Goal: Task Accomplishment & Management: Complete application form

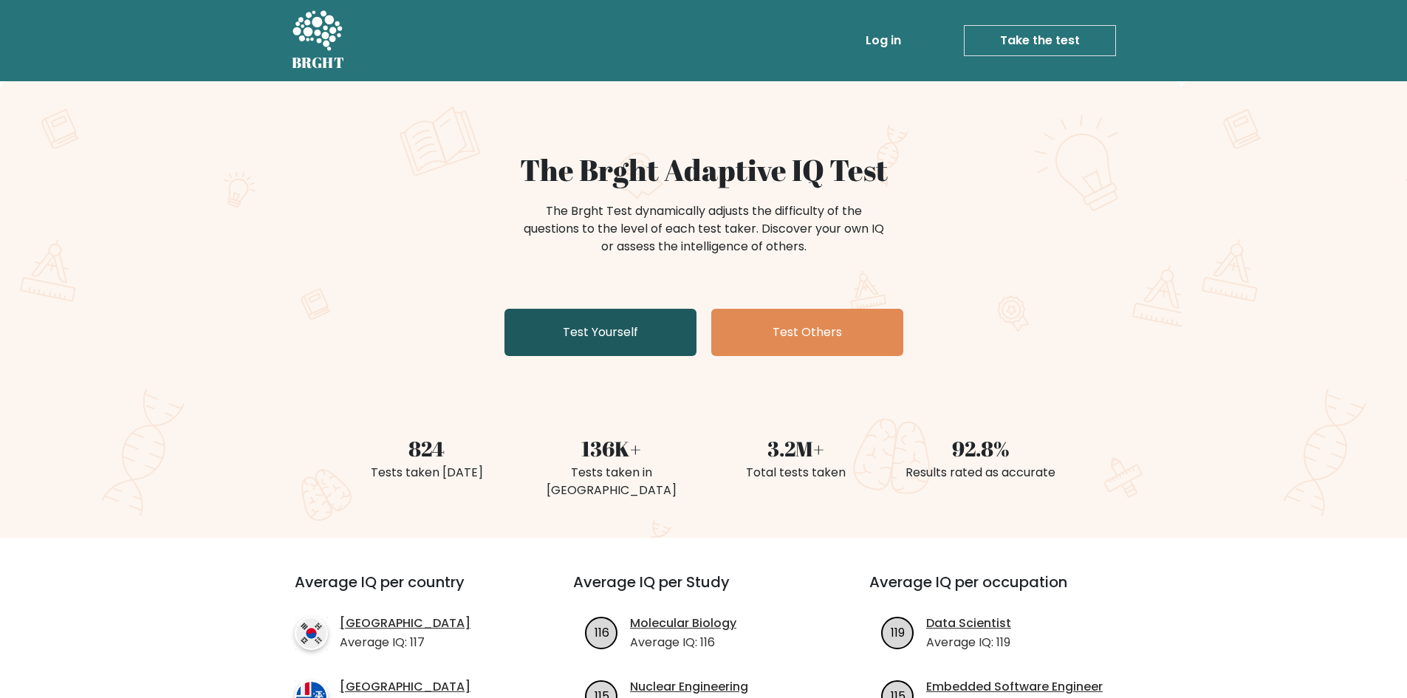
click at [626, 326] on link "Test Yourself" at bounding box center [600, 332] width 192 height 47
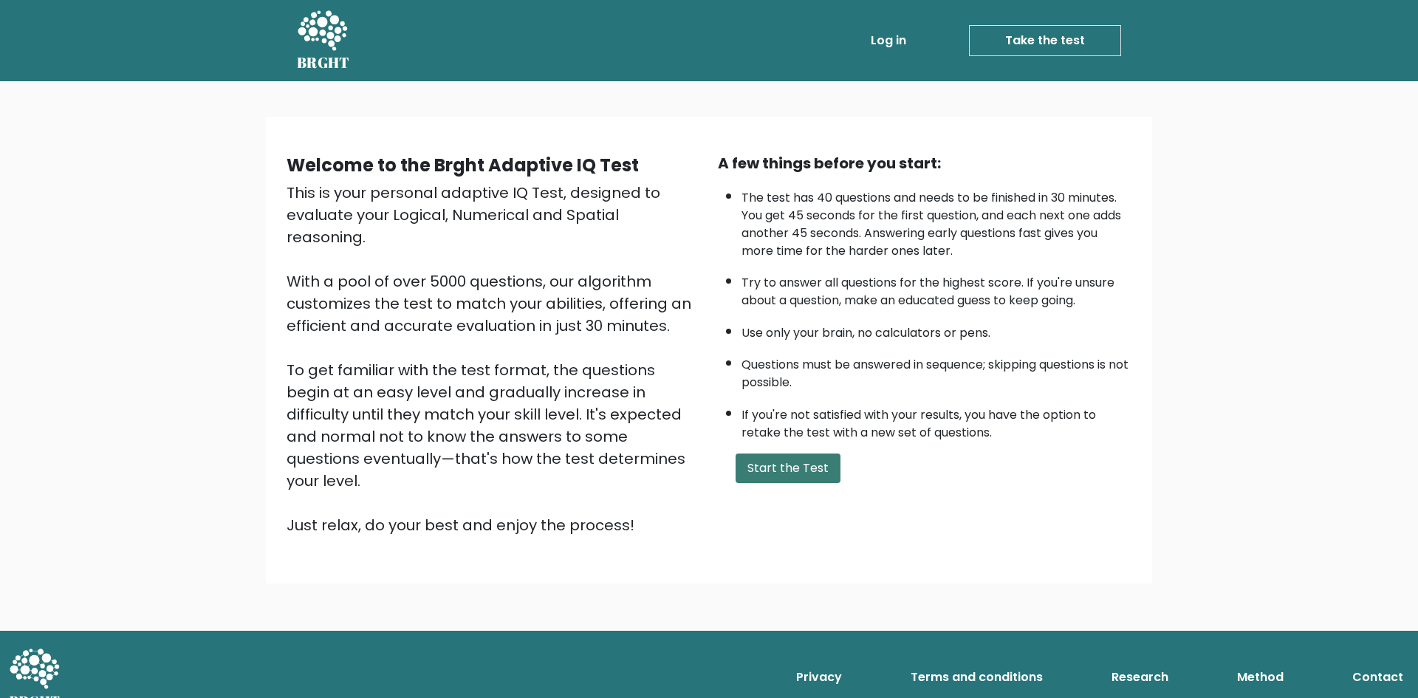
click at [793, 465] on button "Start the Test" at bounding box center [788, 469] width 105 height 30
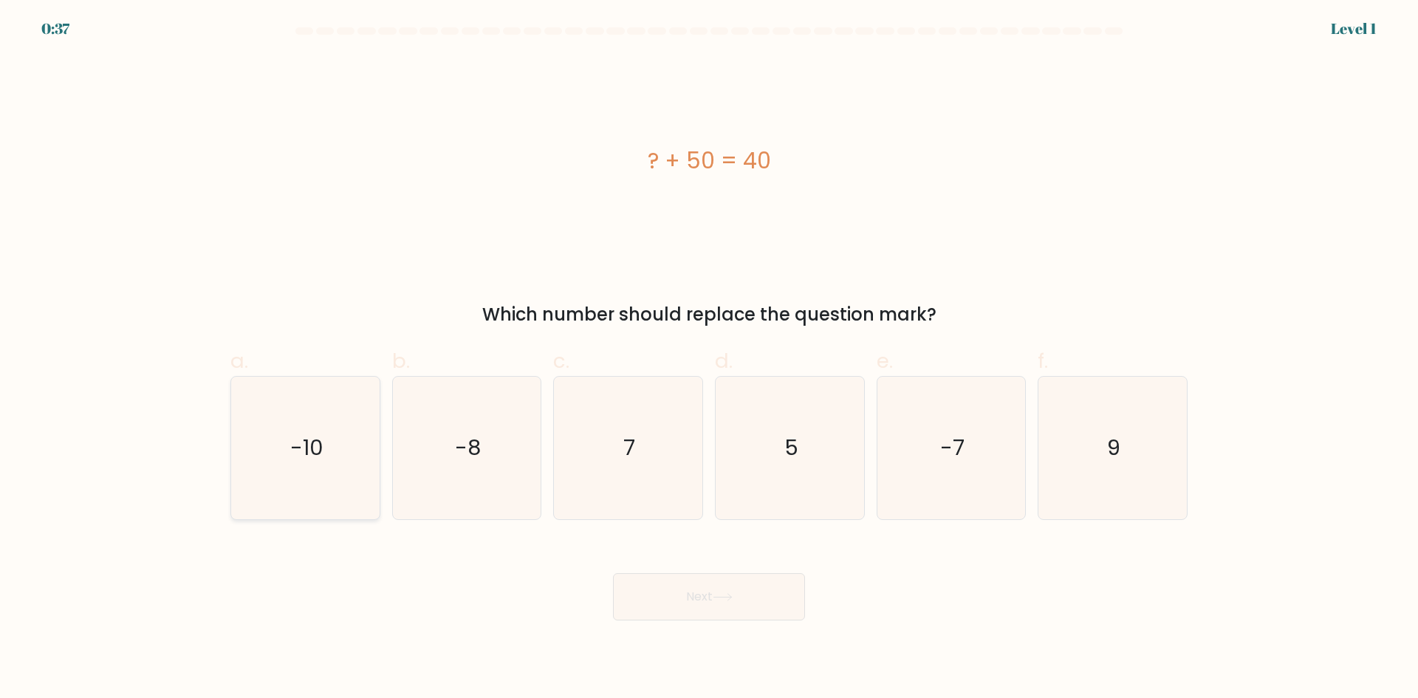
click at [306, 431] on icon "-10" at bounding box center [305, 448] width 143 height 143
click at [709, 359] on input "a. -10" at bounding box center [709, 354] width 1 height 10
radio input "true"
click at [651, 589] on button "Next" at bounding box center [709, 596] width 192 height 47
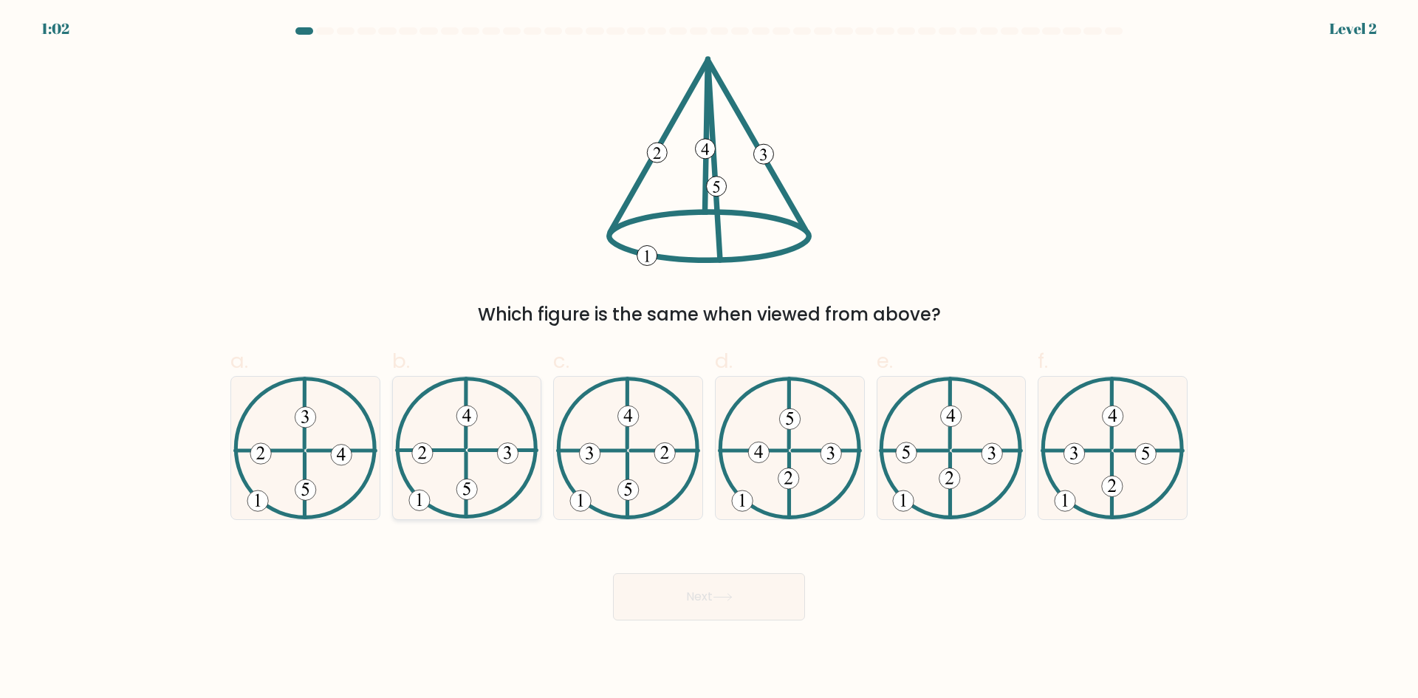
click at [471, 439] on icon at bounding box center [467, 448] width 144 height 143
click at [709, 359] on input "b." at bounding box center [709, 354] width 1 height 10
radio input "true"
click at [741, 593] on button "Next" at bounding box center [709, 596] width 192 height 47
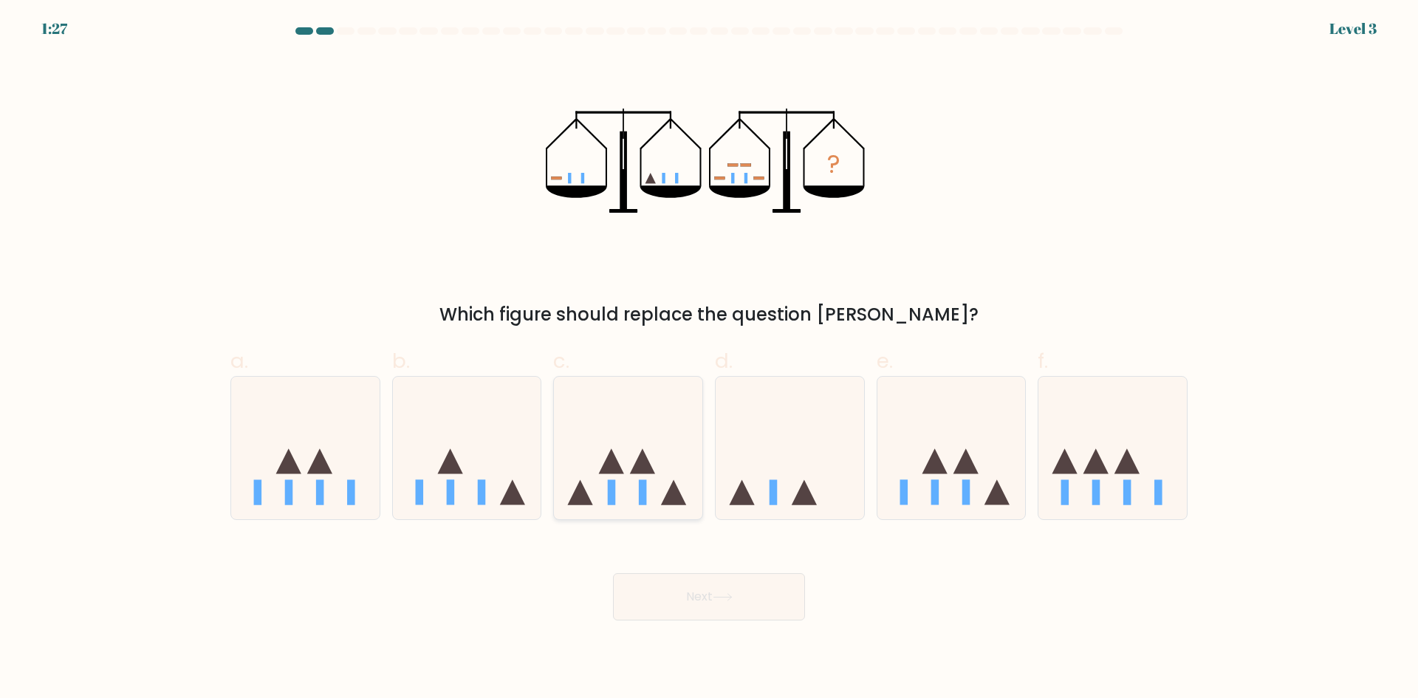
click at [612, 460] on icon at bounding box center [611, 461] width 25 height 25
click at [709, 359] on input "c." at bounding box center [709, 354] width 1 height 10
radio input "true"
click at [750, 602] on button "Next" at bounding box center [709, 596] width 192 height 47
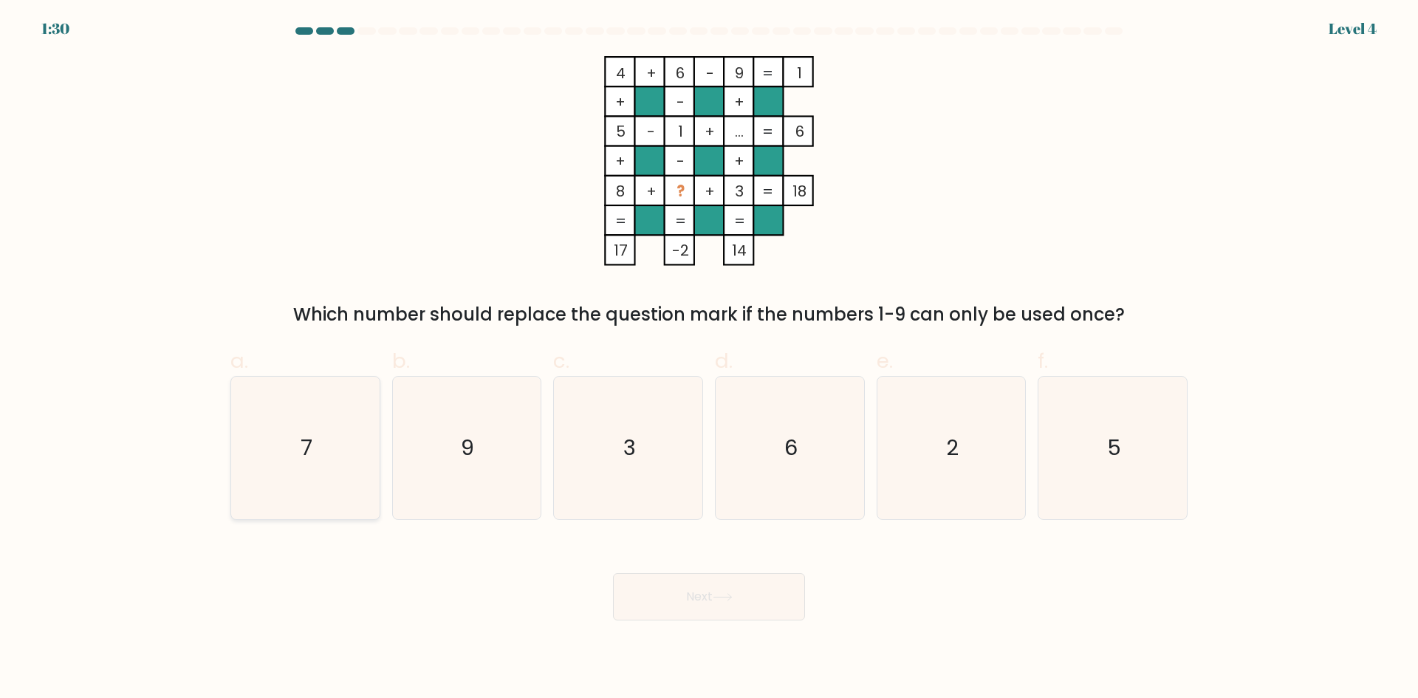
click at [329, 456] on icon "7" at bounding box center [305, 448] width 143 height 143
click at [709, 359] on input "a. 7" at bounding box center [709, 354] width 1 height 10
radio input "true"
click at [671, 583] on button "Next" at bounding box center [709, 596] width 192 height 47
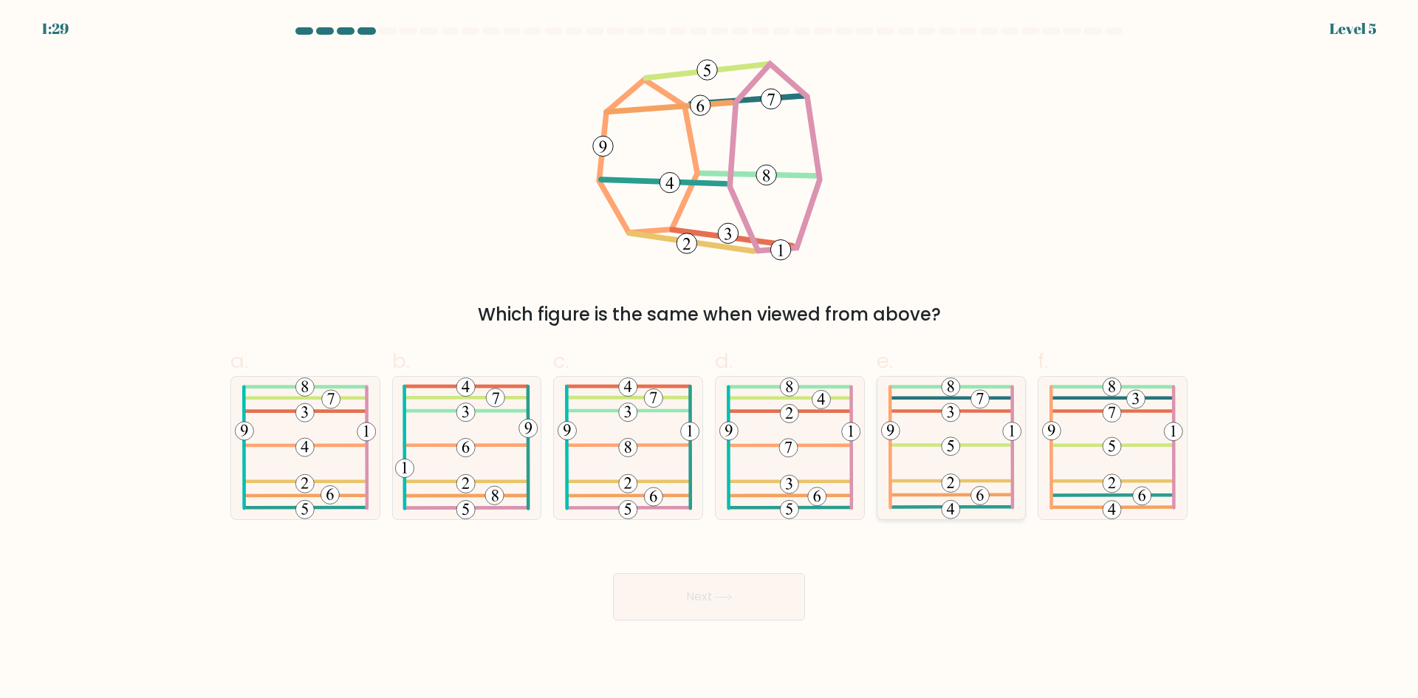
click at [969, 411] on 582 at bounding box center [952, 411] width 122 height 0
click at [710, 359] on input "e." at bounding box center [709, 354] width 1 height 10
radio input "true"
click at [722, 588] on button "Next" at bounding box center [709, 596] width 192 height 47
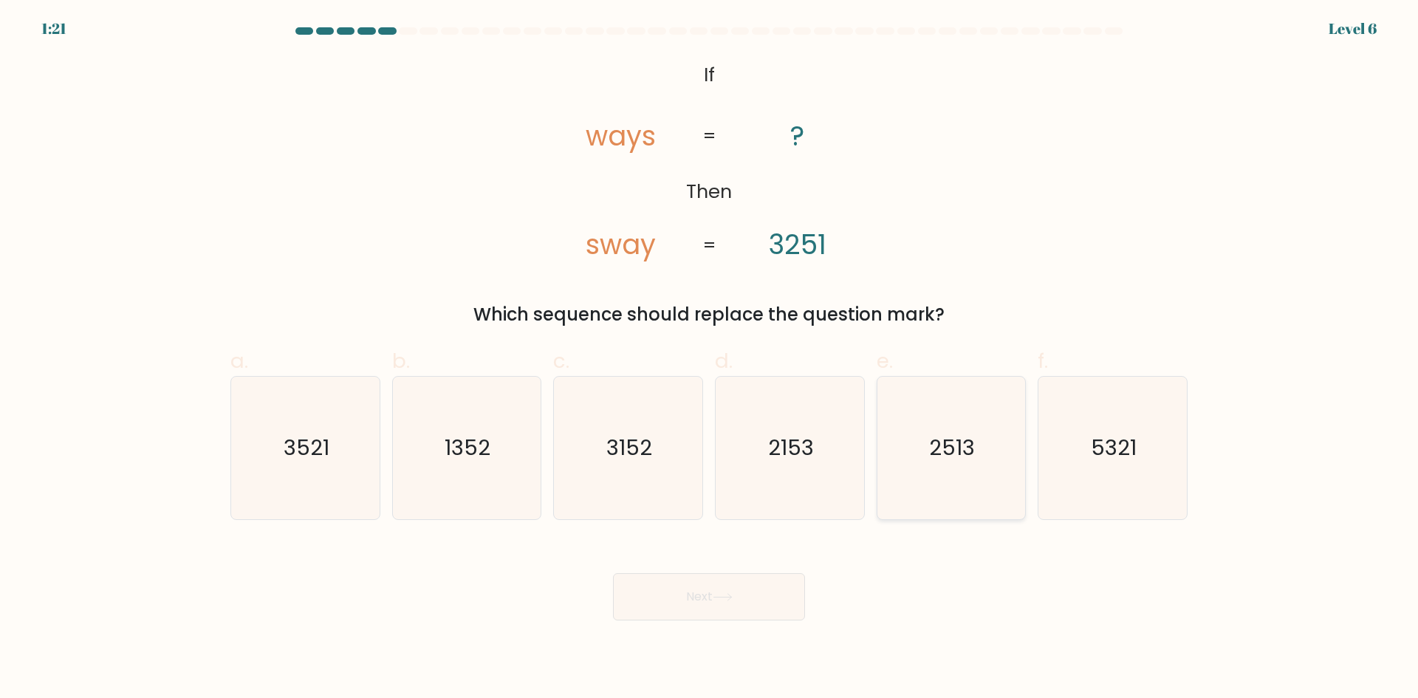
click at [1017, 469] on icon "2513" at bounding box center [951, 448] width 143 height 143
click at [710, 359] on input "e. 2513" at bounding box center [709, 354] width 1 height 10
radio input "true"
click at [752, 602] on button "Next" at bounding box center [709, 596] width 192 height 47
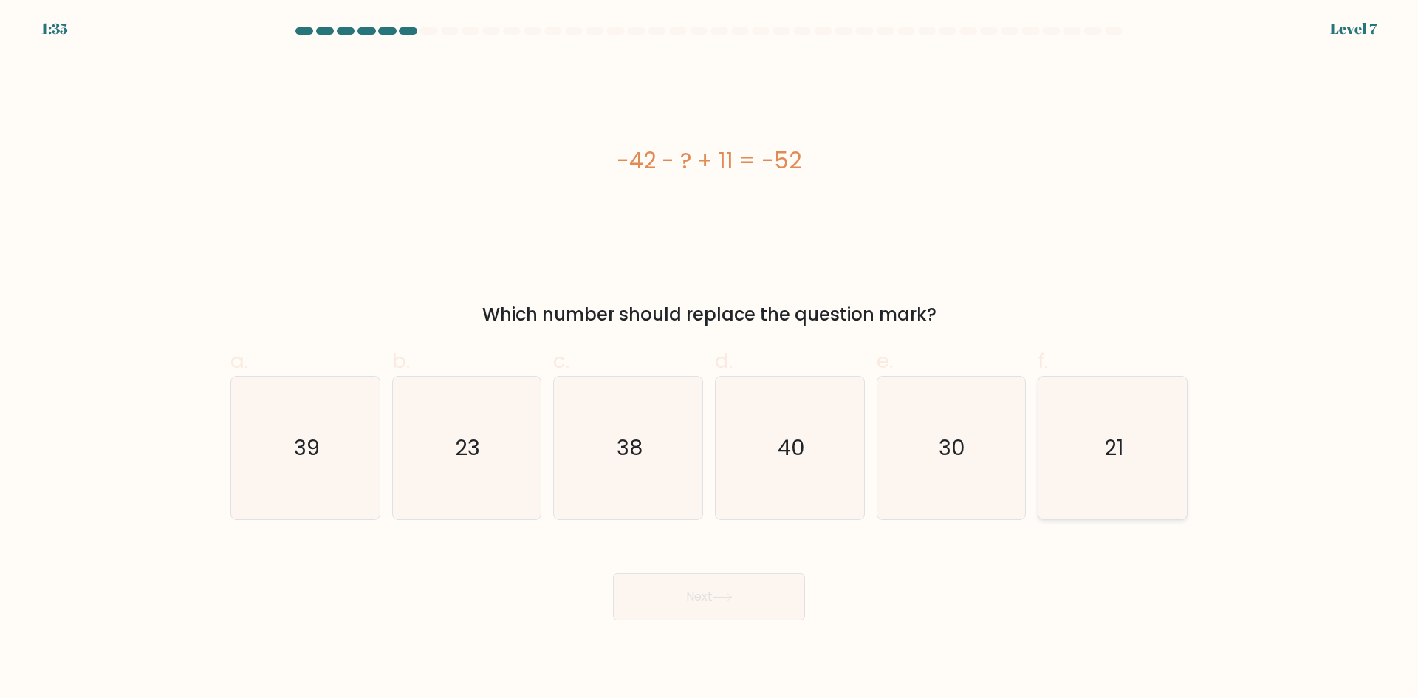
click at [1087, 462] on icon "21" at bounding box center [1112, 448] width 143 height 143
click at [710, 359] on input "f. 21" at bounding box center [709, 354] width 1 height 10
radio input "true"
click at [745, 619] on button "Next" at bounding box center [709, 596] width 192 height 47
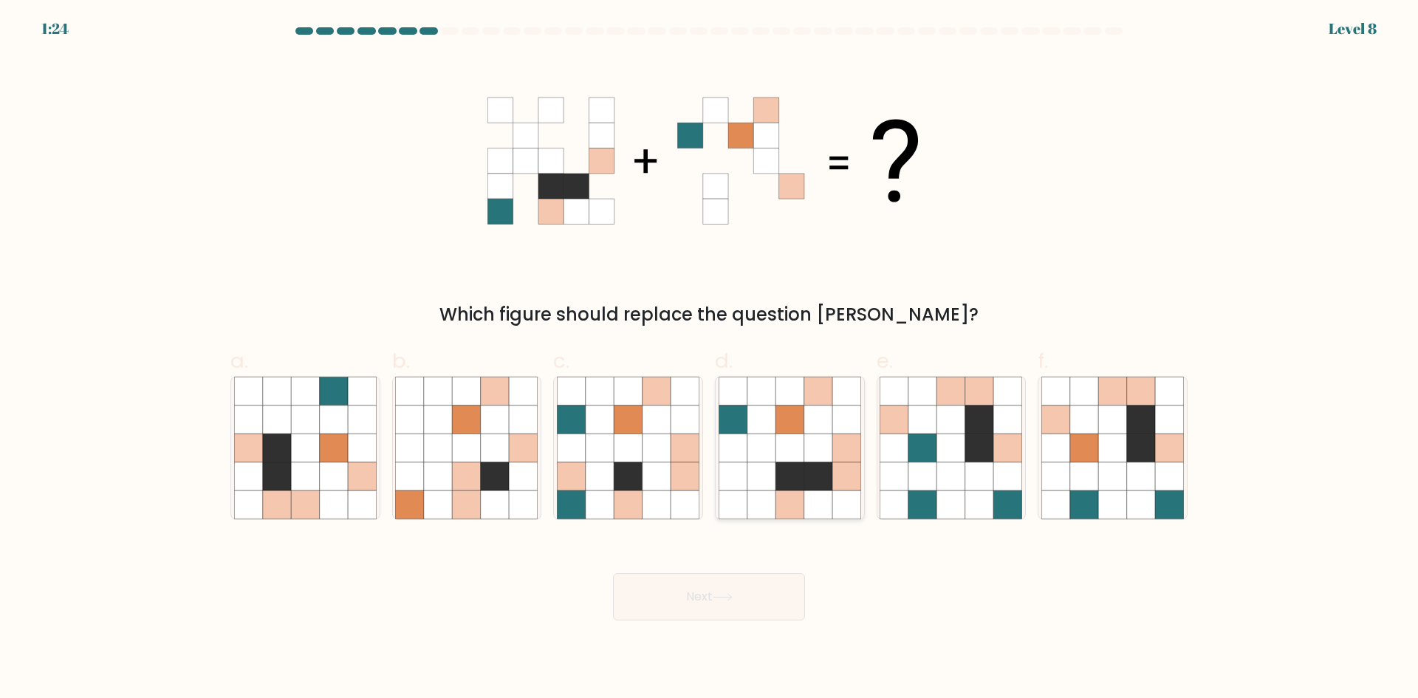
click at [763, 493] on icon at bounding box center [761, 504] width 28 height 28
click at [710, 359] on input "d." at bounding box center [709, 354] width 1 height 10
radio input "true"
click at [982, 425] on icon at bounding box center [979, 420] width 28 height 28
click at [710, 359] on input "e." at bounding box center [709, 354] width 1 height 10
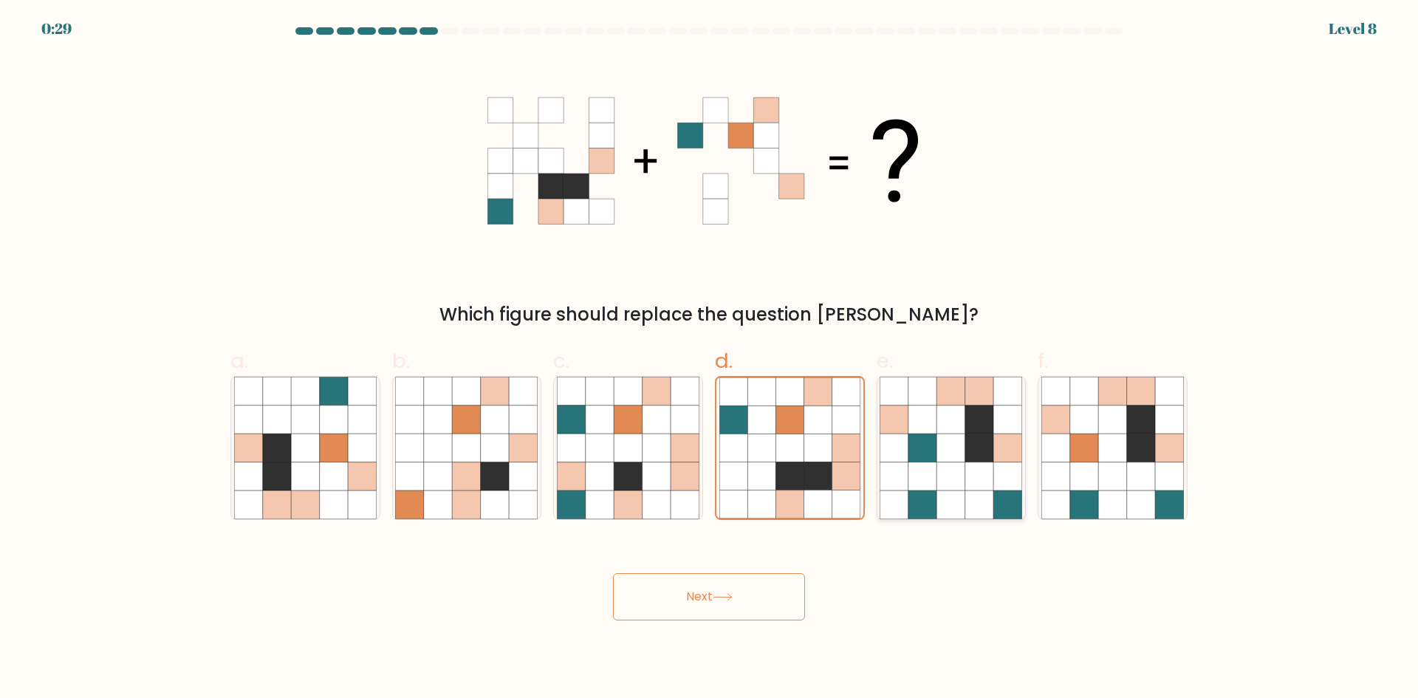
radio input "true"
click at [864, 491] on div at bounding box center [790, 448] width 150 height 144
click at [710, 359] on input "d." at bounding box center [709, 354] width 1 height 10
radio input "true"
click at [744, 595] on button "Next" at bounding box center [709, 596] width 192 height 47
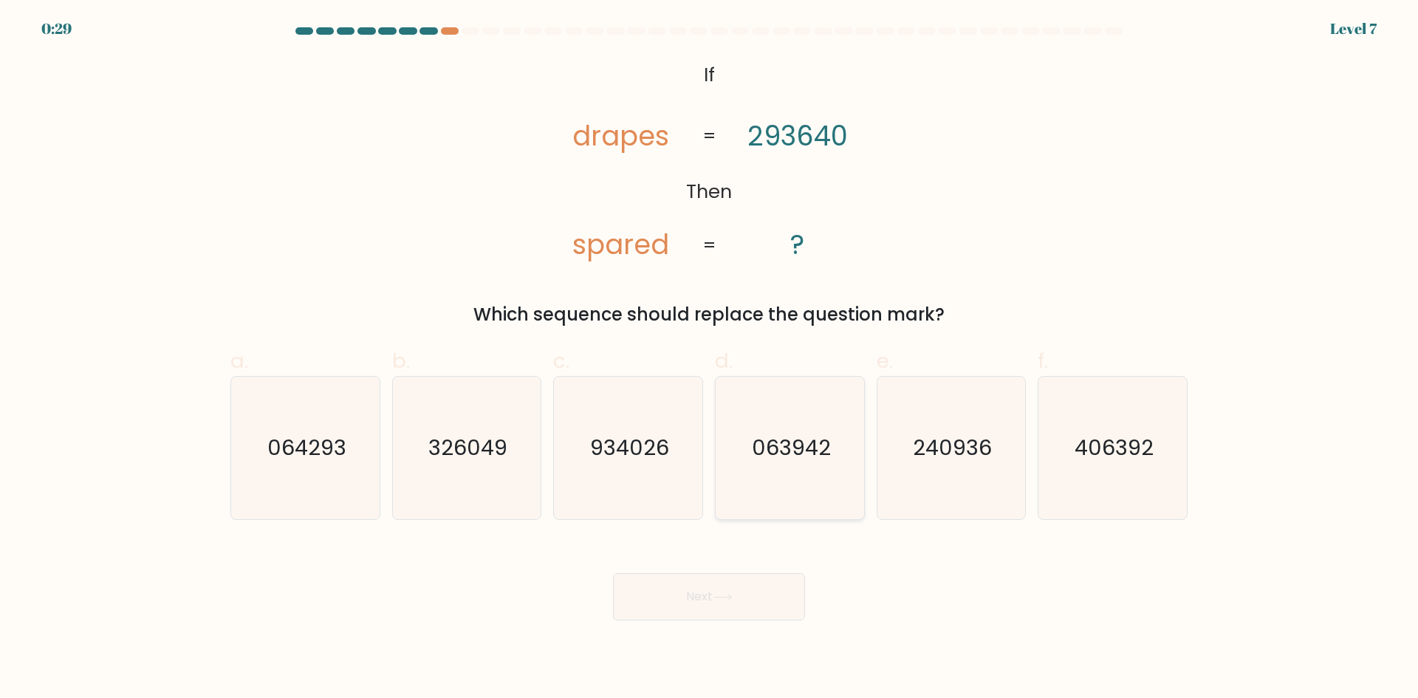
click at [720, 404] on icon "063942" at bounding box center [790, 448] width 143 height 143
click at [710, 359] on input "d. 063942" at bounding box center [709, 354] width 1 height 10
radio input "true"
click at [709, 623] on body "0:21 Level 7 If" at bounding box center [709, 349] width 1418 height 698
click at [704, 593] on button "Next" at bounding box center [709, 596] width 192 height 47
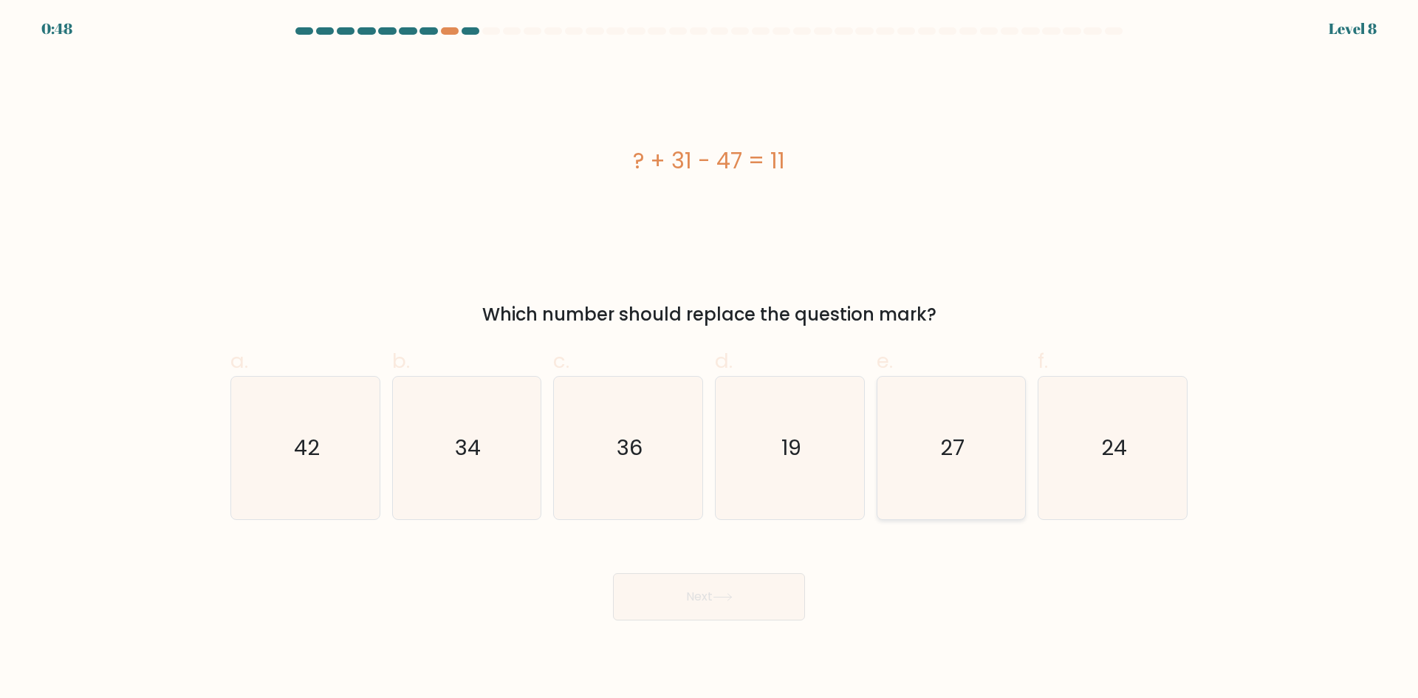
click at [931, 445] on icon "27" at bounding box center [951, 448] width 143 height 143
click at [710, 359] on input "e. 27" at bounding box center [709, 354] width 1 height 10
radio input "true"
click at [671, 589] on button "Next" at bounding box center [709, 596] width 192 height 47
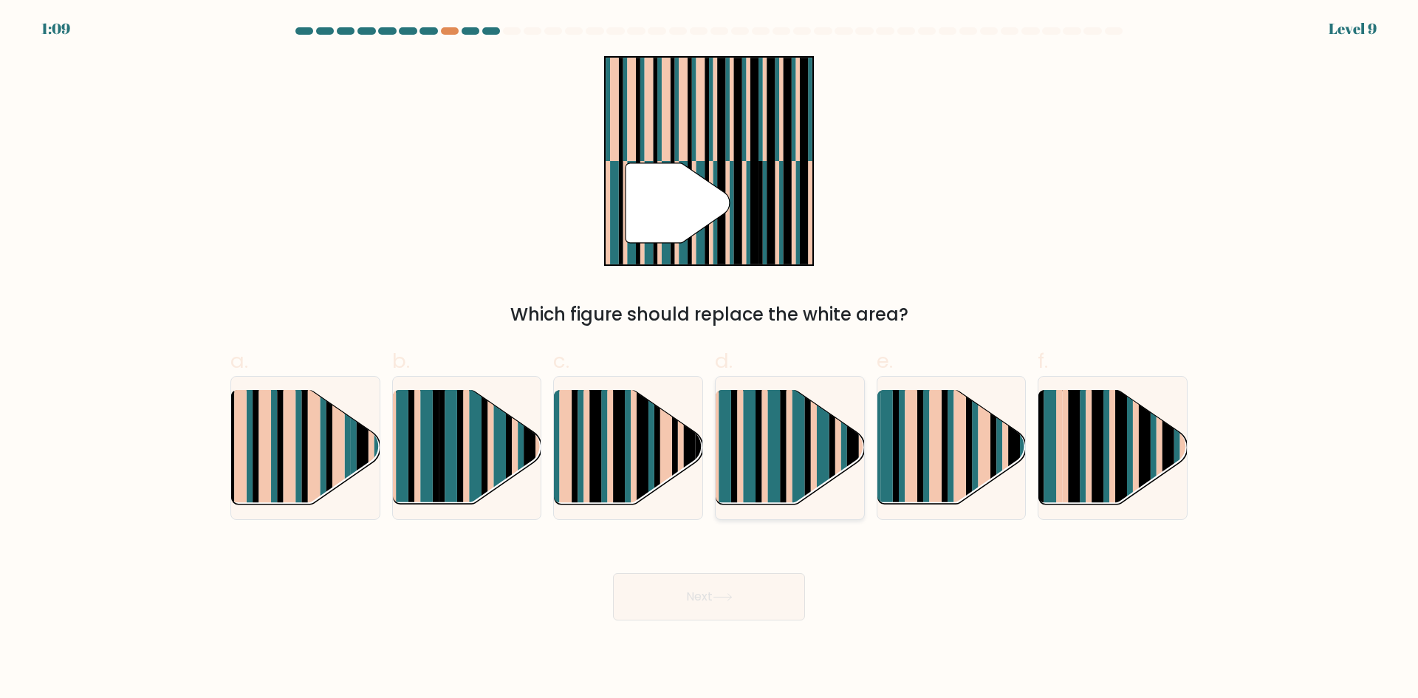
click at [781, 473] on rect at bounding box center [783, 461] width 6 height 147
click at [710, 359] on input "d." at bounding box center [709, 354] width 1 height 10
radio input "true"
click at [692, 599] on button "Next" at bounding box center [709, 596] width 192 height 47
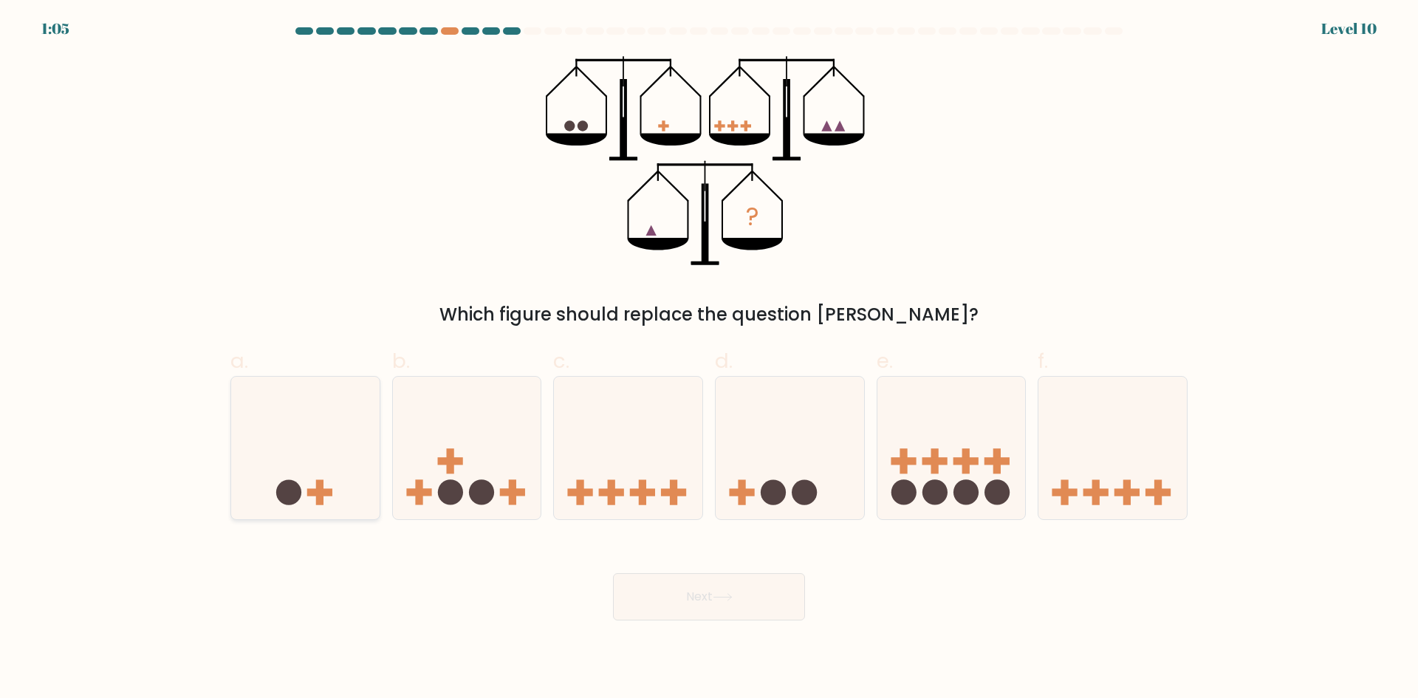
click at [322, 490] on rect at bounding box center [319, 492] width 25 height 7
click at [709, 359] on input "a." at bounding box center [709, 354] width 1 height 10
radio input "true"
click at [969, 455] on rect at bounding box center [965, 461] width 7 height 25
click at [710, 359] on input "e." at bounding box center [709, 354] width 1 height 10
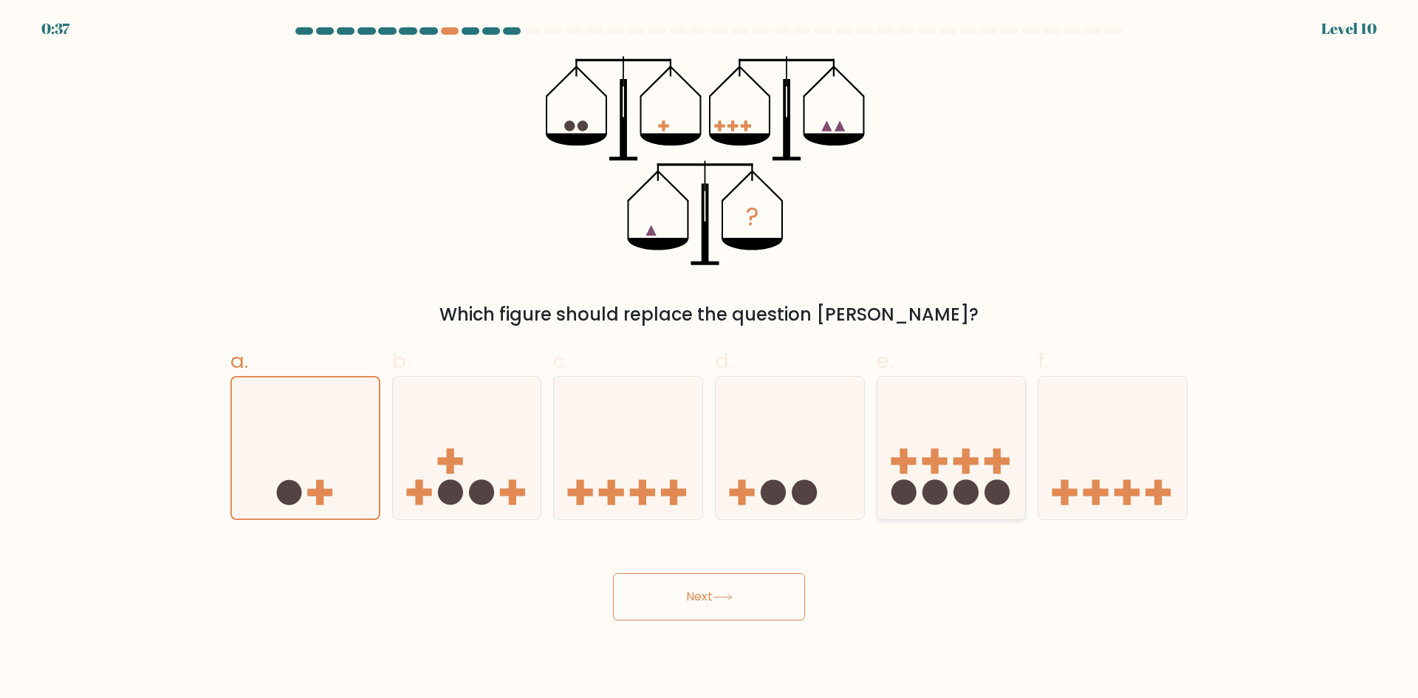
radio input "true"
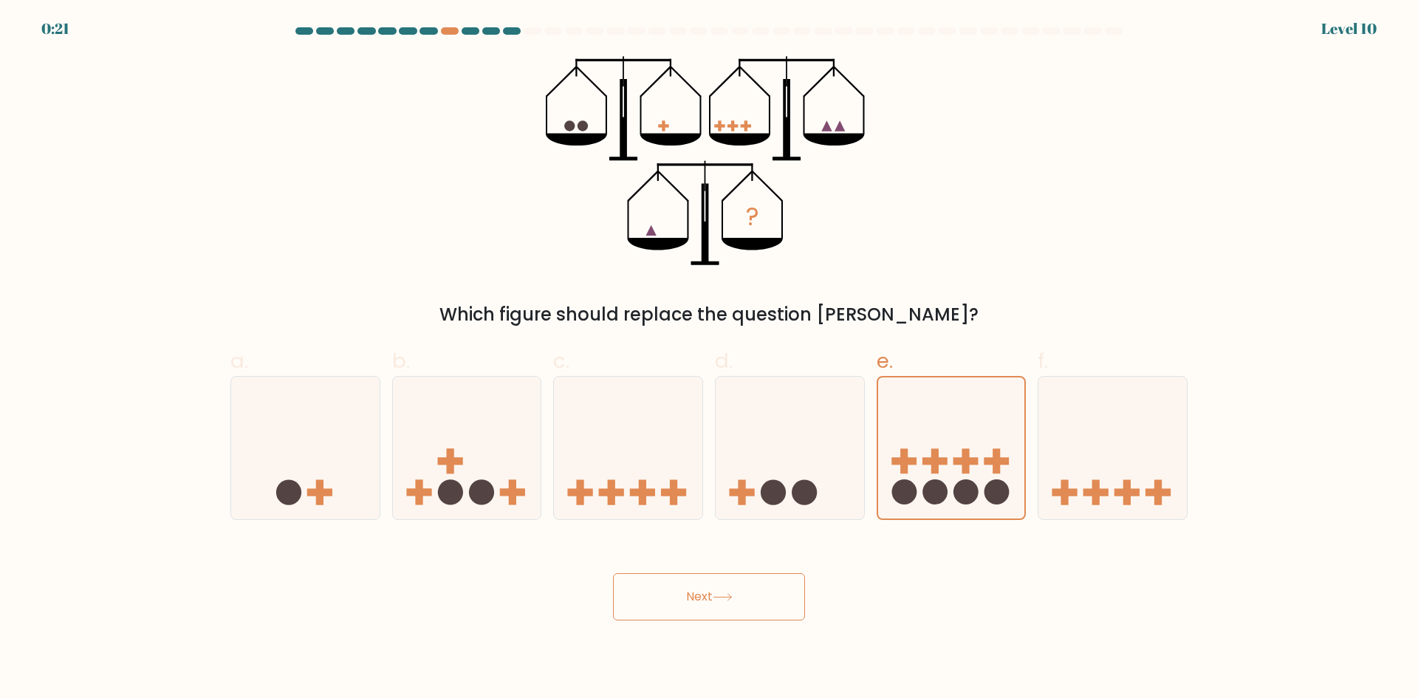
click at [781, 607] on button "Next" at bounding box center [709, 596] width 192 height 47
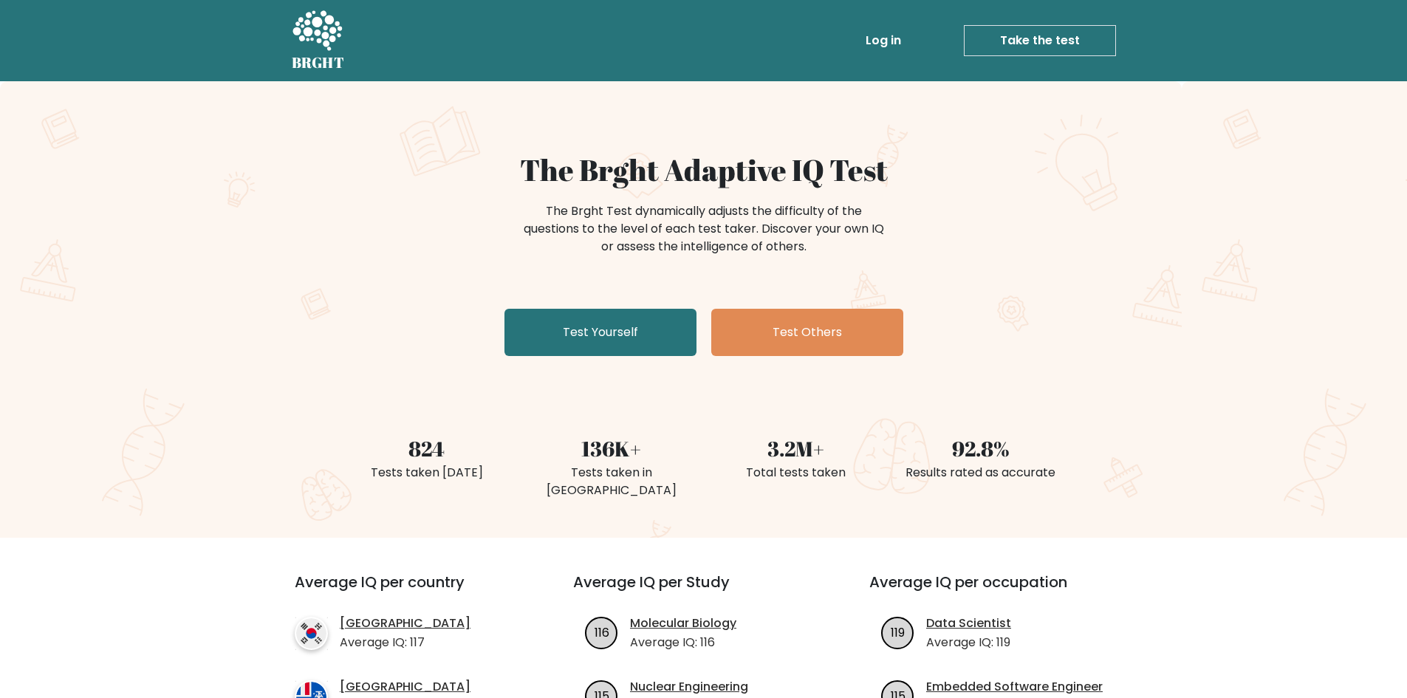
click at [893, 39] on link "Log in" at bounding box center [883, 41] width 47 height 30
click at [671, 335] on link "Test Yourself" at bounding box center [600, 332] width 192 height 47
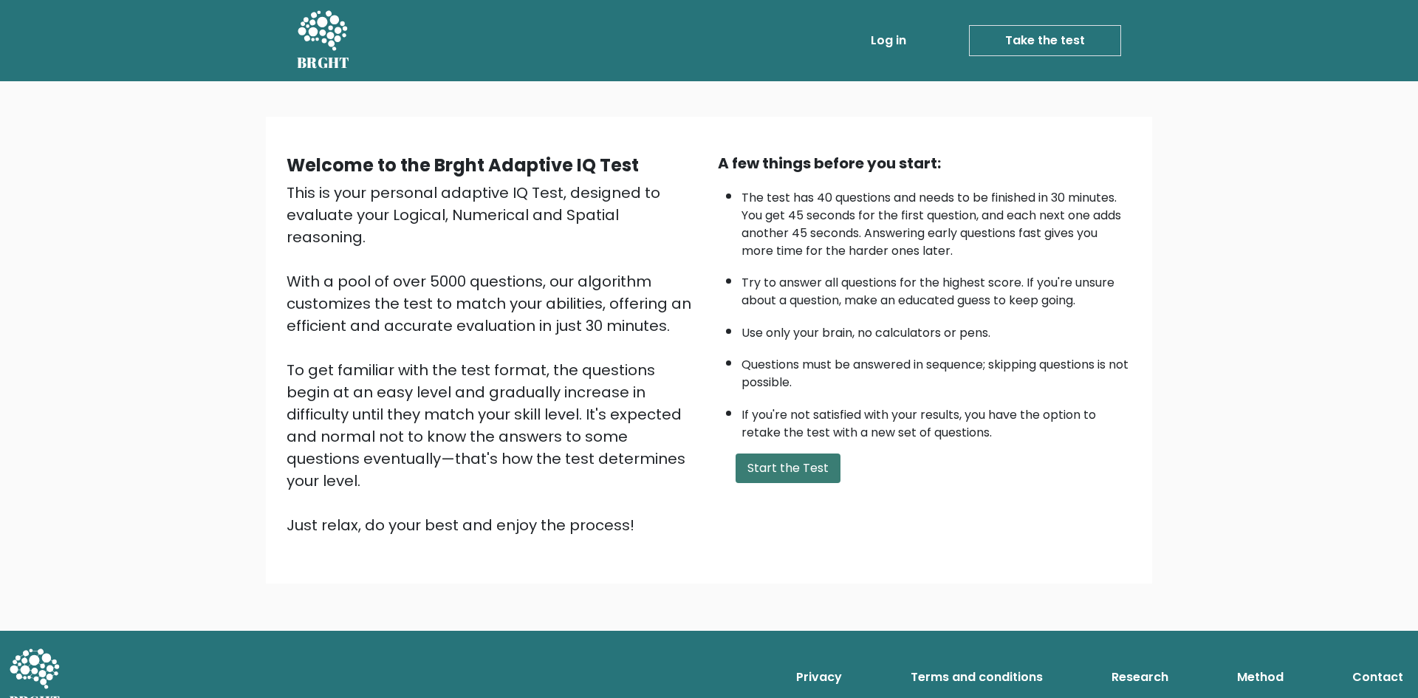
click at [765, 467] on button "Start the Test" at bounding box center [788, 469] width 105 height 30
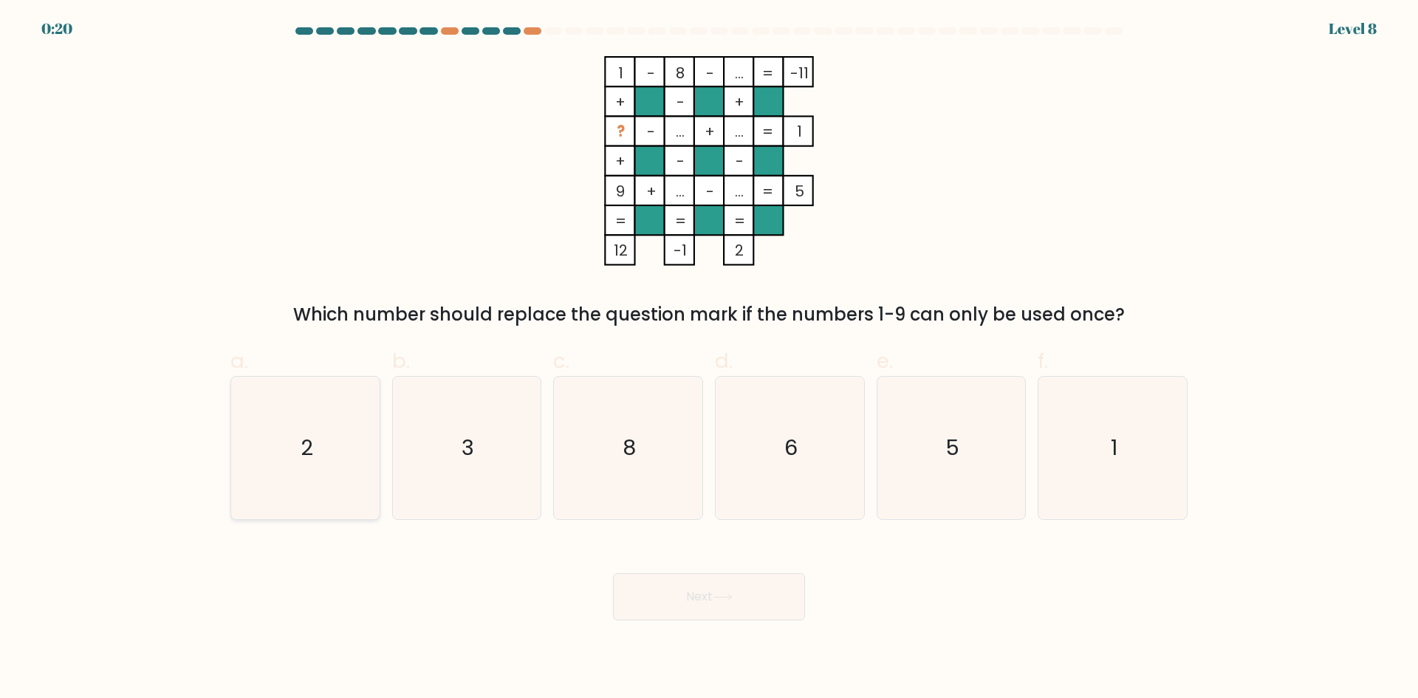
click at [311, 486] on icon "2" at bounding box center [305, 448] width 143 height 143
click at [709, 359] on input "a. 2" at bounding box center [709, 354] width 1 height 10
radio input "true"
click at [666, 596] on button "Next" at bounding box center [709, 596] width 192 height 47
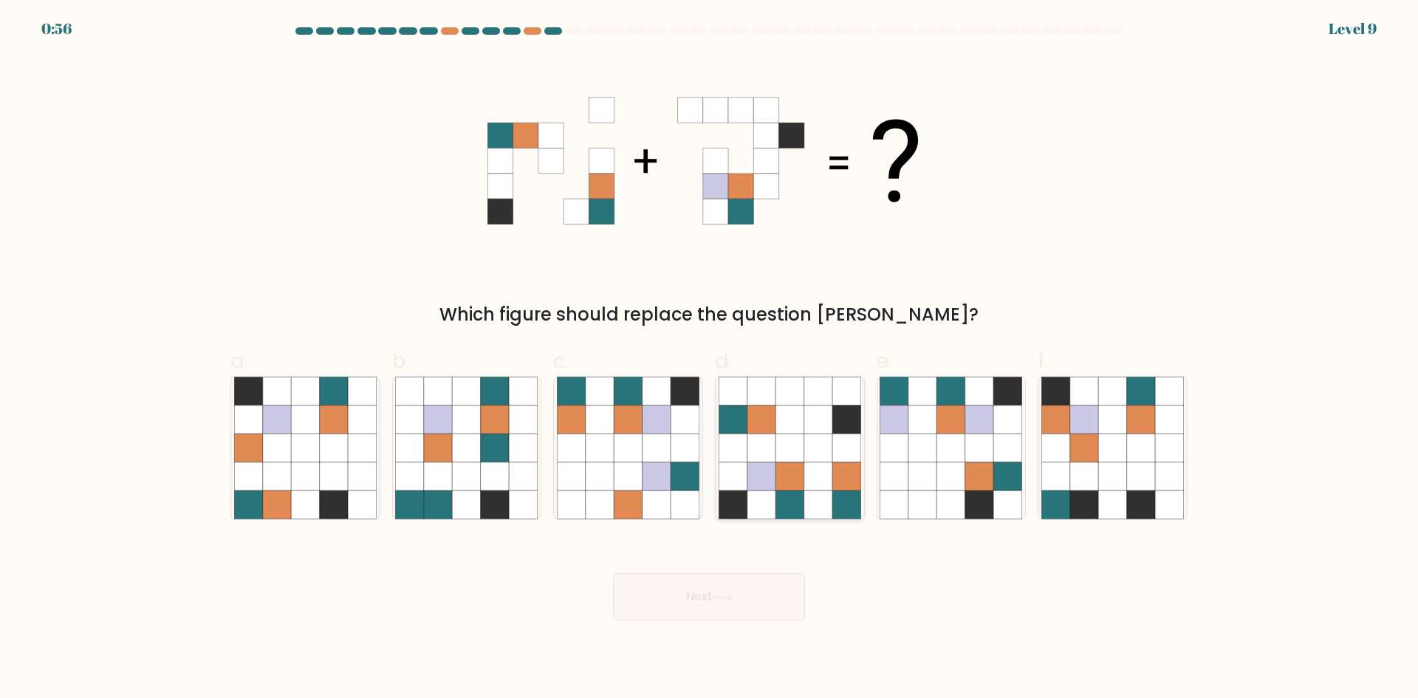
click at [862, 427] on div at bounding box center [790, 448] width 150 height 144
click at [710, 359] on input "d." at bounding box center [709, 354] width 1 height 10
radio input "true"
click at [769, 592] on button "Next" at bounding box center [709, 596] width 192 height 47
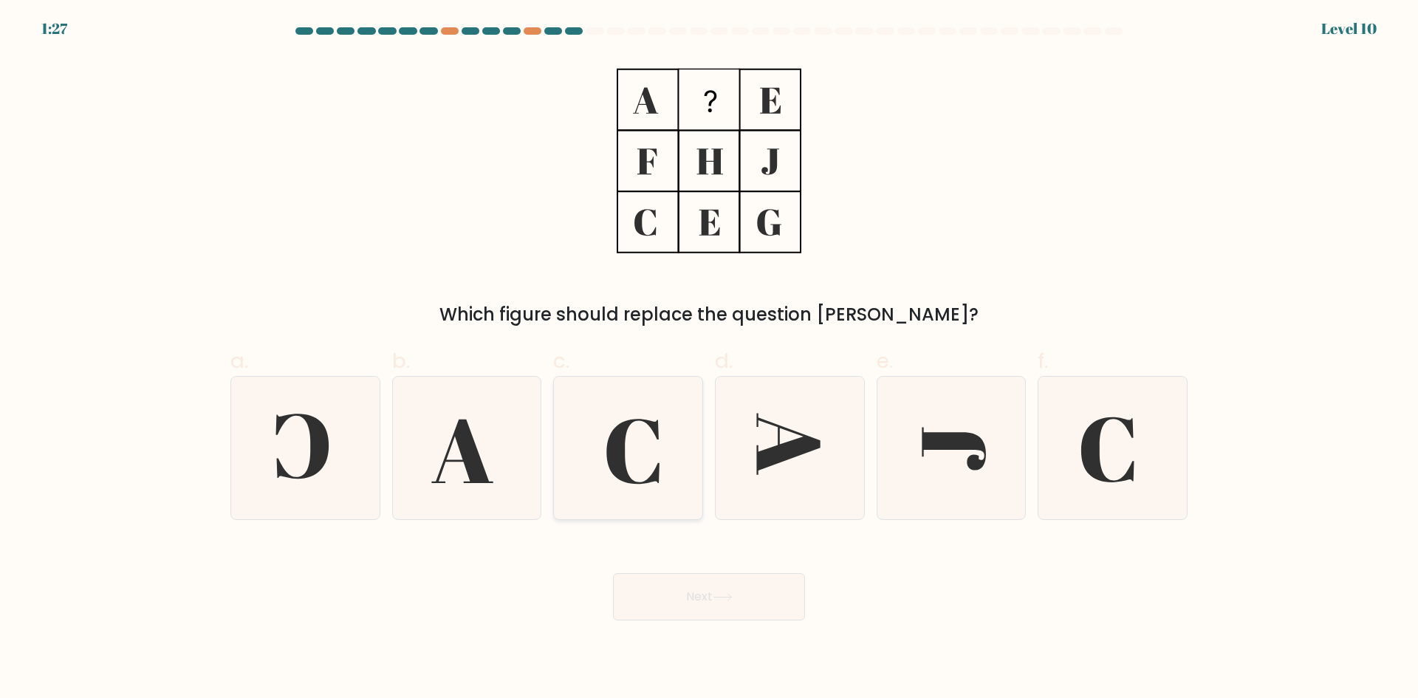
click at [646, 489] on icon at bounding box center [628, 448] width 143 height 143
click at [709, 359] on input "c." at bounding box center [709, 354] width 1 height 10
radio input "true"
click at [765, 594] on button "Next" at bounding box center [709, 596] width 192 height 47
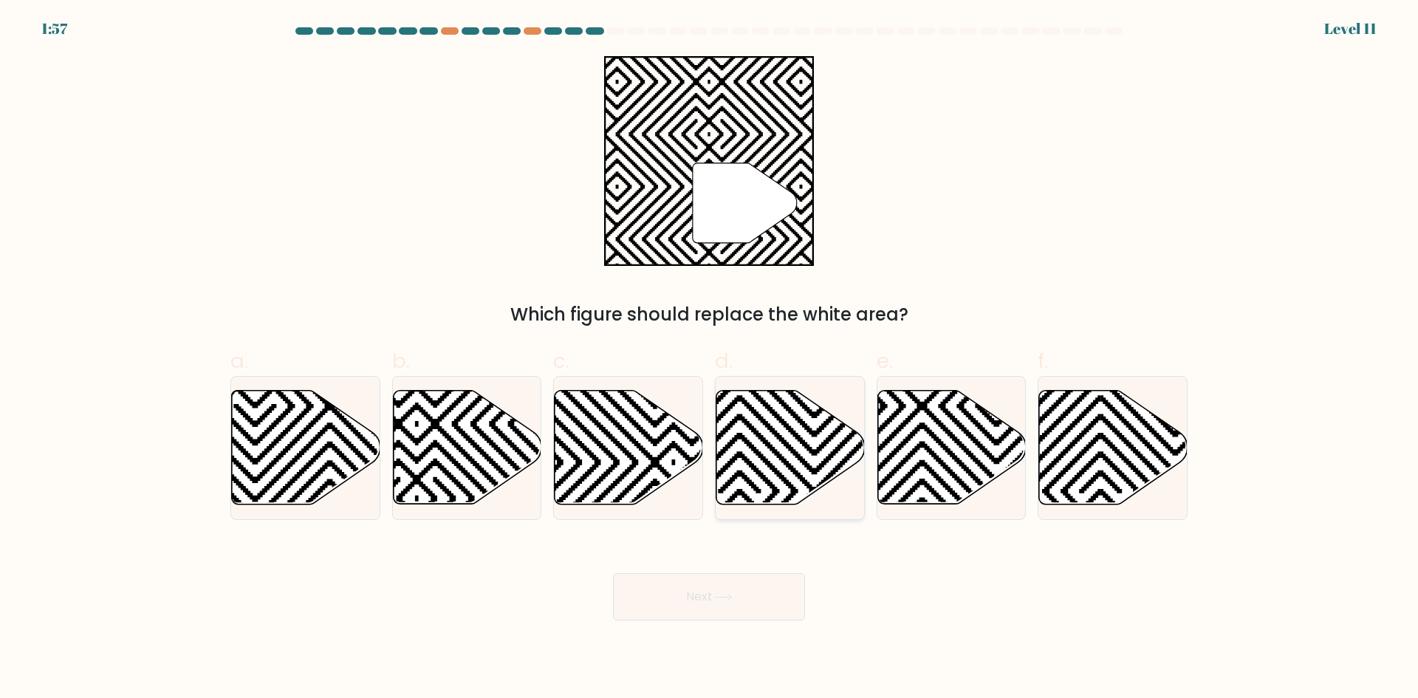
drag, startPoint x: 750, startPoint y: 476, endPoint x: 784, endPoint y: 555, distance: 86.4
click at [750, 476] on icon at bounding box center [790, 448] width 148 height 114
click at [710, 359] on input "d." at bounding box center [709, 354] width 1 height 10
radio input "true"
click at [753, 592] on button "Next" at bounding box center [709, 596] width 192 height 47
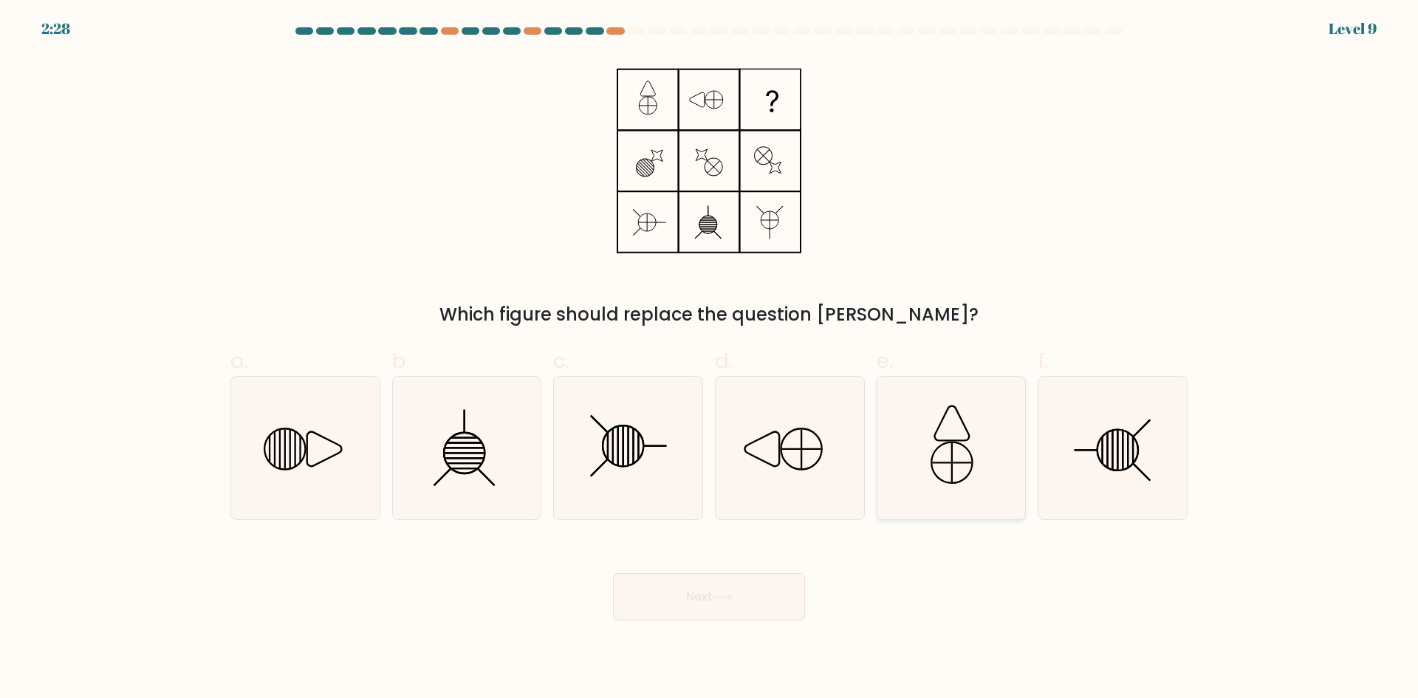
click at [962, 448] on icon at bounding box center [951, 448] width 143 height 143
click at [710, 359] on input "e." at bounding box center [709, 354] width 1 height 10
radio input "true"
click at [345, 453] on icon at bounding box center [305, 448] width 143 height 143
click at [709, 359] on input "a." at bounding box center [709, 354] width 1 height 10
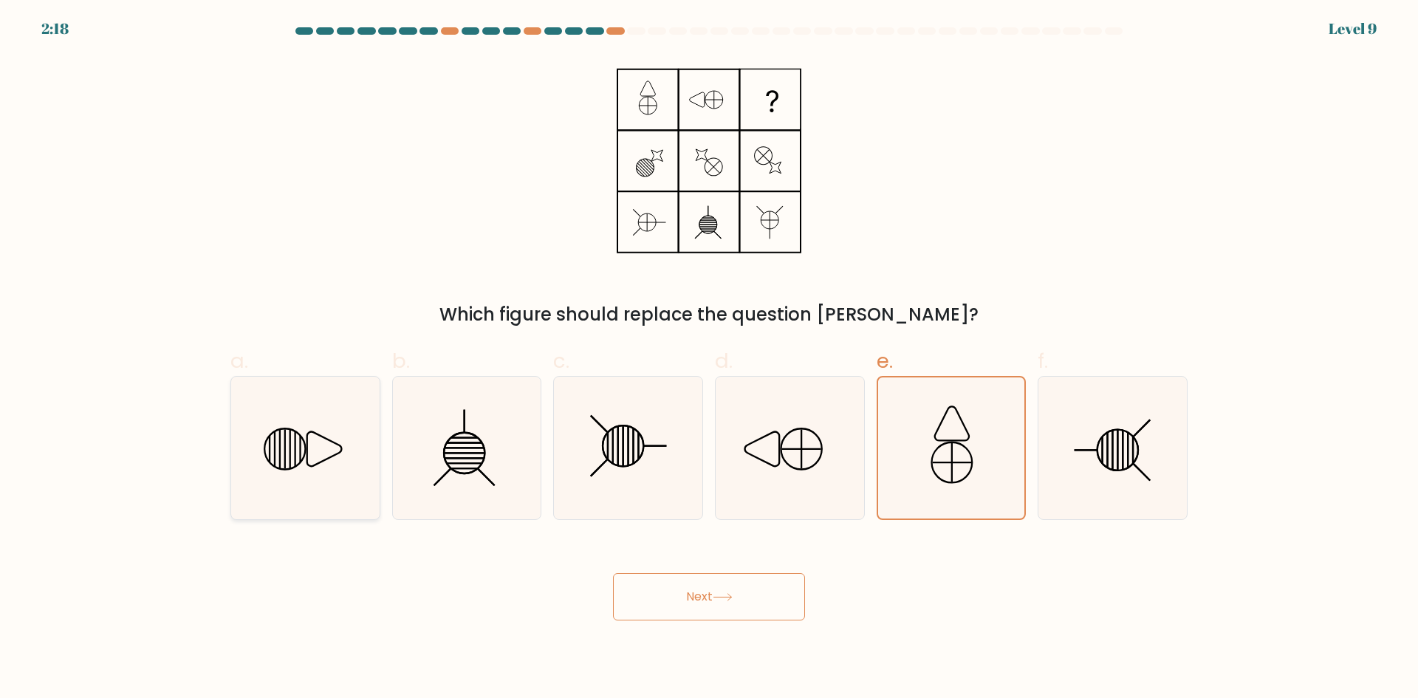
radio input "true"
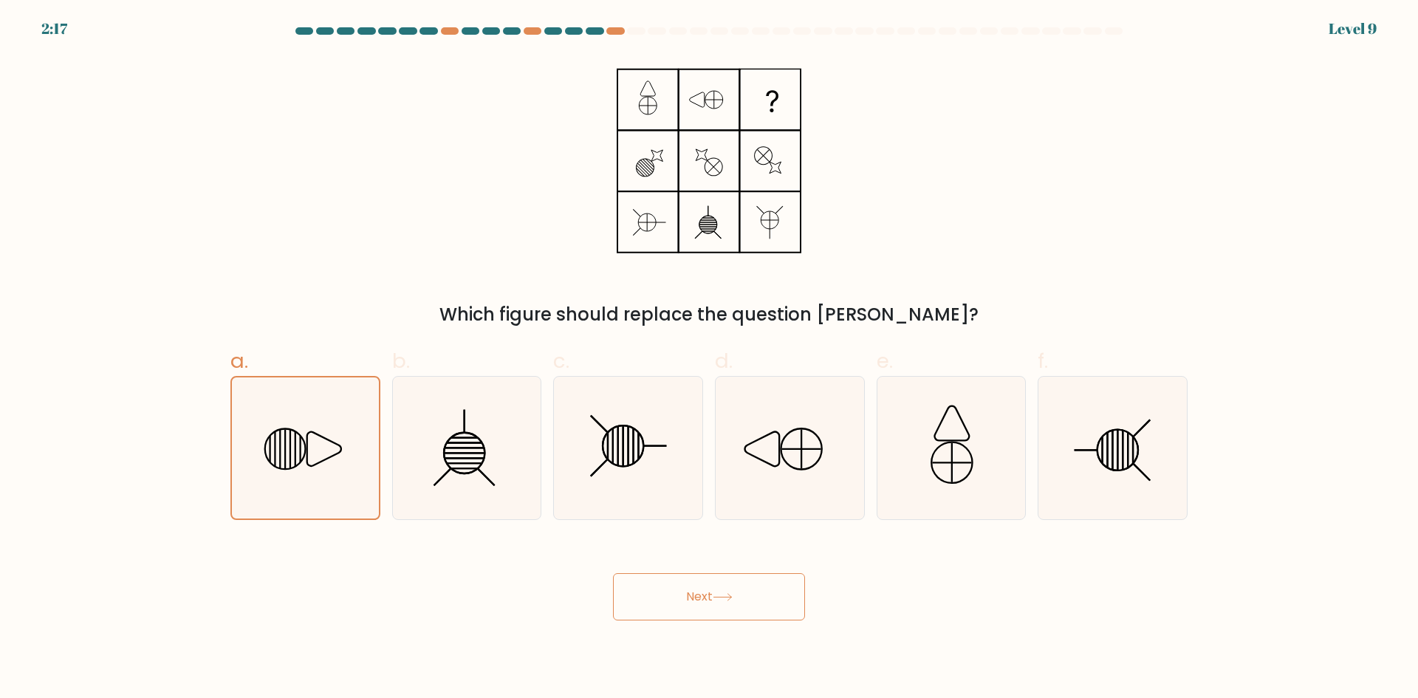
click at [768, 600] on button "Next" at bounding box center [709, 596] width 192 height 47
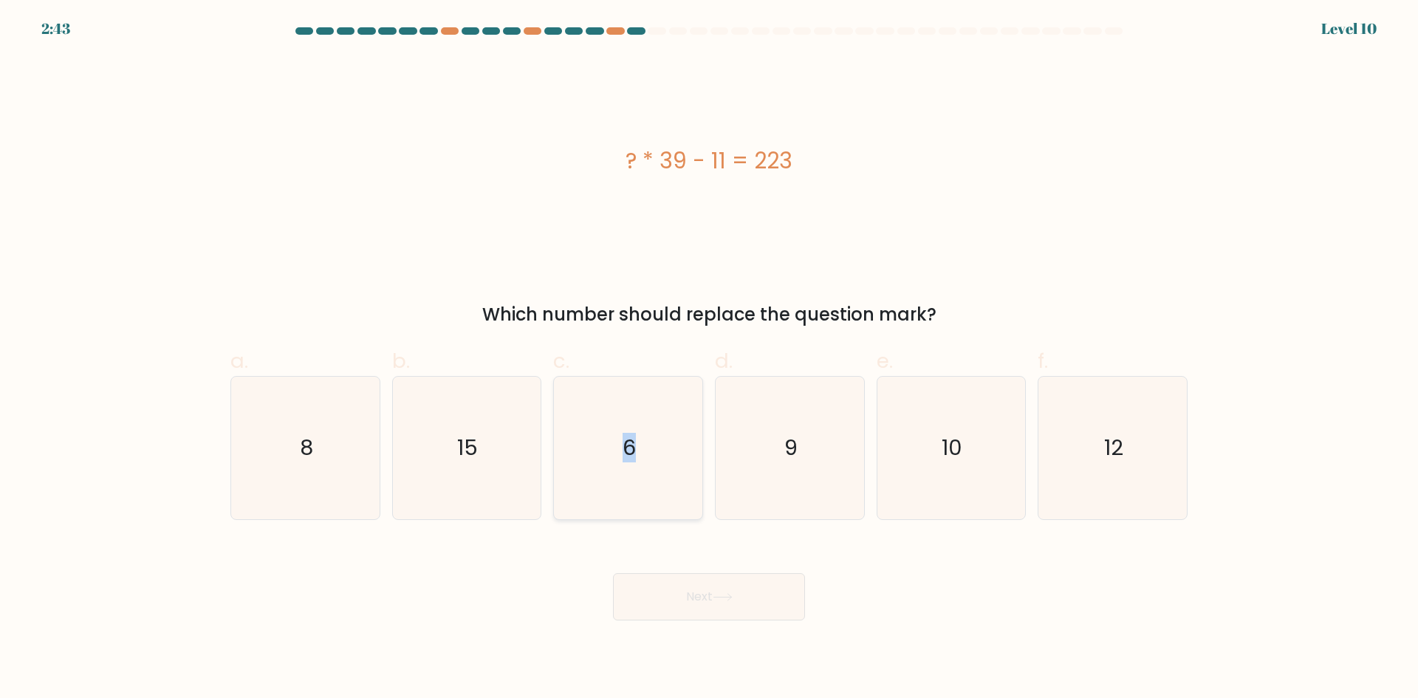
click at [630, 437] on text "6" at bounding box center [629, 448] width 13 height 30
click at [663, 397] on icon "6" at bounding box center [628, 448] width 143 height 143
click at [709, 359] on input "c. 6" at bounding box center [709, 354] width 1 height 10
radio input "true"
click at [674, 607] on button "Next" at bounding box center [709, 596] width 192 height 47
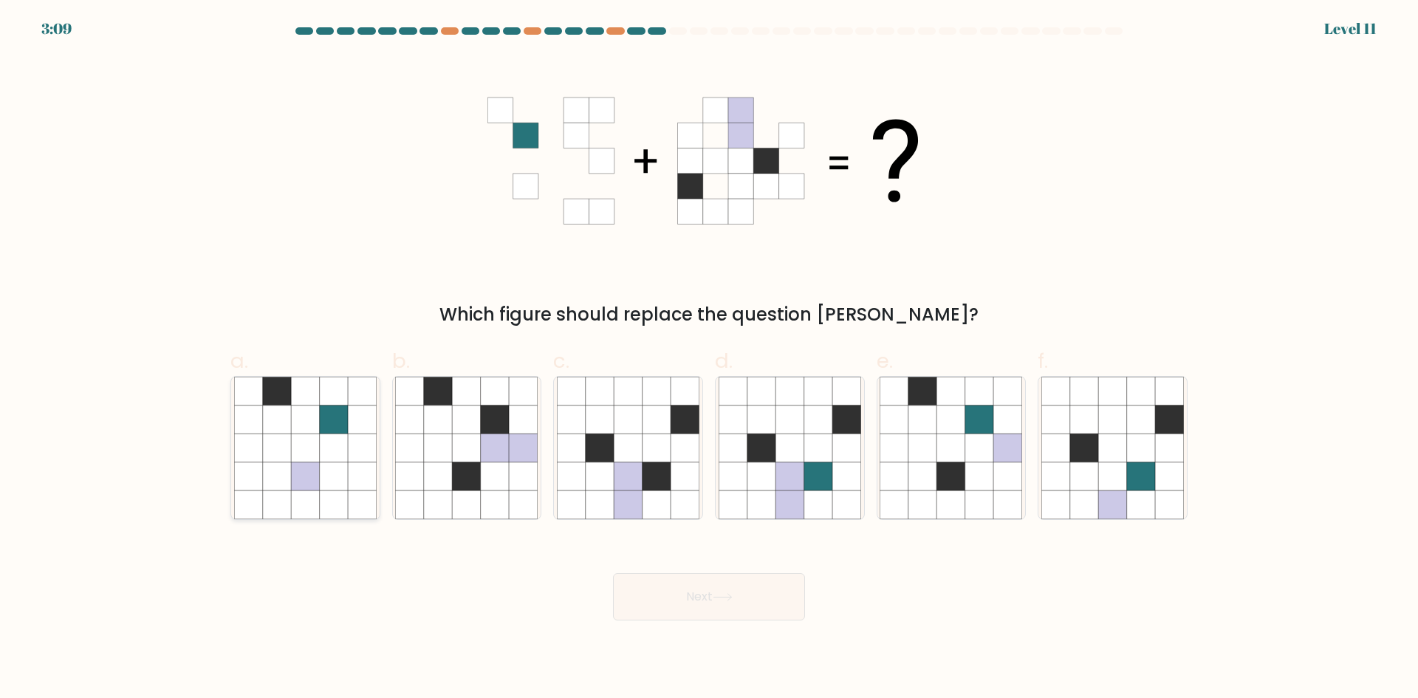
click at [328, 480] on icon at bounding box center [334, 476] width 28 height 28
click at [709, 359] on input "a." at bounding box center [709, 354] width 1 height 10
radio input "true"
click at [792, 420] on icon at bounding box center [790, 420] width 28 height 28
click at [710, 359] on input "d." at bounding box center [709, 354] width 1 height 10
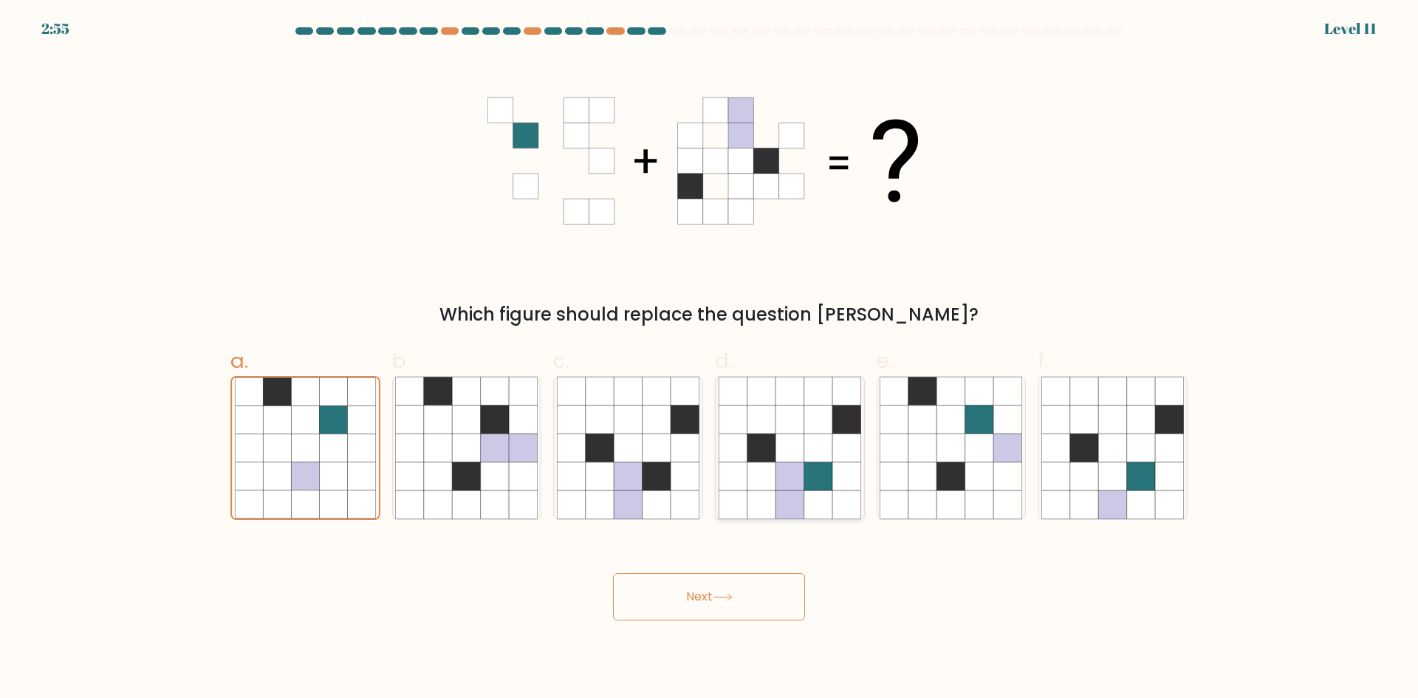
radio input "true"
click at [787, 584] on button "Next" at bounding box center [709, 596] width 192 height 47
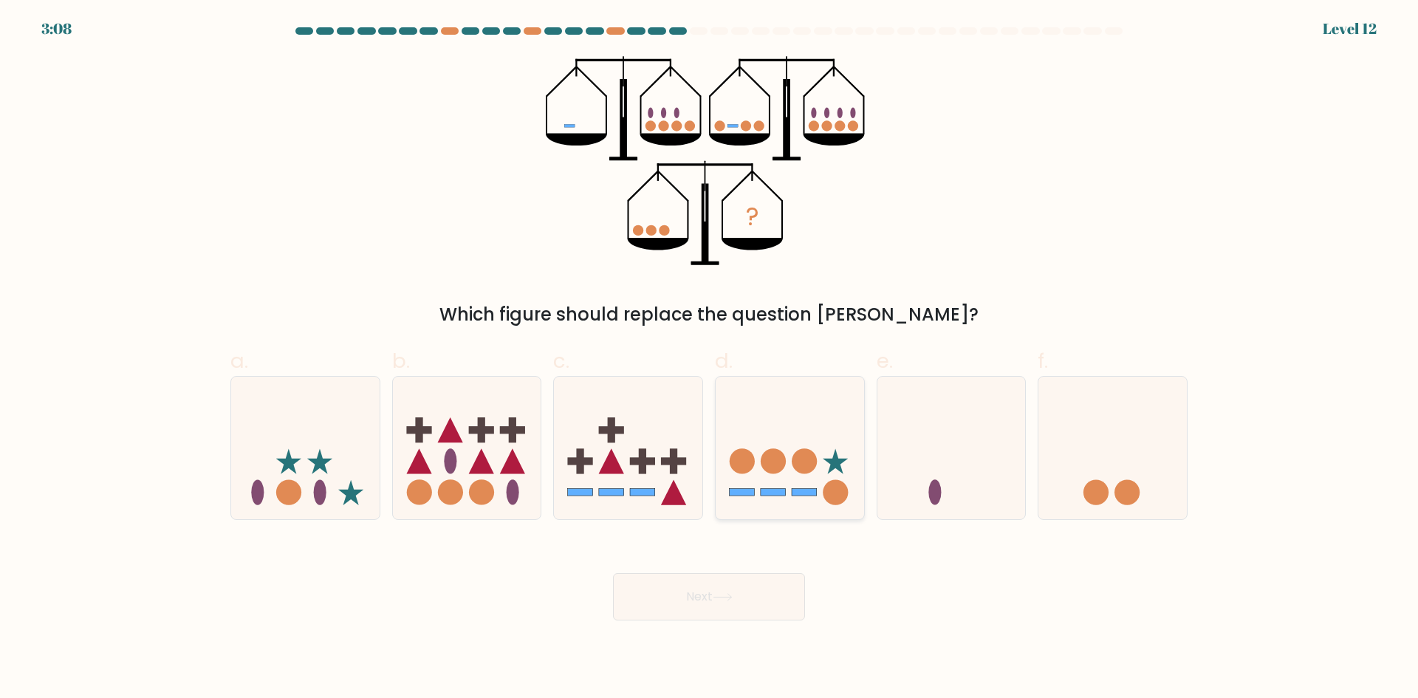
click at [781, 441] on icon at bounding box center [790, 447] width 148 height 123
click at [710, 359] on input "d." at bounding box center [709, 354] width 1 height 10
radio input "true"
click at [778, 597] on button "Next" at bounding box center [709, 596] width 192 height 47
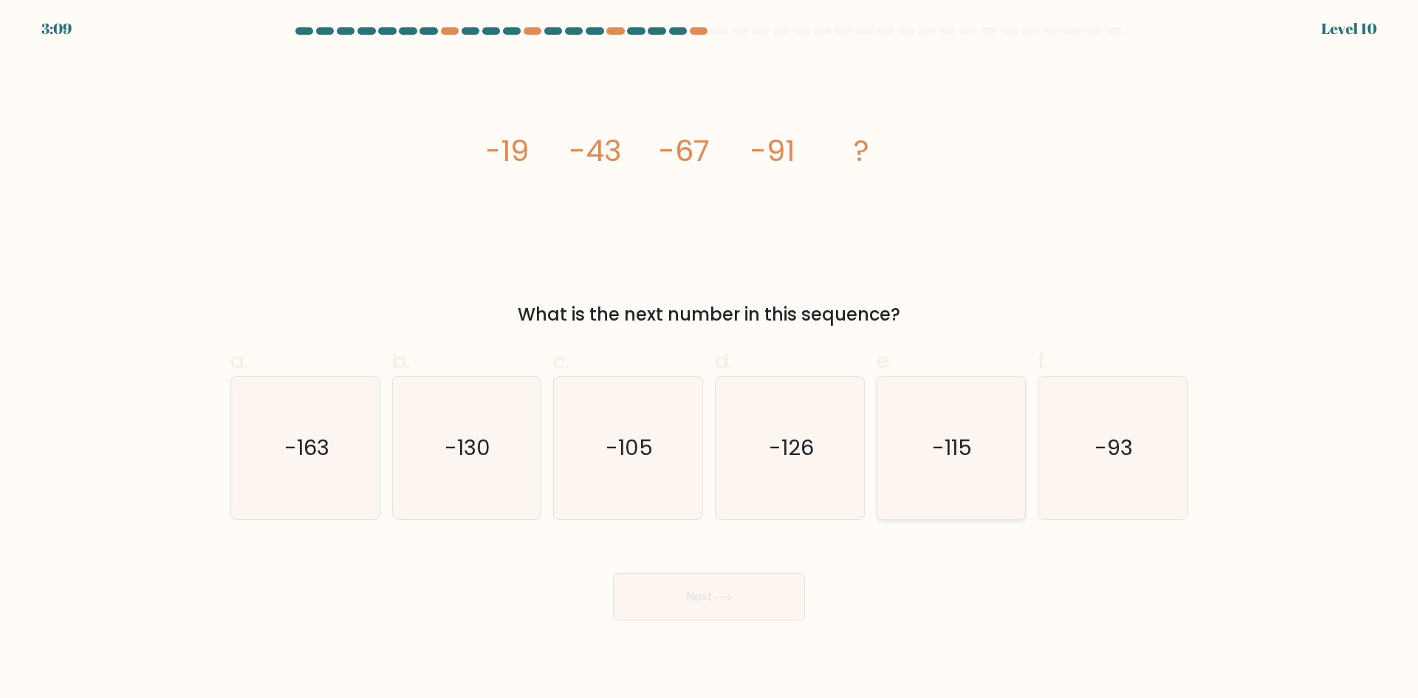
click at [959, 468] on icon "-115" at bounding box center [951, 448] width 143 height 143
click at [710, 359] on input "e. -115" at bounding box center [709, 354] width 1 height 10
radio input "true"
click at [721, 615] on button "Next" at bounding box center [709, 596] width 192 height 47
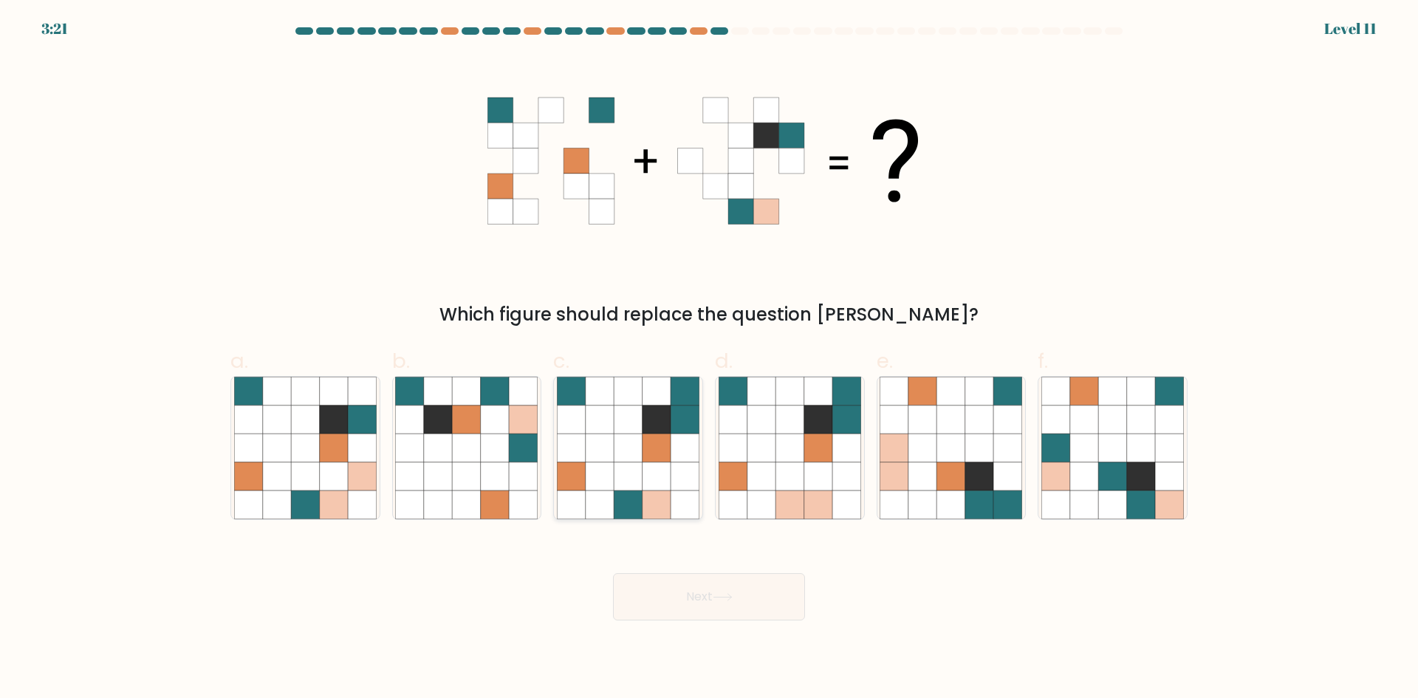
click at [666, 431] on icon at bounding box center [657, 420] width 28 height 28
click at [709, 359] on input "c." at bounding box center [709, 354] width 1 height 10
radio input "true"
click at [756, 597] on button "Next" at bounding box center [709, 596] width 192 height 47
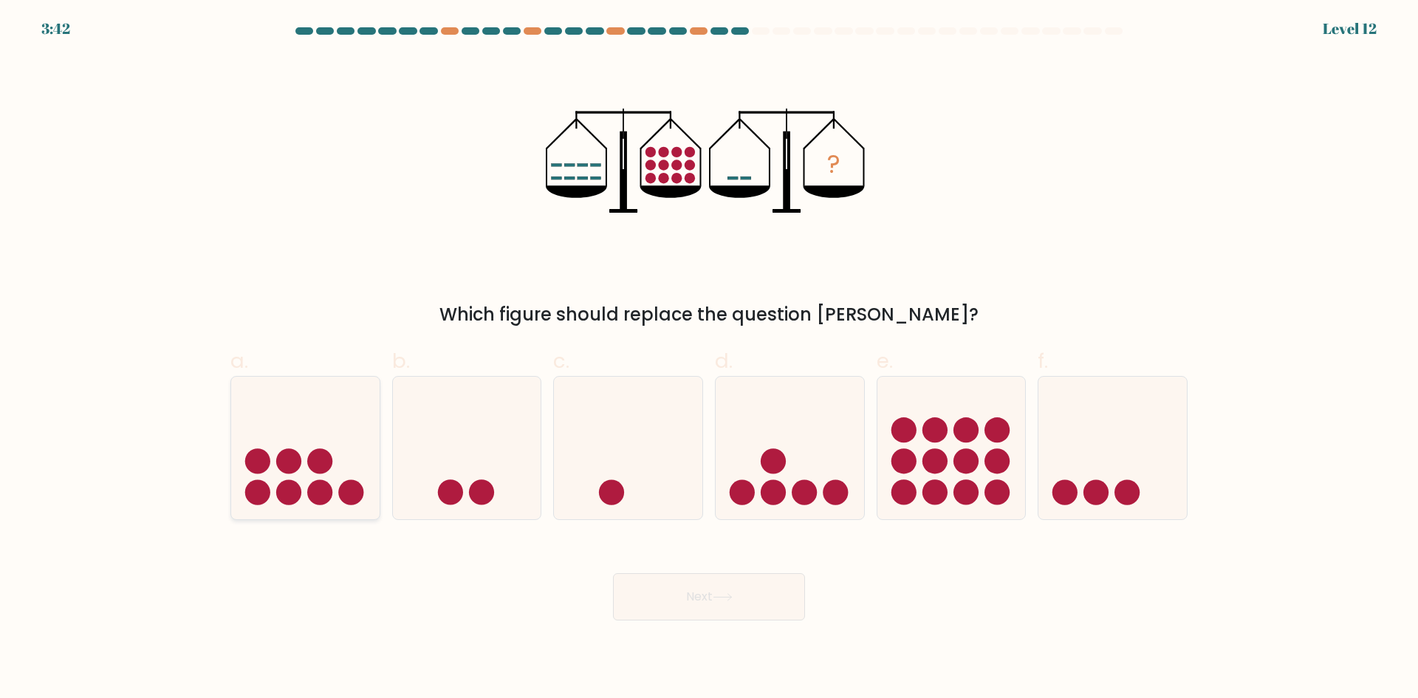
click at [322, 465] on circle at bounding box center [319, 461] width 25 height 25
click at [709, 359] on input "a." at bounding box center [709, 354] width 1 height 10
radio input "true"
click at [756, 577] on button "Next" at bounding box center [709, 596] width 192 height 47
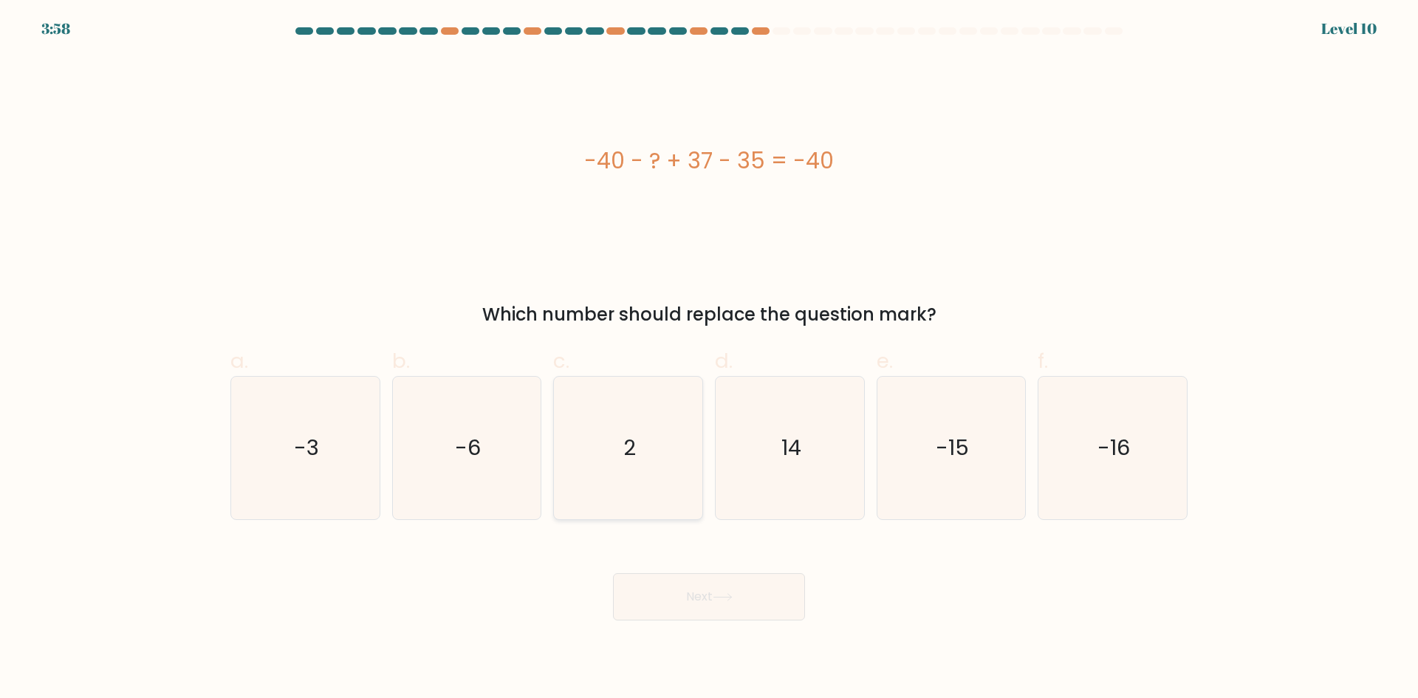
click at [679, 444] on icon "2" at bounding box center [628, 448] width 143 height 143
click at [709, 359] on input "c. 2" at bounding box center [709, 354] width 1 height 10
radio input "true"
click at [757, 595] on button "Next" at bounding box center [709, 596] width 192 height 47
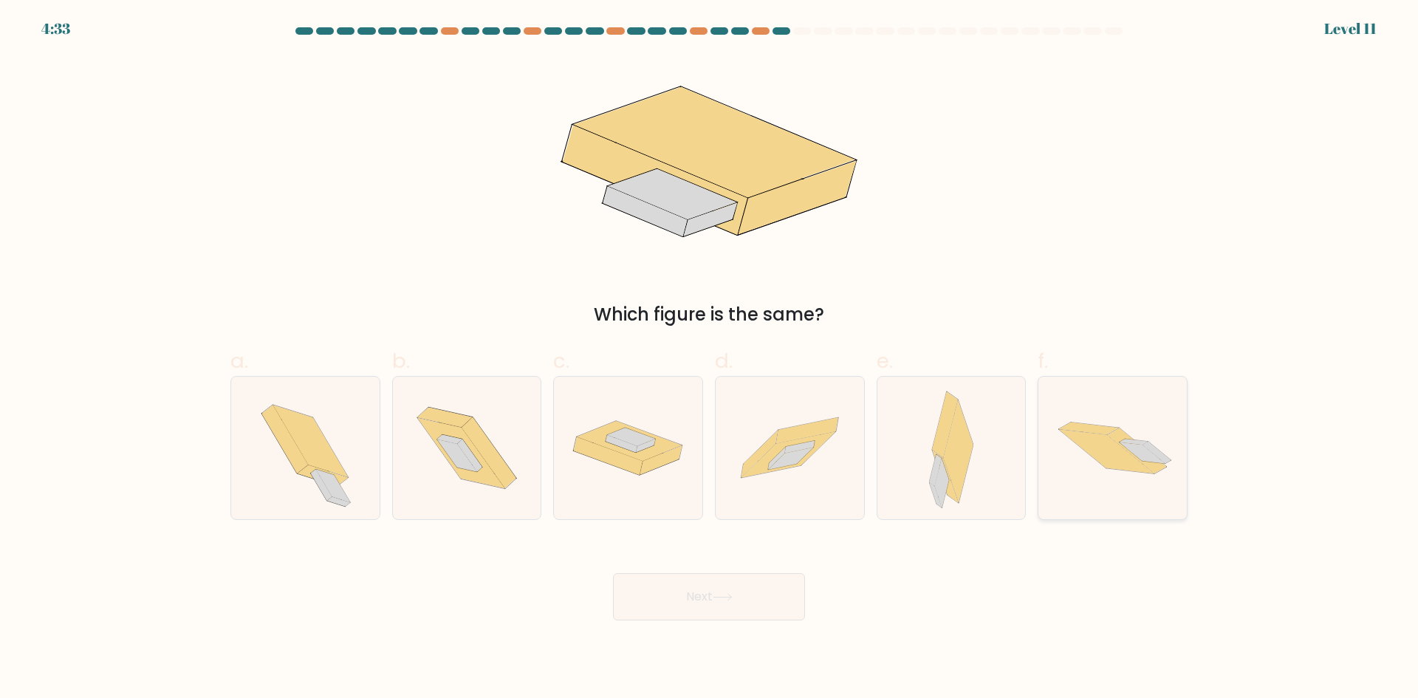
click at [1044, 439] on icon at bounding box center [1113, 448] width 148 height 100
click at [710, 359] on input "f." at bounding box center [709, 354] width 1 height 10
radio input "true"
click at [713, 597] on button "Next" at bounding box center [709, 596] width 192 height 47
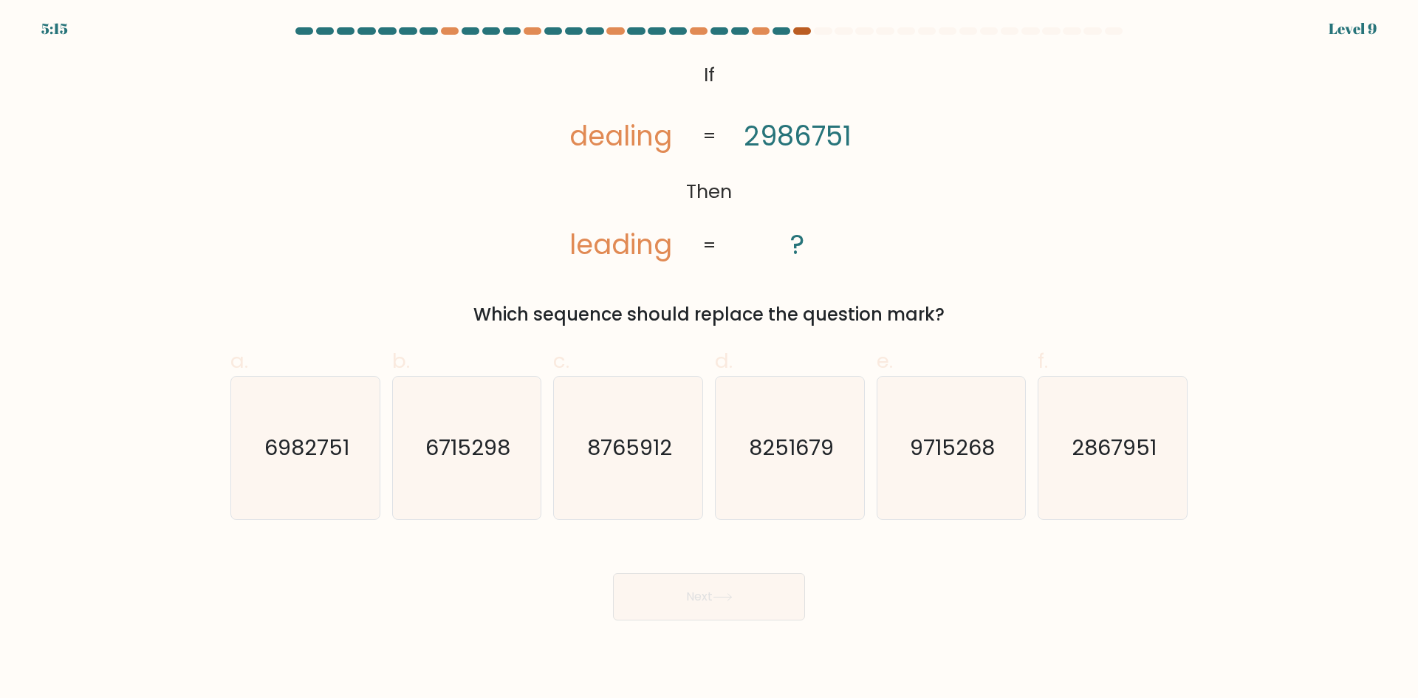
click at [797, 28] on div at bounding box center [802, 30] width 18 height 7
click at [259, 475] on icon "6982751" at bounding box center [305, 448] width 143 height 143
click at [709, 359] on input "a. 6982751" at bounding box center [709, 354] width 1 height 10
radio input "true"
click at [787, 603] on button "Next" at bounding box center [709, 596] width 192 height 47
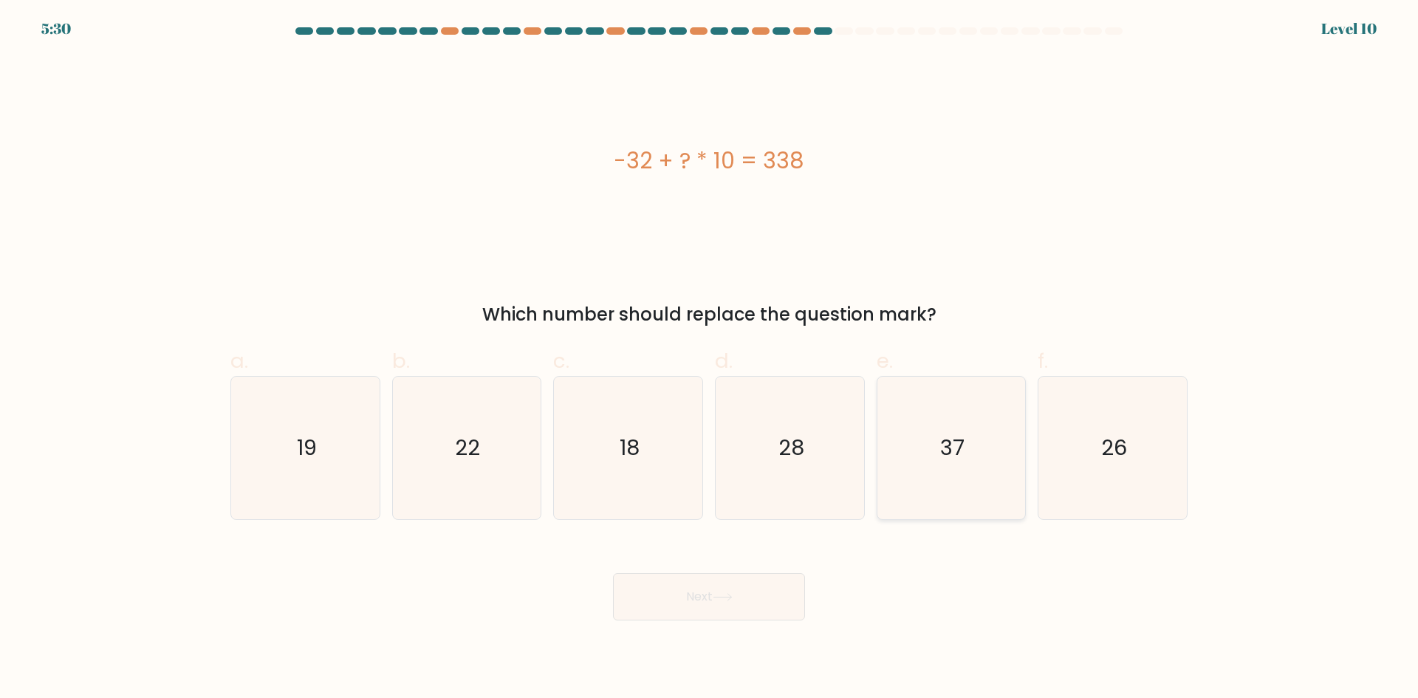
click at [985, 449] on icon "37" at bounding box center [951, 448] width 143 height 143
click at [710, 359] on input "e. 37" at bounding box center [709, 354] width 1 height 10
radio input "true"
click at [739, 601] on button "Next" at bounding box center [709, 596] width 192 height 47
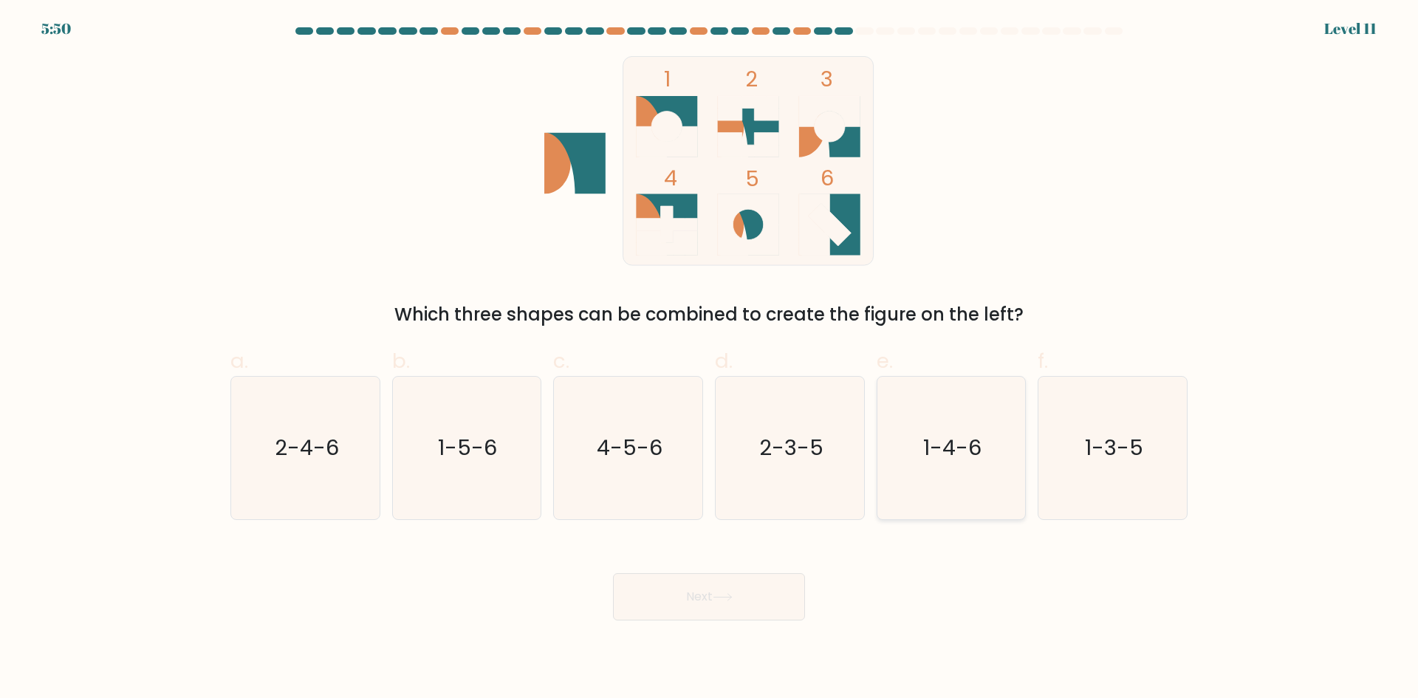
drag, startPoint x: 994, startPoint y: 433, endPoint x: 948, endPoint y: 462, distance: 54.1
click at [994, 429] on icon "1-4-6" at bounding box center [951, 448] width 143 height 143
click at [710, 359] on input "e. 1-4-6" at bounding box center [709, 354] width 1 height 10
radio input "true"
click at [723, 601] on icon at bounding box center [723, 597] width 20 height 8
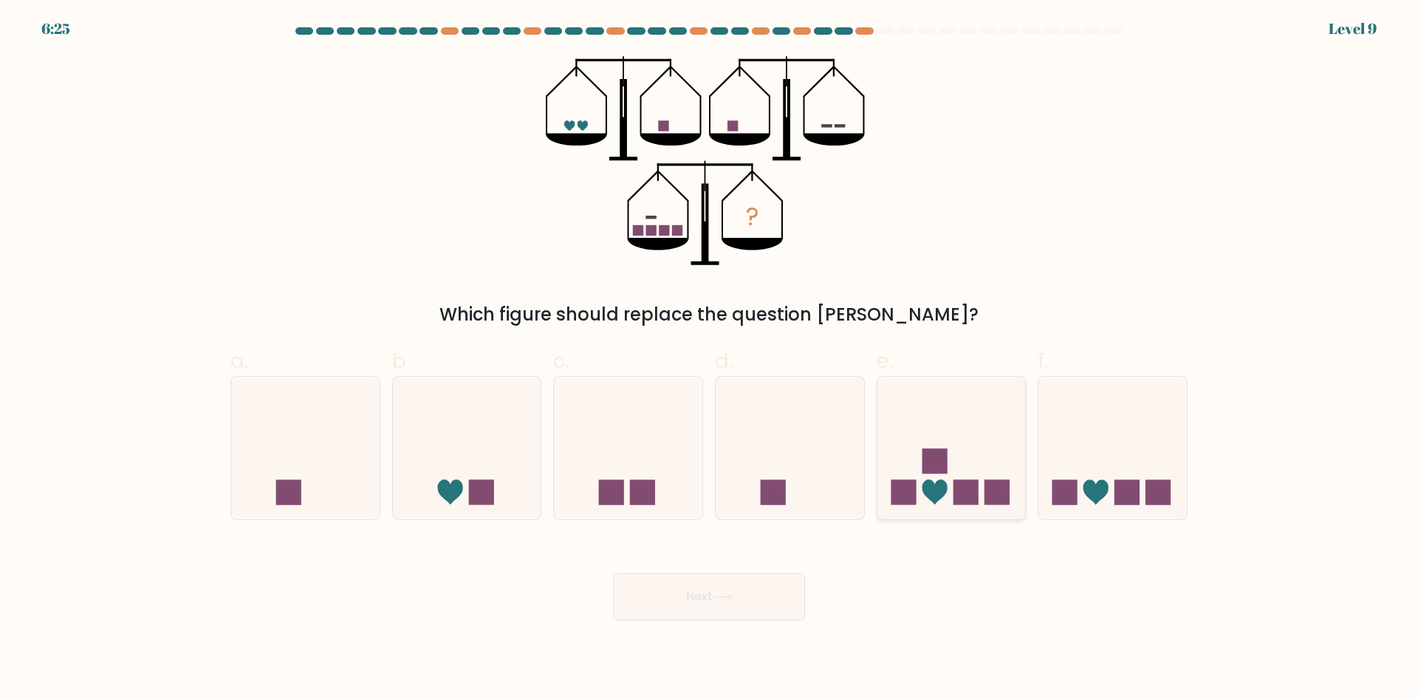
click at [975, 445] on icon at bounding box center [951, 447] width 148 height 123
click at [710, 359] on input "e." at bounding box center [709, 354] width 1 height 10
radio input "true"
click at [715, 581] on button "Next" at bounding box center [709, 596] width 192 height 47
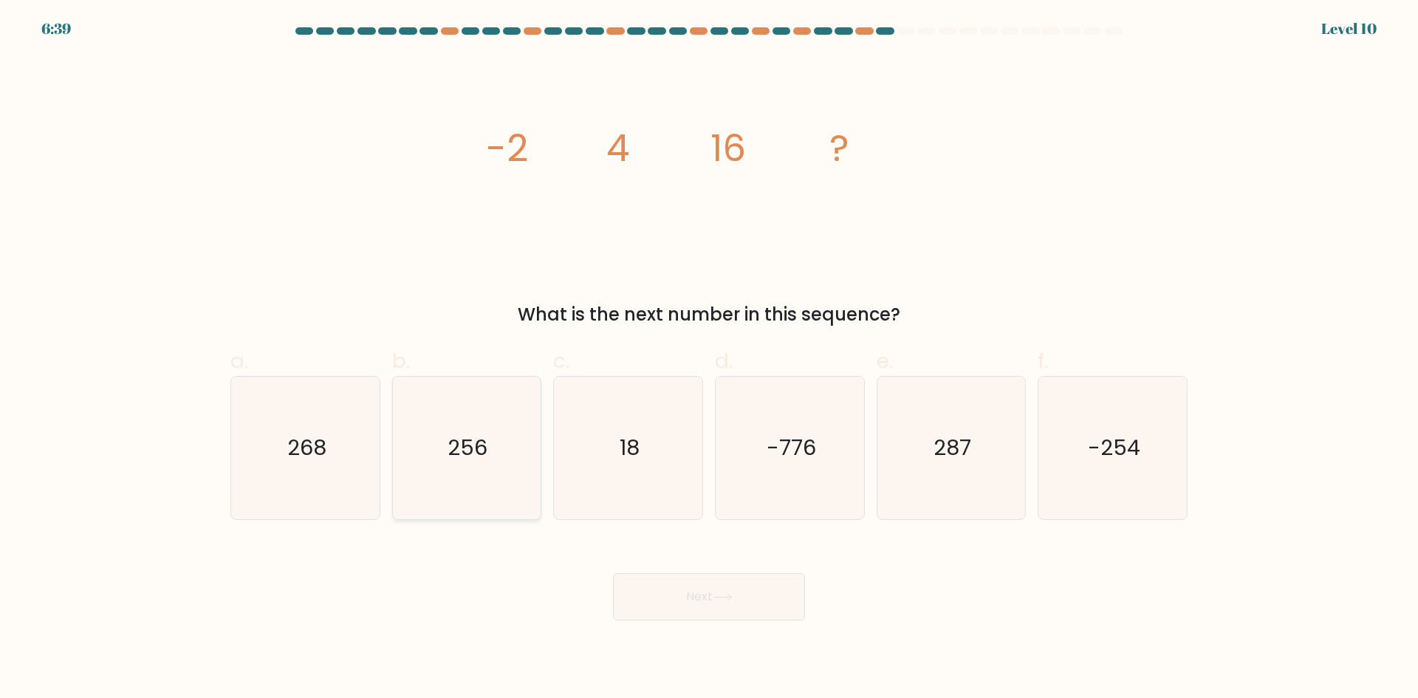
click at [432, 509] on icon "256" at bounding box center [466, 448] width 143 height 143
click at [709, 359] on input "b. 256" at bounding box center [709, 354] width 1 height 10
radio input "true"
click at [723, 609] on button "Next" at bounding box center [709, 596] width 192 height 47
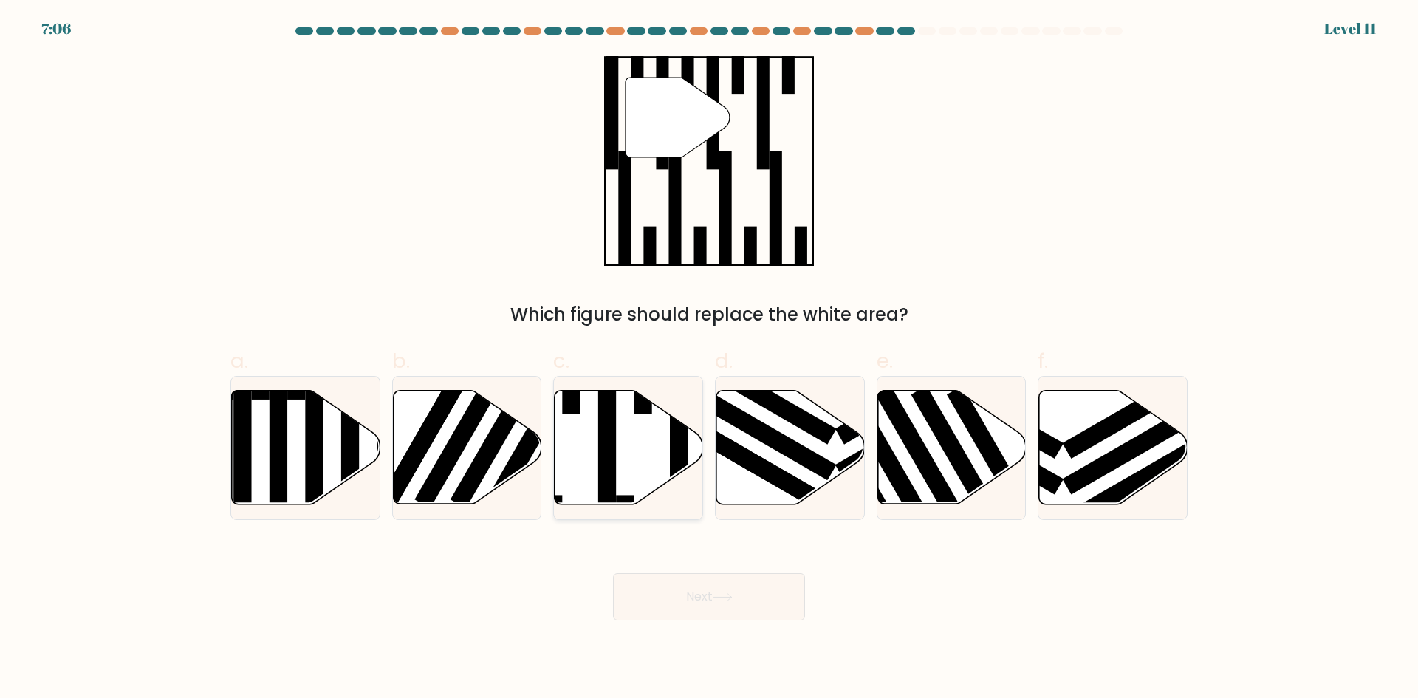
click at [650, 473] on icon at bounding box center [629, 448] width 148 height 114
click at [709, 359] on input "c." at bounding box center [709, 354] width 1 height 10
radio input "true"
click at [769, 576] on button "Next" at bounding box center [709, 596] width 192 height 47
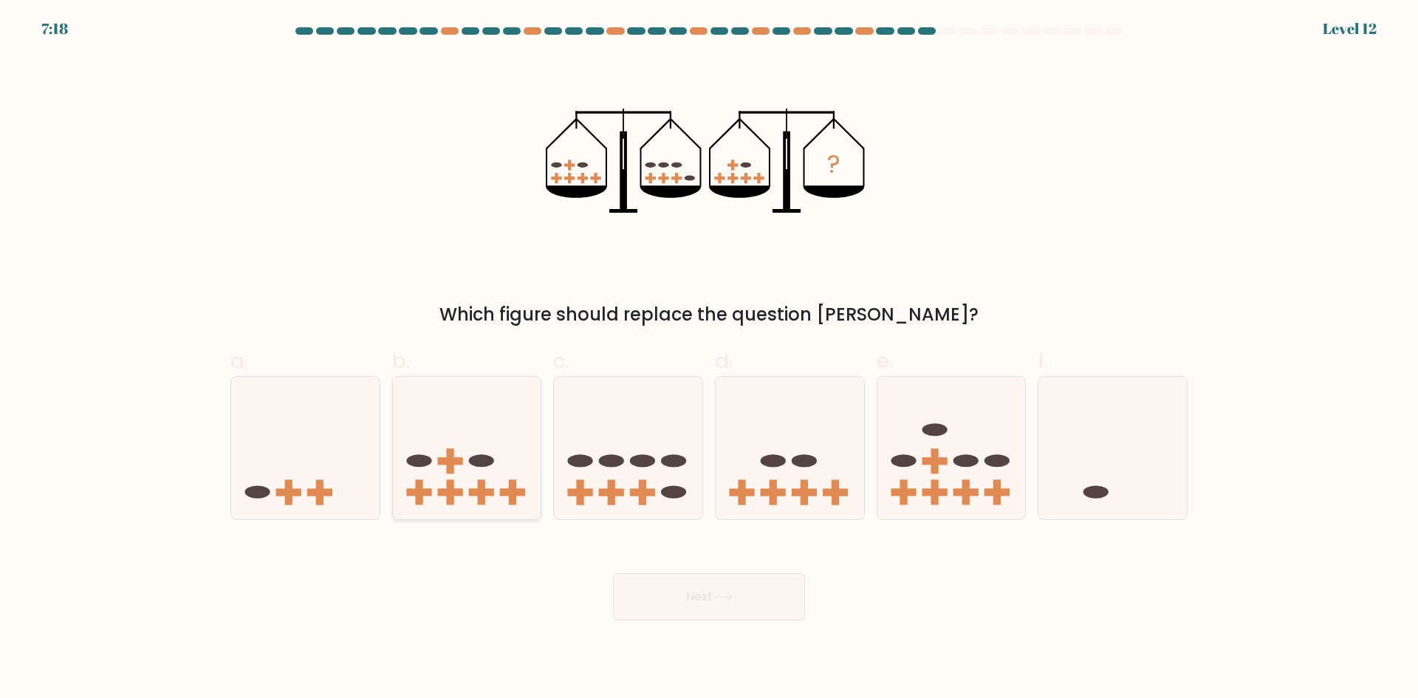
click at [521, 473] on icon at bounding box center [467, 447] width 148 height 123
click at [709, 359] on input "b." at bounding box center [709, 354] width 1 height 10
radio input "true"
click at [685, 604] on button "Next" at bounding box center [709, 596] width 192 height 47
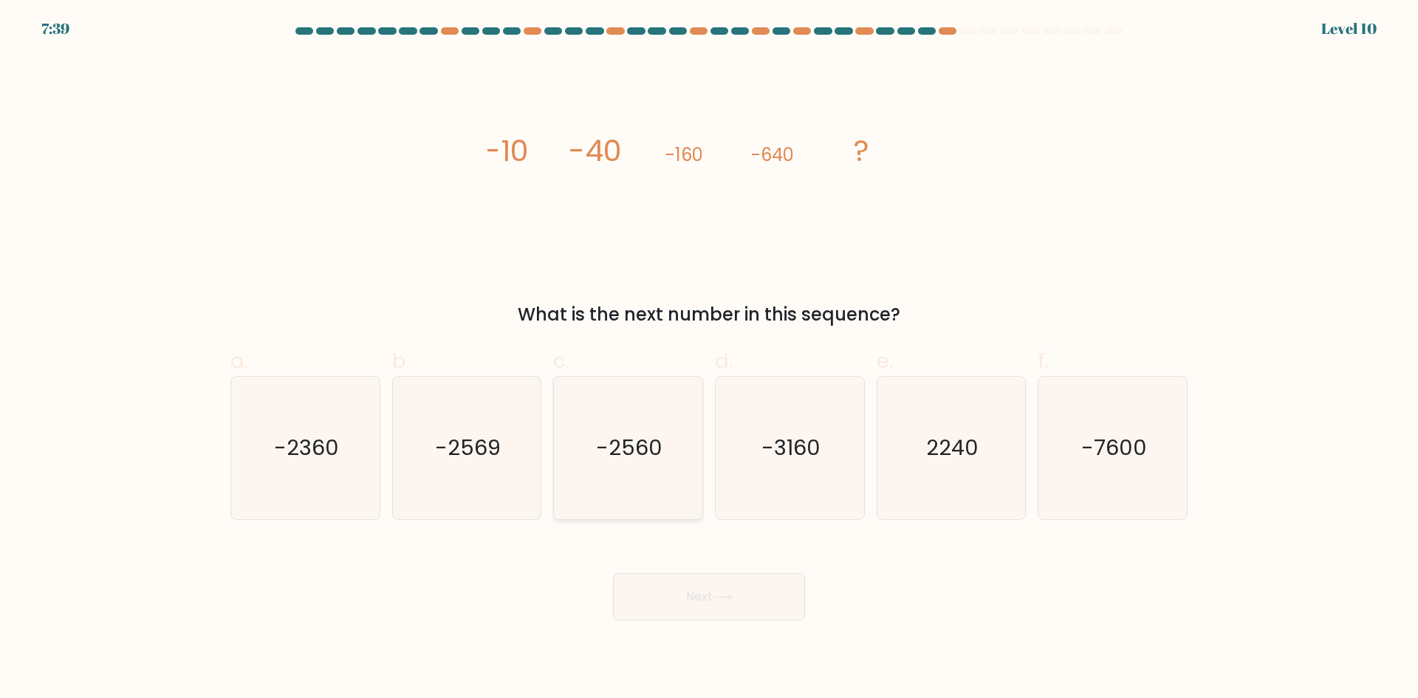
click at [600, 432] on icon "-2560" at bounding box center [628, 448] width 143 height 143
click at [709, 359] on input "c. -2560" at bounding box center [709, 354] width 1 height 10
radio input "true"
click at [736, 589] on button "Next" at bounding box center [709, 596] width 192 height 47
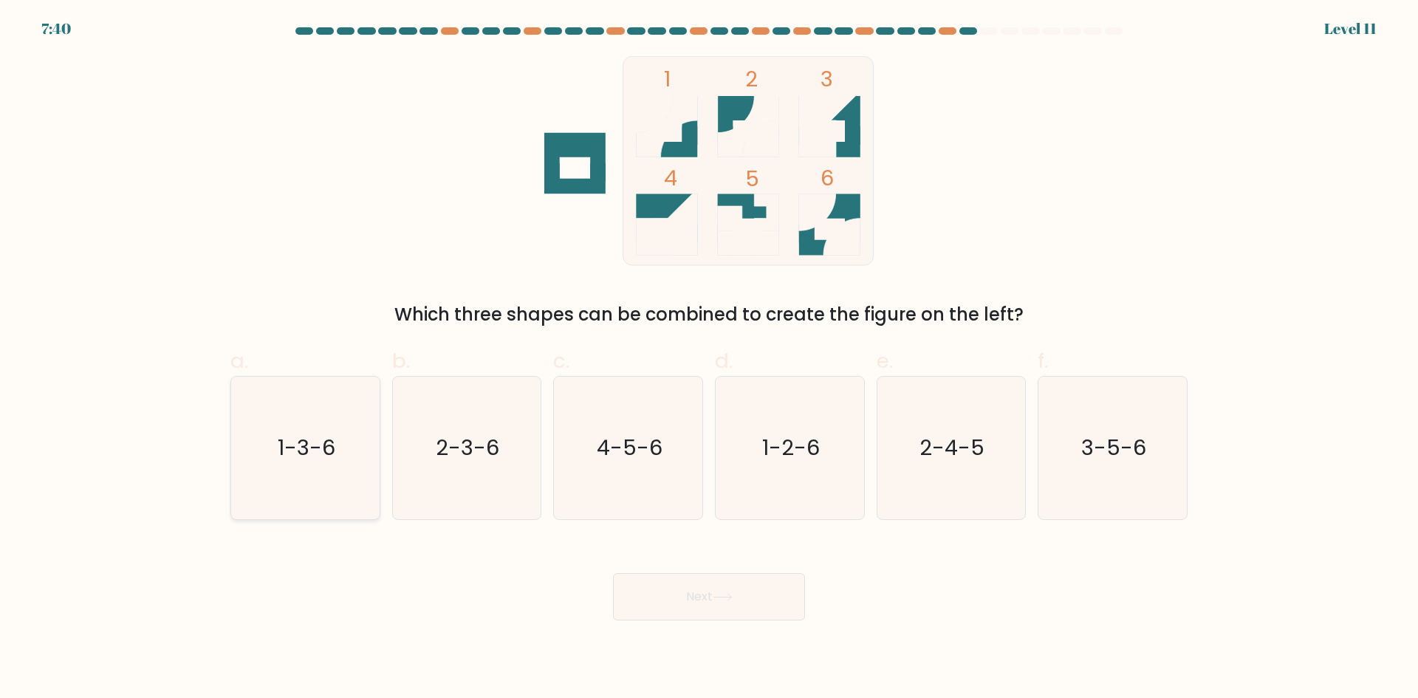
click at [317, 469] on icon "1-3-6" at bounding box center [305, 448] width 143 height 143
click at [709, 359] on input "a. 1-3-6" at bounding box center [709, 354] width 1 height 10
radio input "true"
click at [669, 605] on button "Next" at bounding box center [709, 596] width 192 height 47
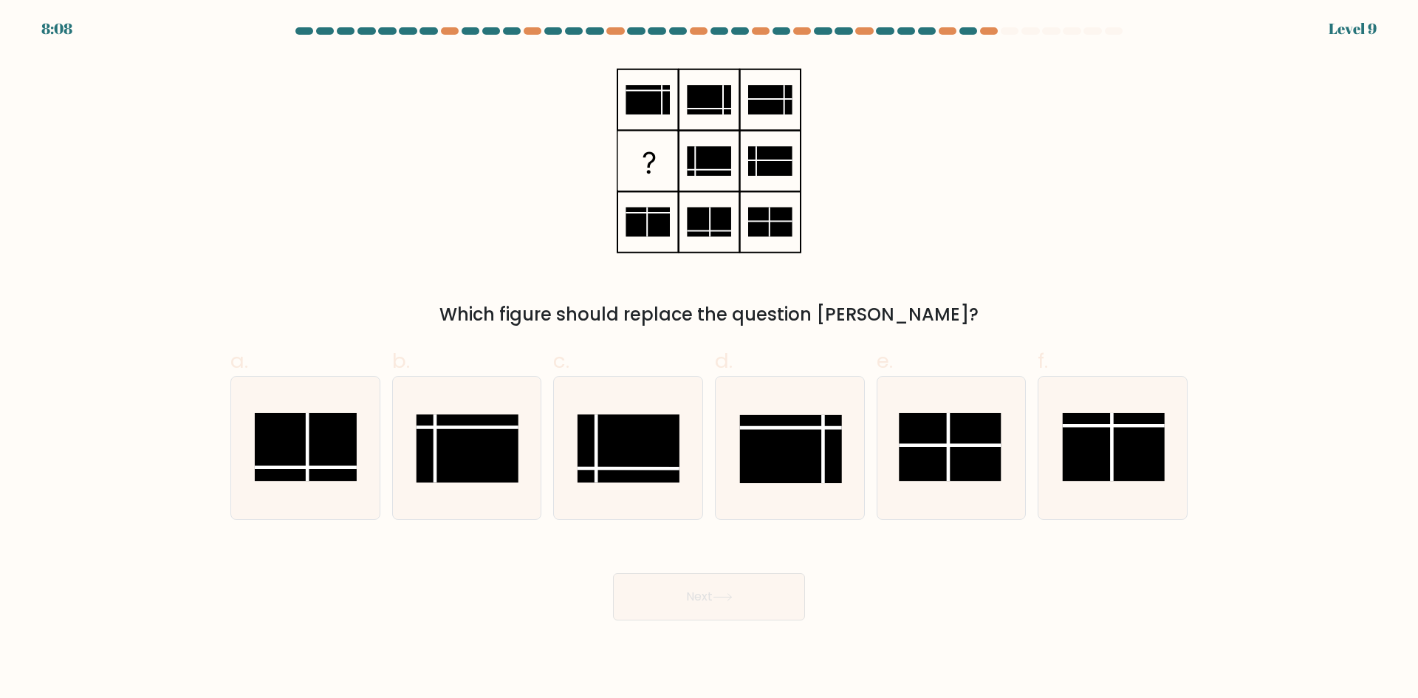
drag, startPoint x: 495, startPoint y: 449, endPoint x: 554, endPoint y: 657, distance: 216.5
click at [496, 449] on rect at bounding box center [468, 448] width 102 height 68
click at [709, 359] on input "b." at bounding box center [709, 354] width 1 height 10
radio input "true"
click at [725, 601] on icon at bounding box center [723, 597] width 20 height 8
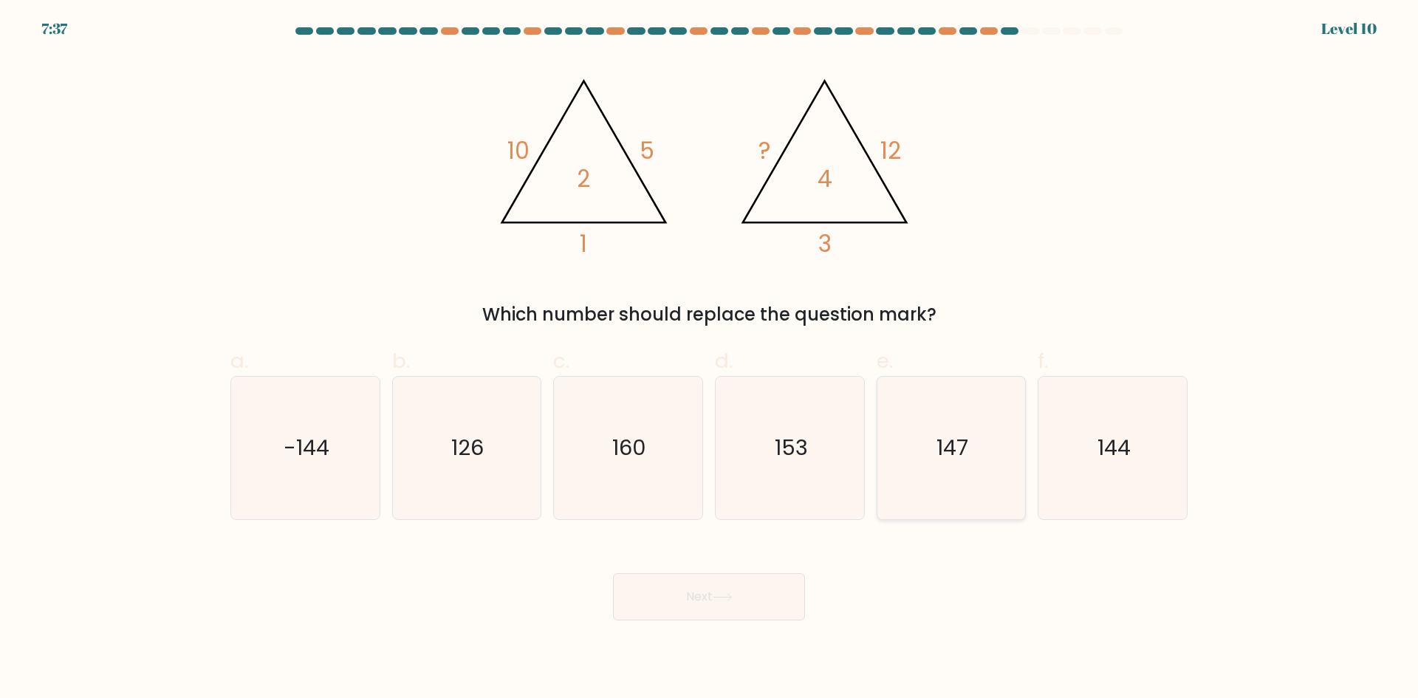
click at [981, 455] on icon "147" at bounding box center [951, 448] width 143 height 143
click at [710, 359] on input "e. 147" at bounding box center [709, 354] width 1 height 10
radio input "true"
click at [1174, 431] on icon "144" at bounding box center [1112, 448] width 143 height 143
click at [710, 359] on input "f. 144" at bounding box center [709, 354] width 1 height 10
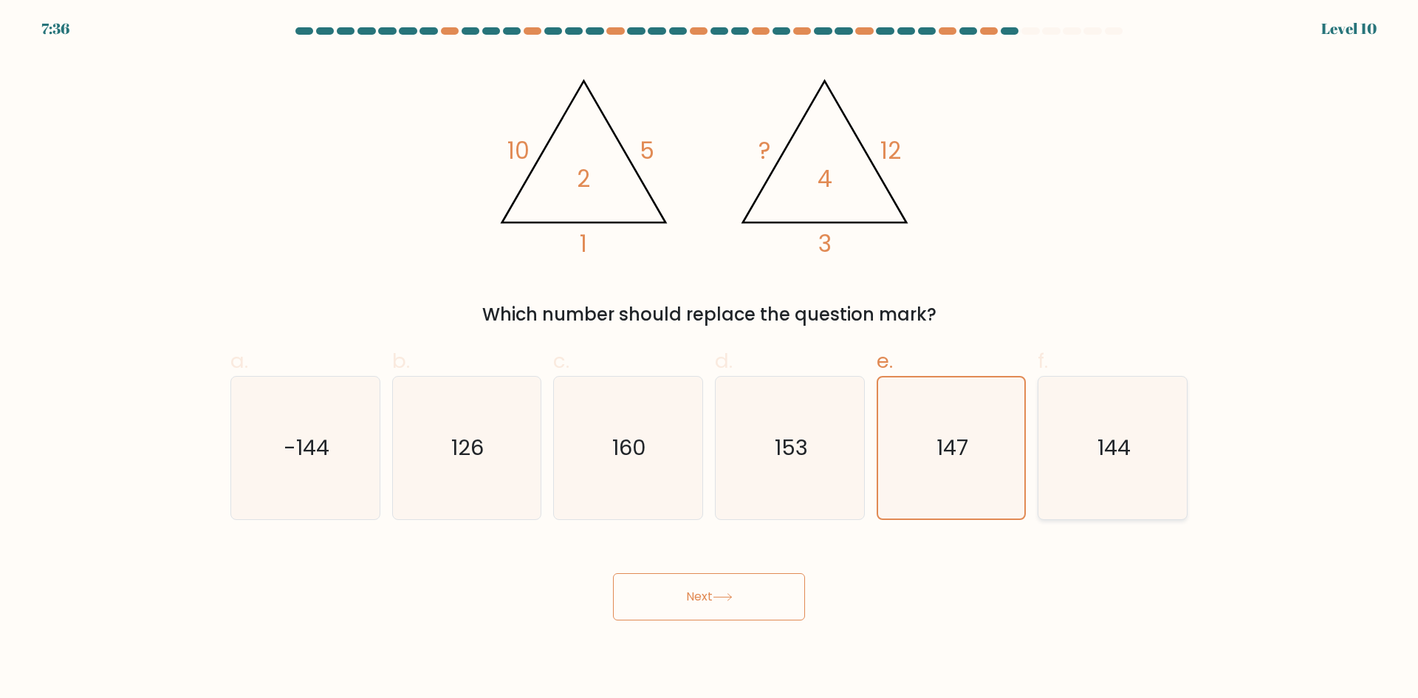
radio input "true"
click at [760, 578] on button "Next" at bounding box center [709, 596] width 192 height 47
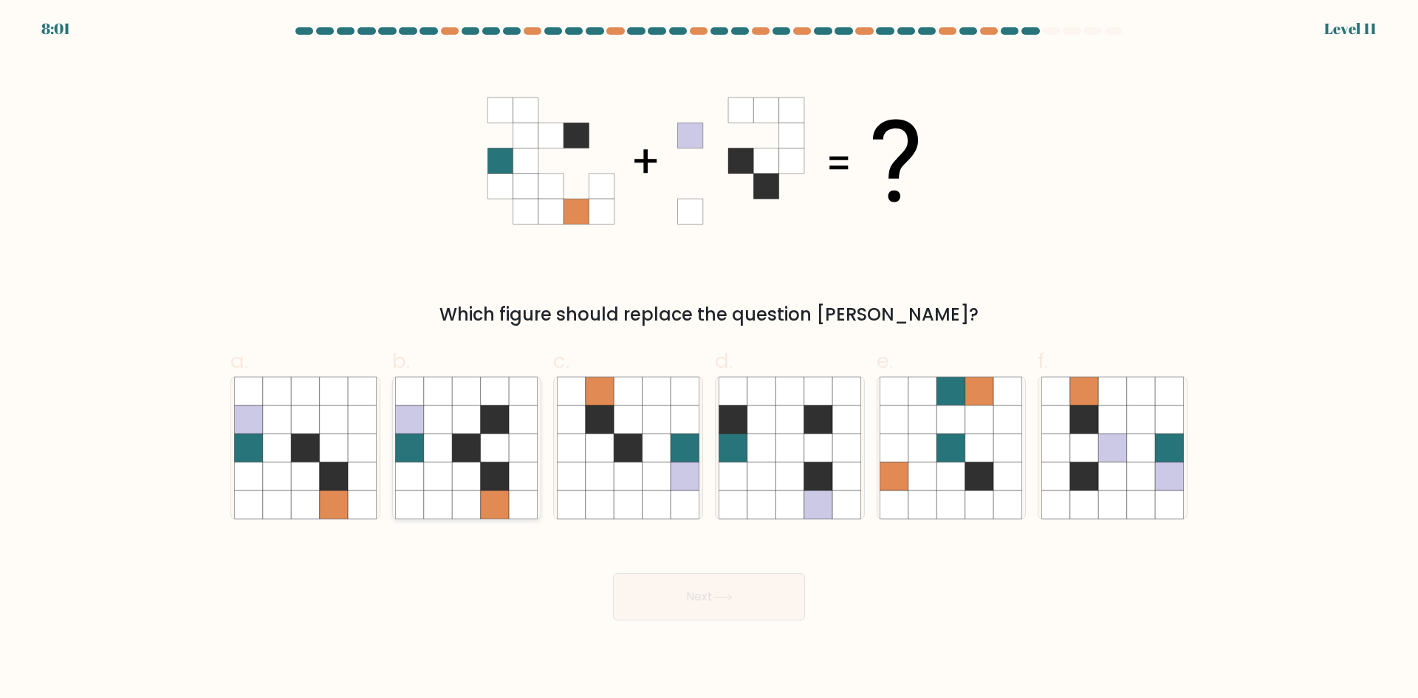
click at [487, 414] on icon at bounding box center [495, 420] width 28 height 28
click at [709, 359] on input "b." at bounding box center [709, 354] width 1 height 10
radio input "true"
click at [751, 584] on button "Next" at bounding box center [709, 596] width 192 height 47
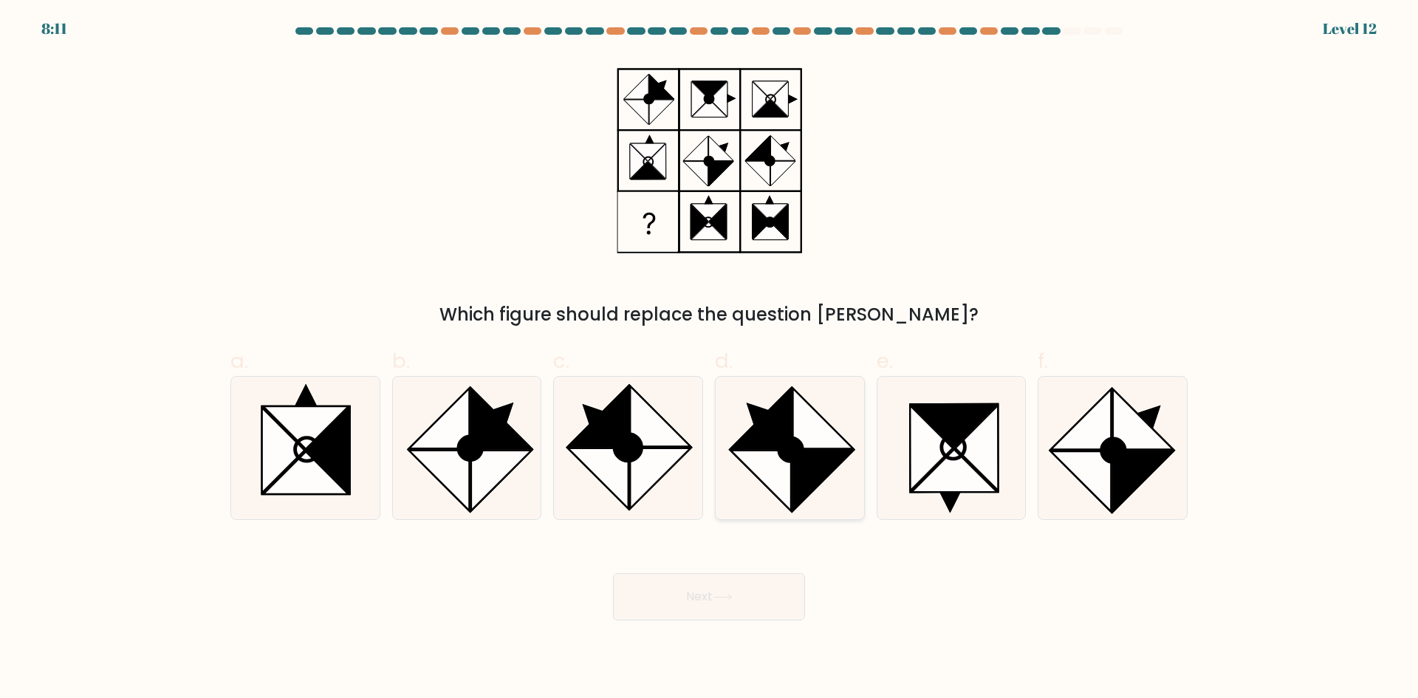
drag, startPoint x: 815, startPoint y: 451, endPoint x: 813, endPoint y: 466, distance: 15.6
click at [815, 454] on icon at bounding box center [823, 481] width 61 height 61
click at [710, 359] on input "d." at bounding box center [709, 354] width 1 height 10
radio input "true"
click at [780, 590] on button "Next" at bounding box center [709, 596] width 192 height 47
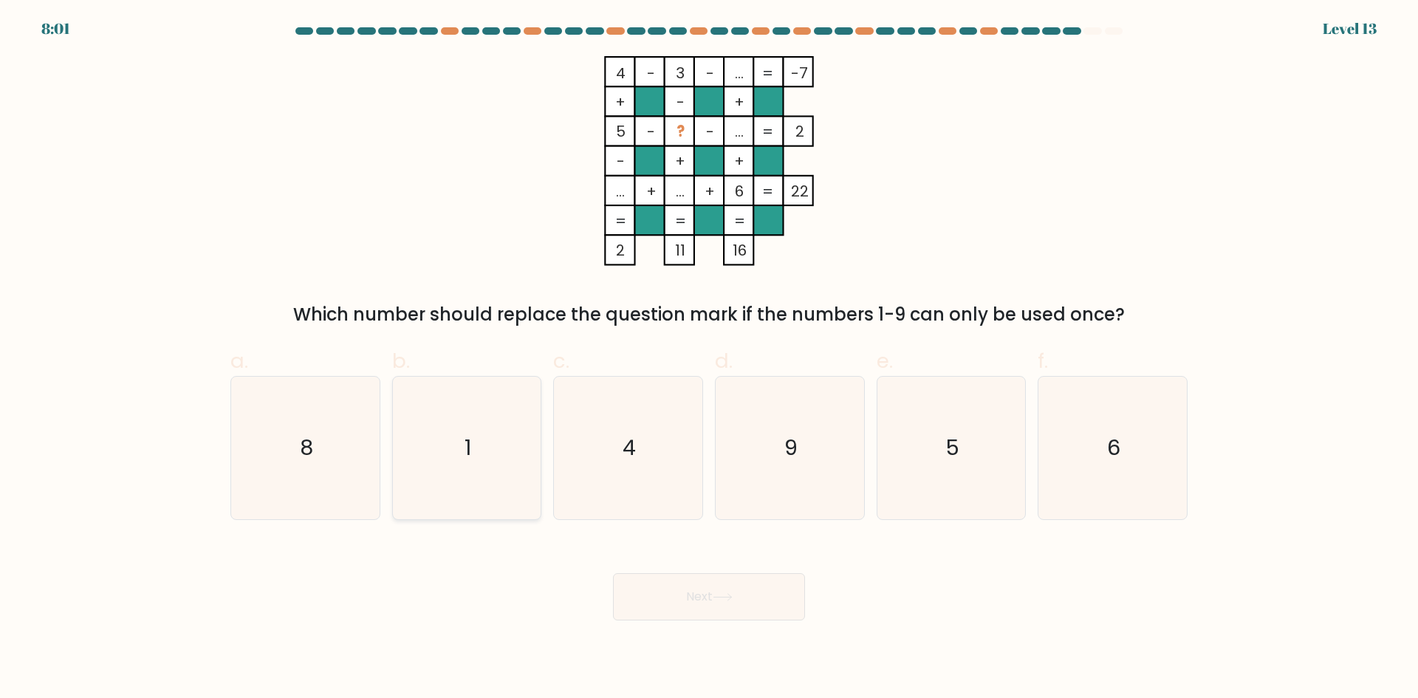
click at [487, 442] on icon "1" at bounding box center [466, 448] width 143 height 143
click at [709, 359] on input "b. 1" at bounding box center [709, 354] width 1 height 10
radio input "true"
click at [681, 609] on button "Next" at bounding box center [709, 596] width 192 height 47
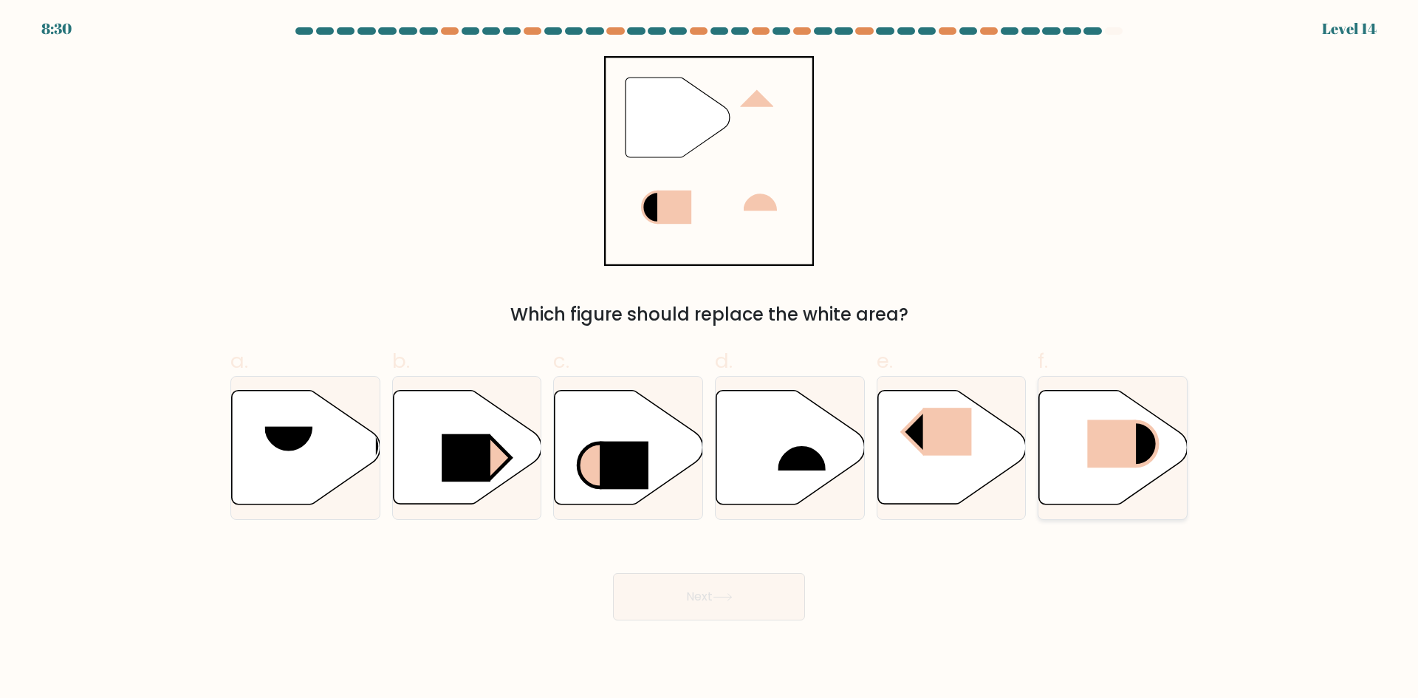
click at [1137, 478] on icon at bounding box center [1113, 448] width 148 height 114
click at [710, 359] on input "f." at bounding box center [709, 354] width 1 height 10
radio input "true"
click at [747, 600] on button "Next" at bounding box center [709, 596] width 192 height 47
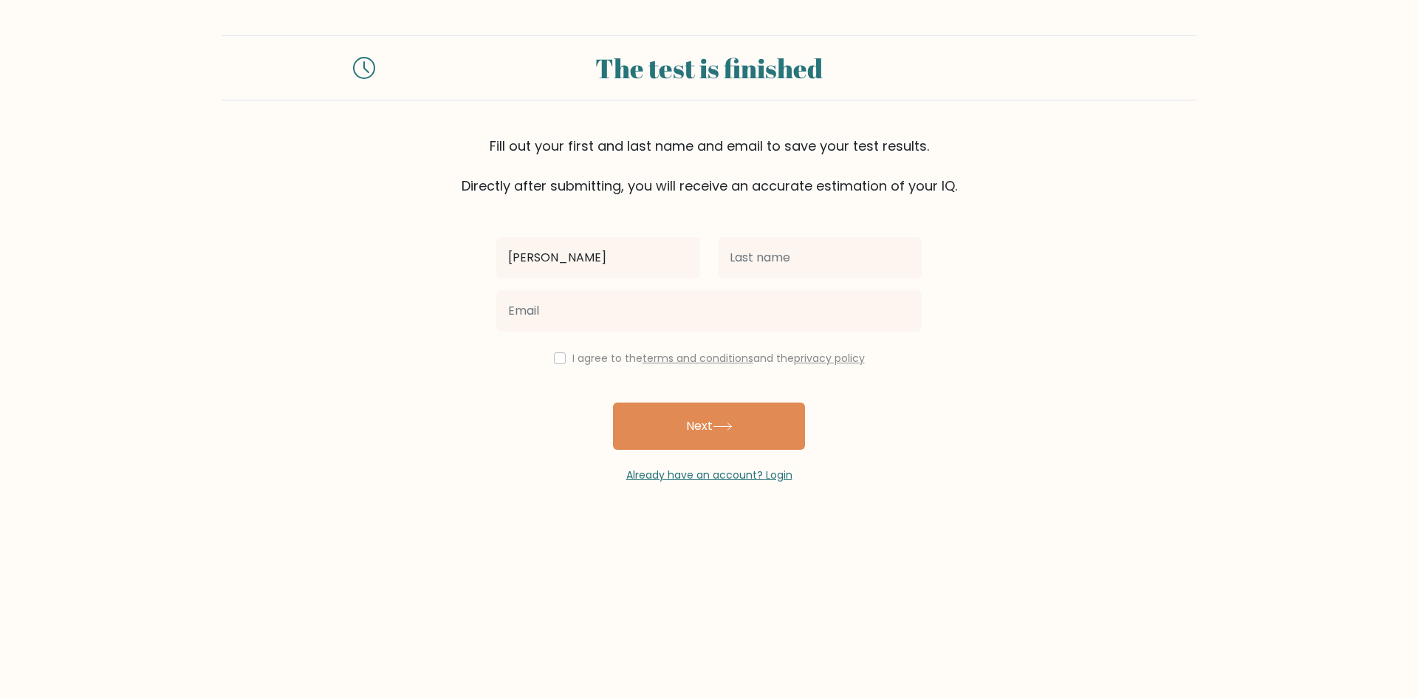
type input "[PERSON_NAME]"
type input "a"
type input "A"
type input "[PERSON_NAME]"
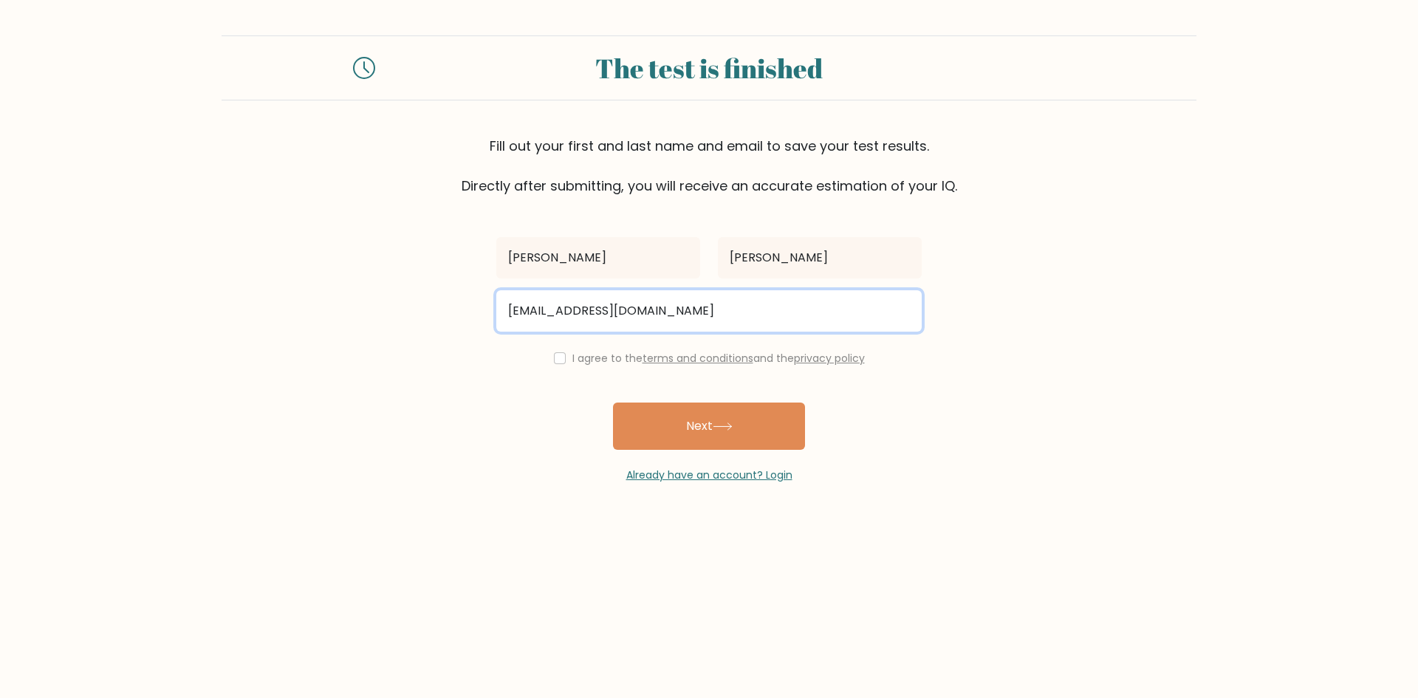
type input "leadpb04@gmail.com"
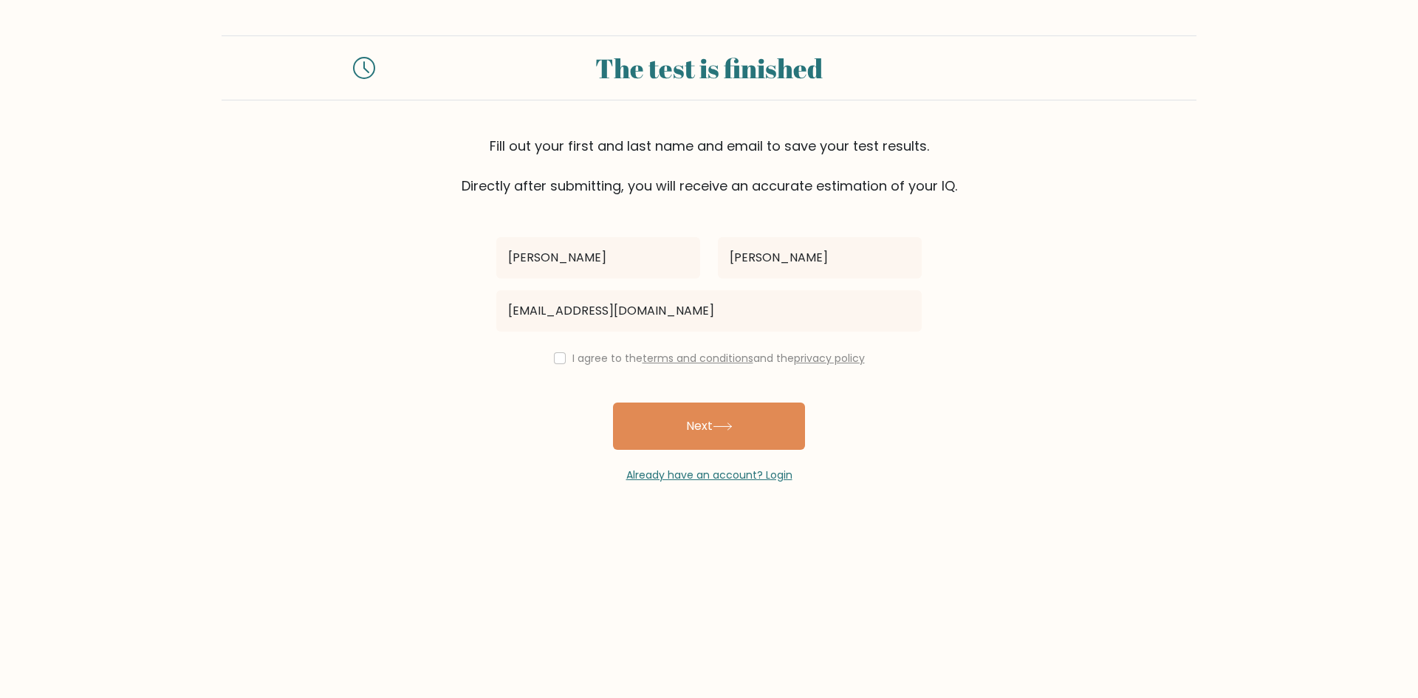
click at [566, 363] on div "I agree to the terms and conditions and the privacy policy" at bounding box center [708, 358] width 443 height 18
click at [555, 358] on input "checkbox" at bounding box center [560, 358] width 12 height 12
checkbox input "true"
click at [729, 439] on button "Next" at bounding box center [709, 426] width 192 height 47
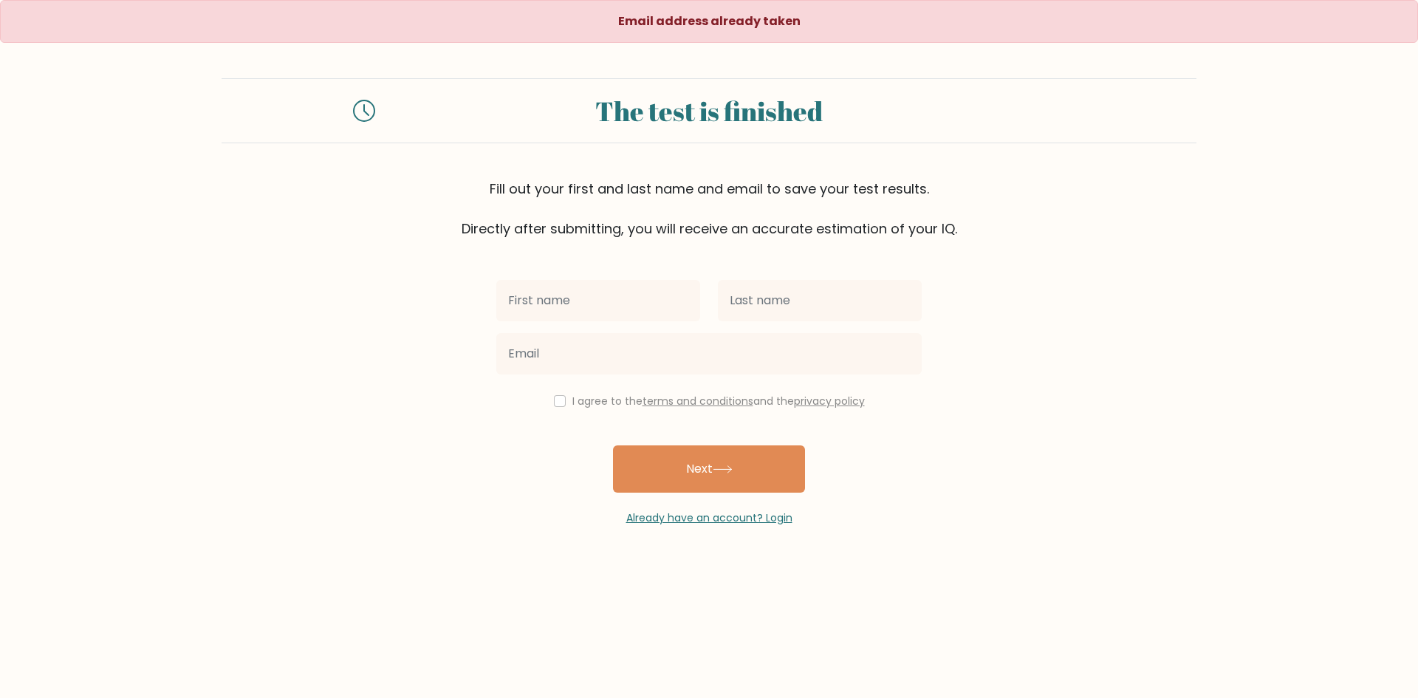
click at [581, 306] on input "text" at bounding box center [598, 300] width 204 height 41
type input "[PERSON_NAME]"
click at [807, 290] on input "text" at bounding box center [820, 300] width 204 height 41
type input "[PERSON_NAME]"
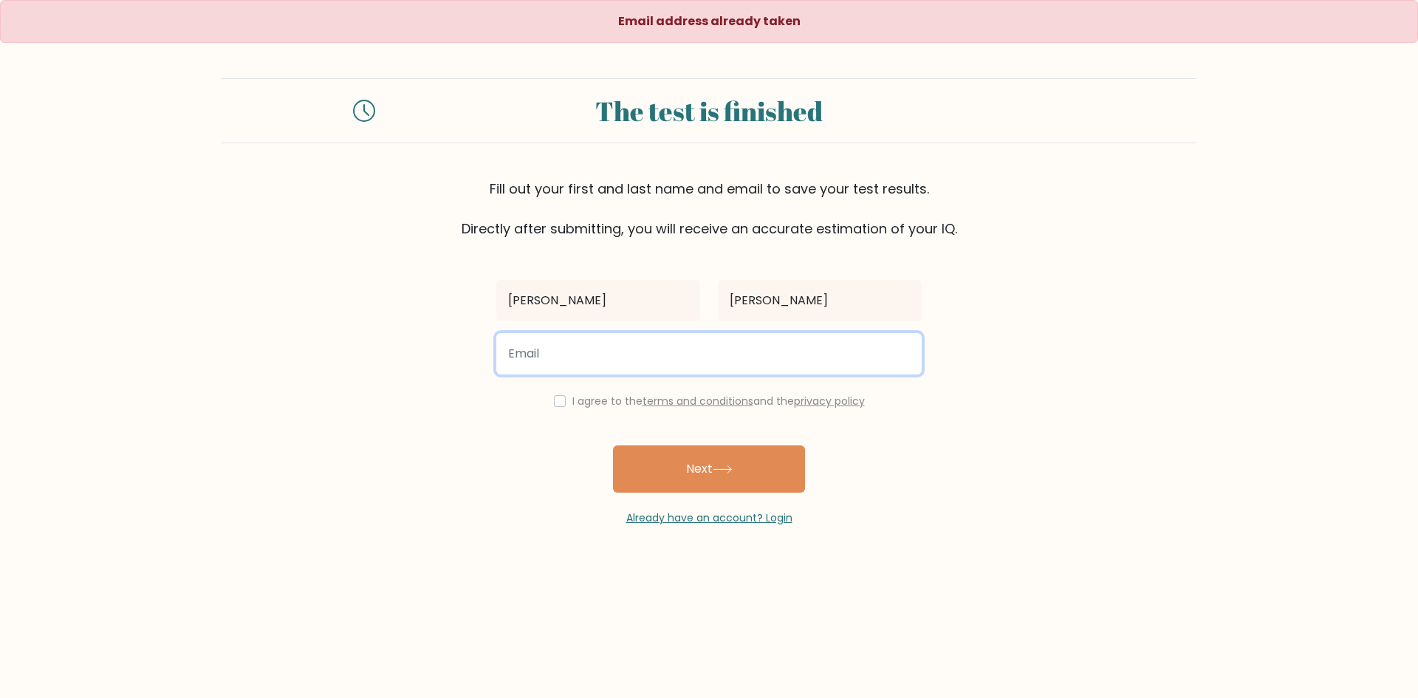
click at [743, 368] on input "email" at bounding box center [708, 353] width 425 height 41
type input "[EMAIL_ADDRESS][DOMAIN_NAME]"
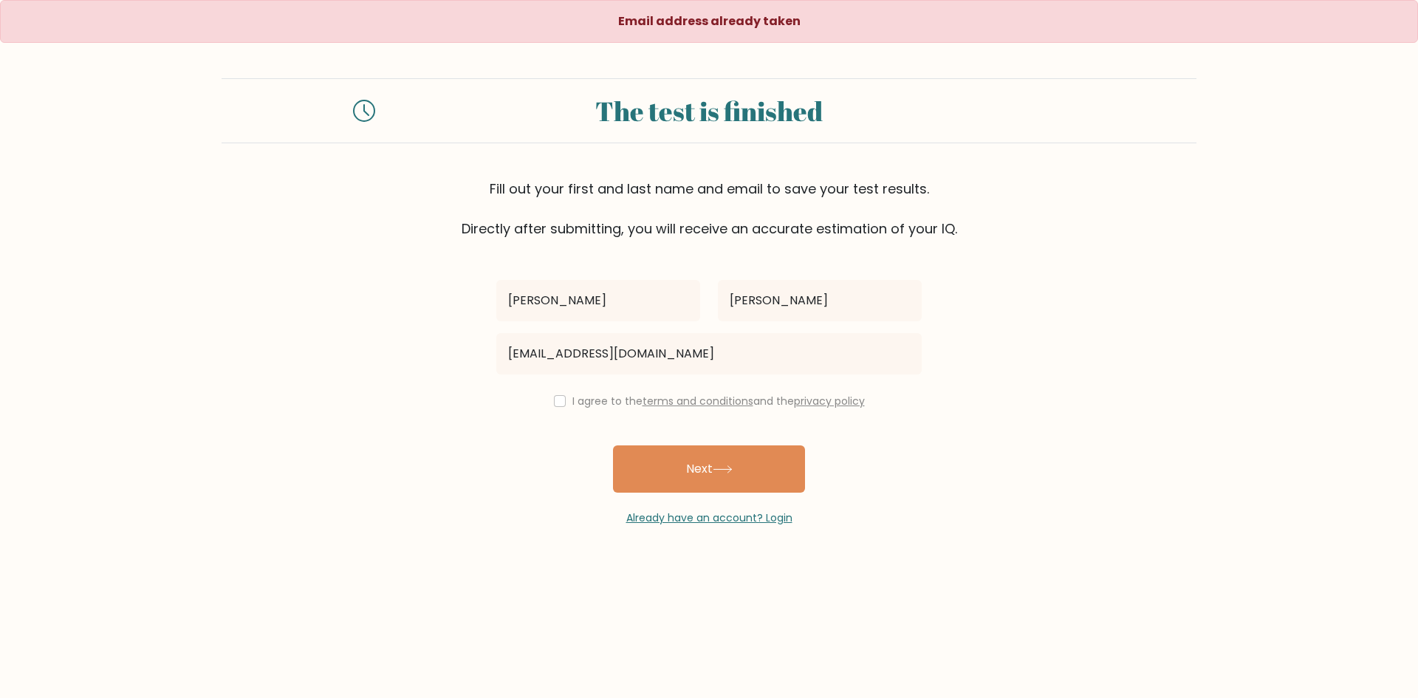
click at [558, 412] on div "[PERSON_NAME] [EMAIL_ADDRESS][DOMAIN_NAME] I agree to the terms and conditions …" at bounding box center [708, 382] width 443 height 287
click at [524, 393] on div "I agree to the terms and conditions and the privacy policy" at bounding box center [708, 401] width 443 height 18
click at [561, 404] on input "checkbox" at bounding box center [560, 401] width 12 height 12
checkbox input "true"
click at [694, 451] on button "Next" at bounding box center [709, 468] width 192 height 47
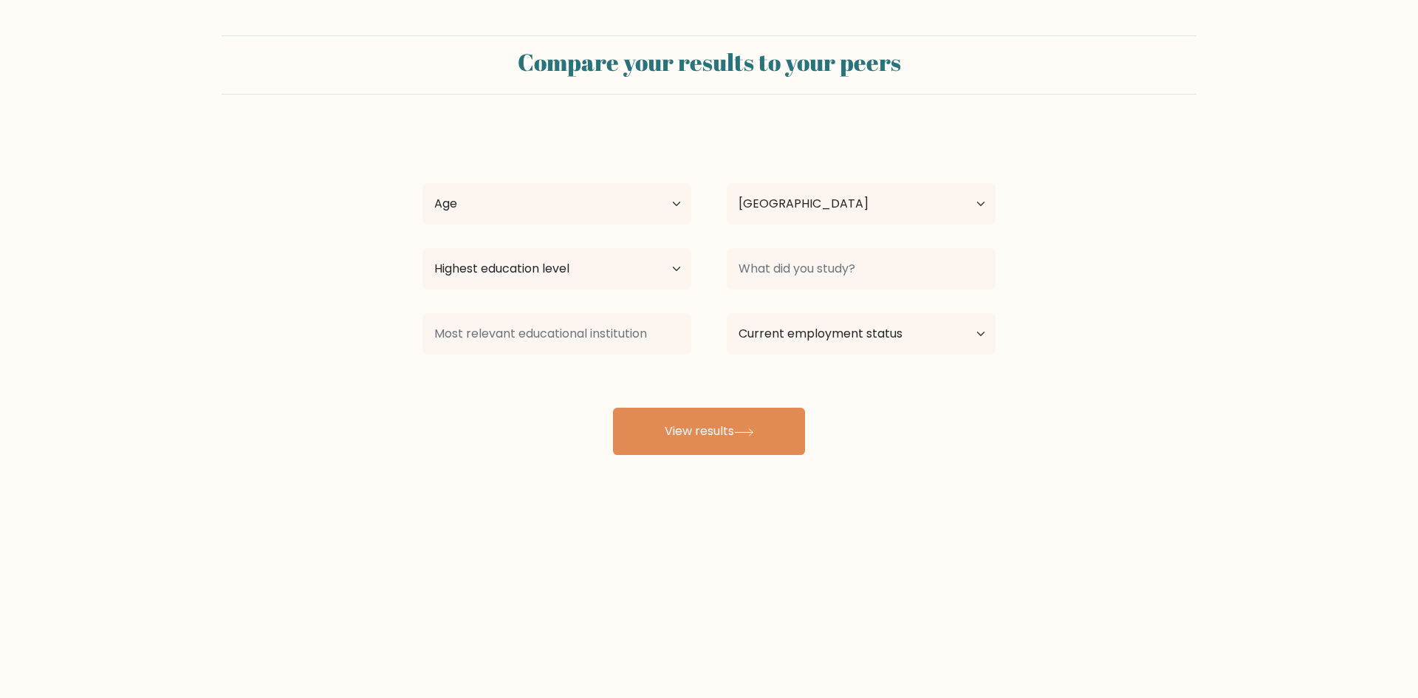
select select "US"
click at [681, 205] on select "Age Under [DEMOGRAPHIC_DATA] [DEMOGRAPHIC_DATA] [DEMOGRAPHIC_DATA] [DEMOGRAPHIC…" at bounding box center [556, 203] width 269 height 41
click at [681, 205] on select "Age Under 18 years old 18-24 years old 25-34 years old 35-44 years old 45-54 ye…" at bounding box center [556, 203] width 269 height 41
click at [870, 216] on select "Country Afghanistan Albania Algeria American Samoa Andorra Angola Anguilla Anta…" at bounding box center [861, 203] width 269 height 41
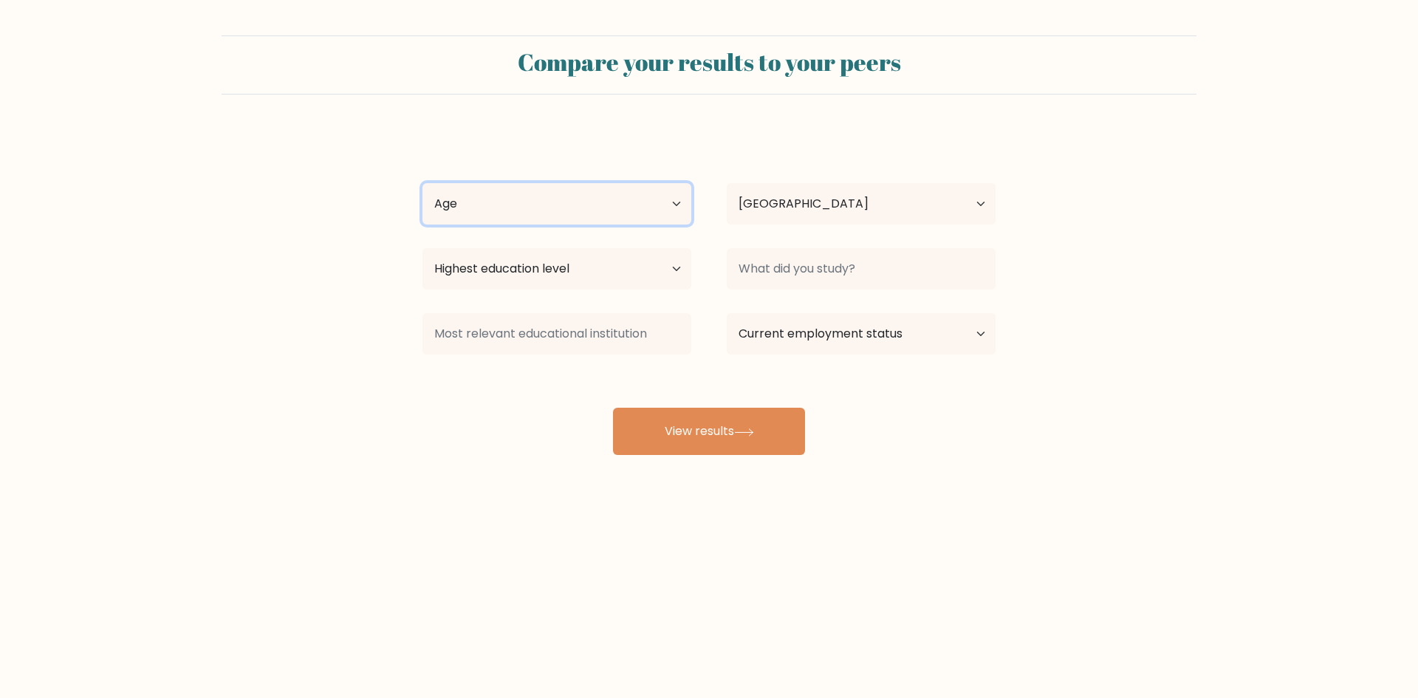
click at [591, 191] on select "Age Under 18 years old 18-24 years old 25-34 years old 35-44 years old 45-54 ye…" at bounding box center [556, 203] width 269 height 41
select select "18_24"
click at [422, 183] on select "Age Under 18 years old 18-24 years old 25-34 years old 35-44 years old 45-54 ye…" at bounding box center [556, 203] width 269 height 41
click at [802, 196] on select "Country Afghanistan Albania Algeria American Samoa Andorra Angola Anguilla Anta…" at bounding box center [861, 203] width 269 height 41
select select "PH"
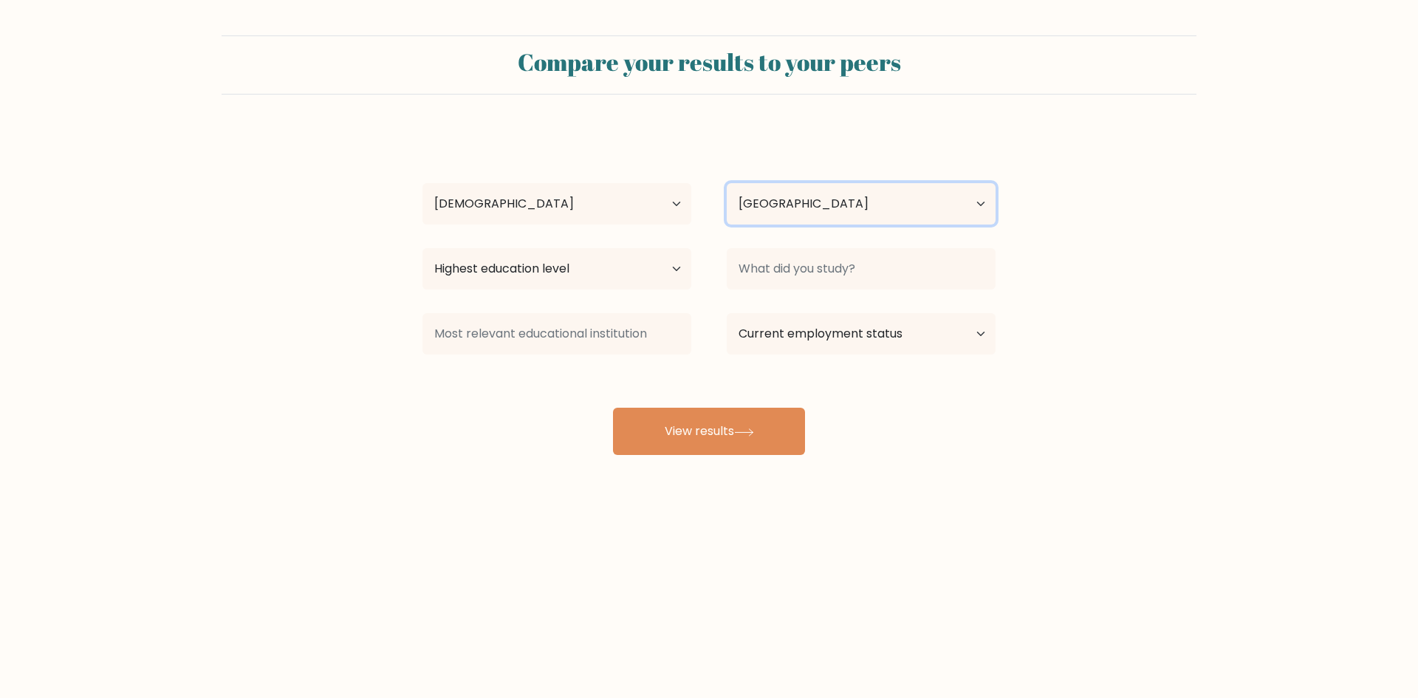
click at [727, 183] on select "Country Afghanistan Albania Algeria American Samoa Andorra Angola Anguilla Anta…" at bounding box center [861, 203] width 269 height 41
click at [675, 282] on select "Highest education level No schooling Primary Lower Secondary Upper Secondary Oc…" at bounding box center [556, 268] width 269 height 41
select select "bachelors_degree"
click at [422, 248] on select "Highest education level No schooling Primary Lower Secondary Upper Secondary Oc…" at bounding box center [556, 268] width 269 height 41
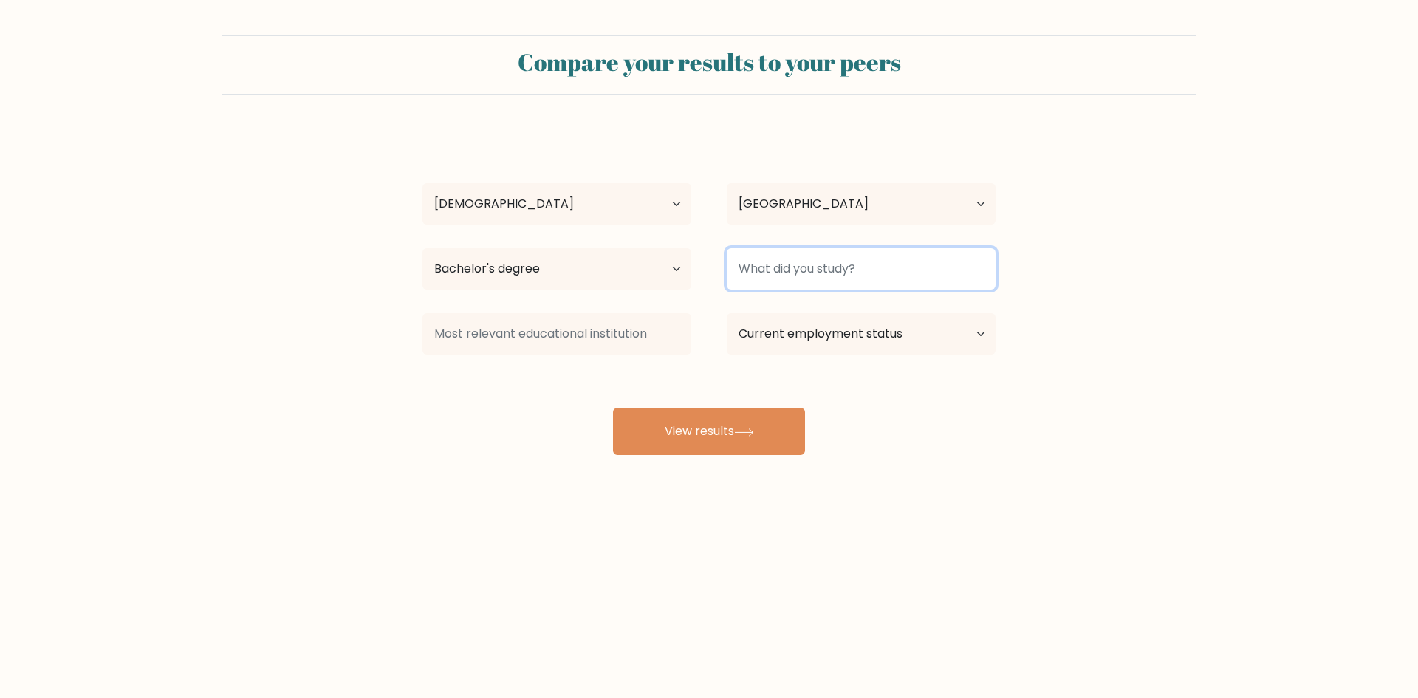
click at [866, 254] on input at bounding box center [861, 268] width 269 height 41
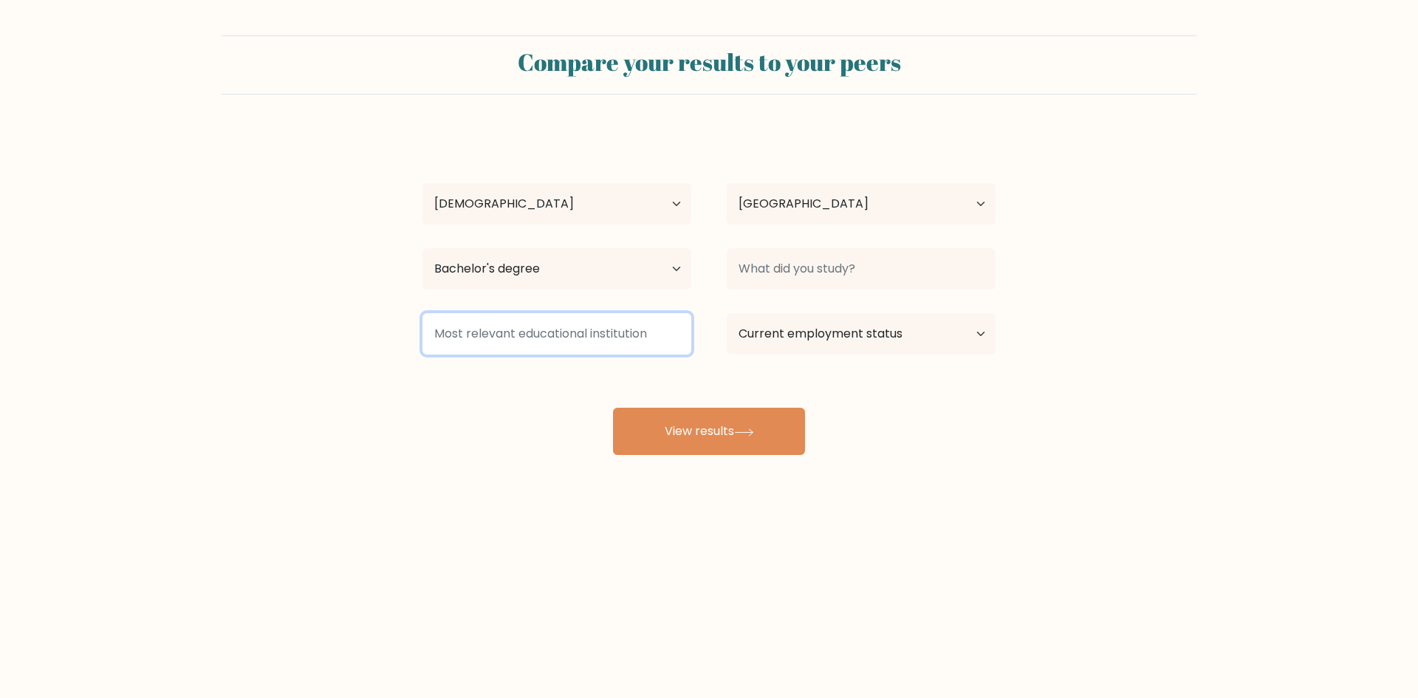
click at [630, 334] on input at bounding box center [556, 333] width 269 height 41
click at [812, 247] on div at bounding box center [861, 268] width 304 height 53
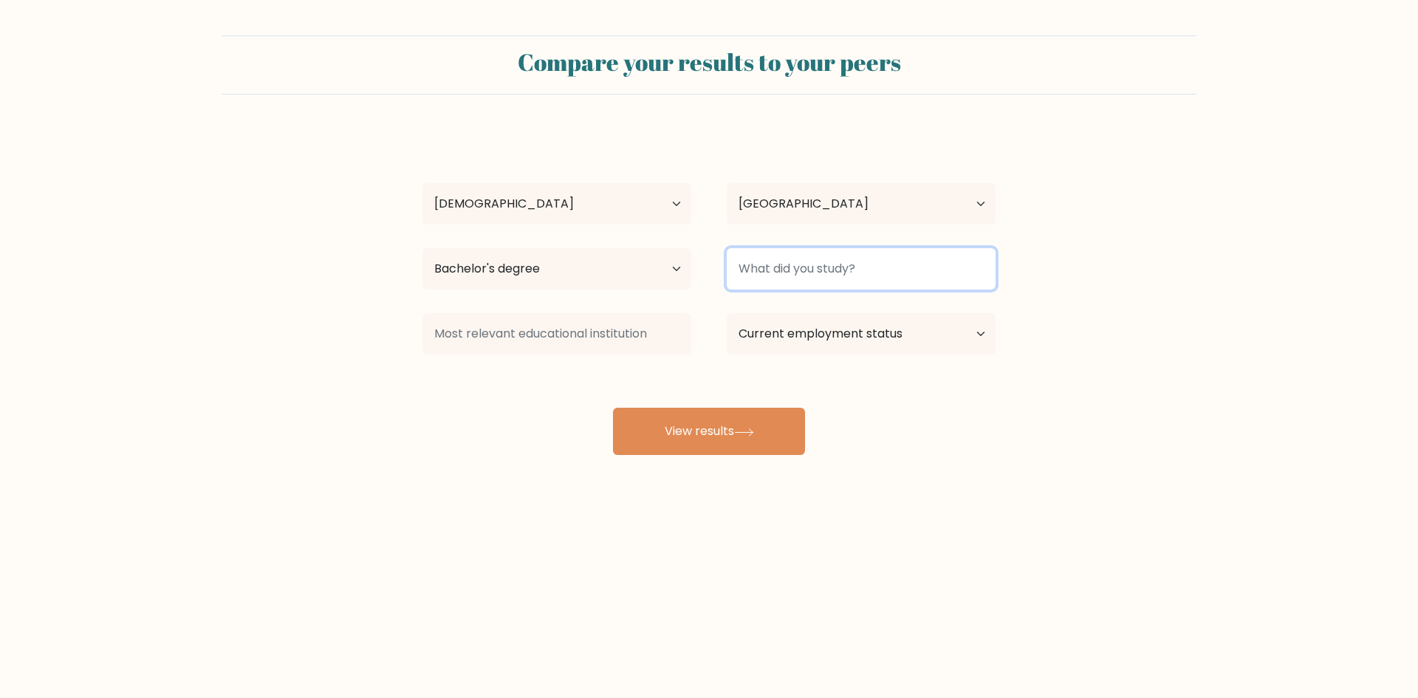
click at [813, 271] on input at bounding box center [861, 268] width 269 height 41
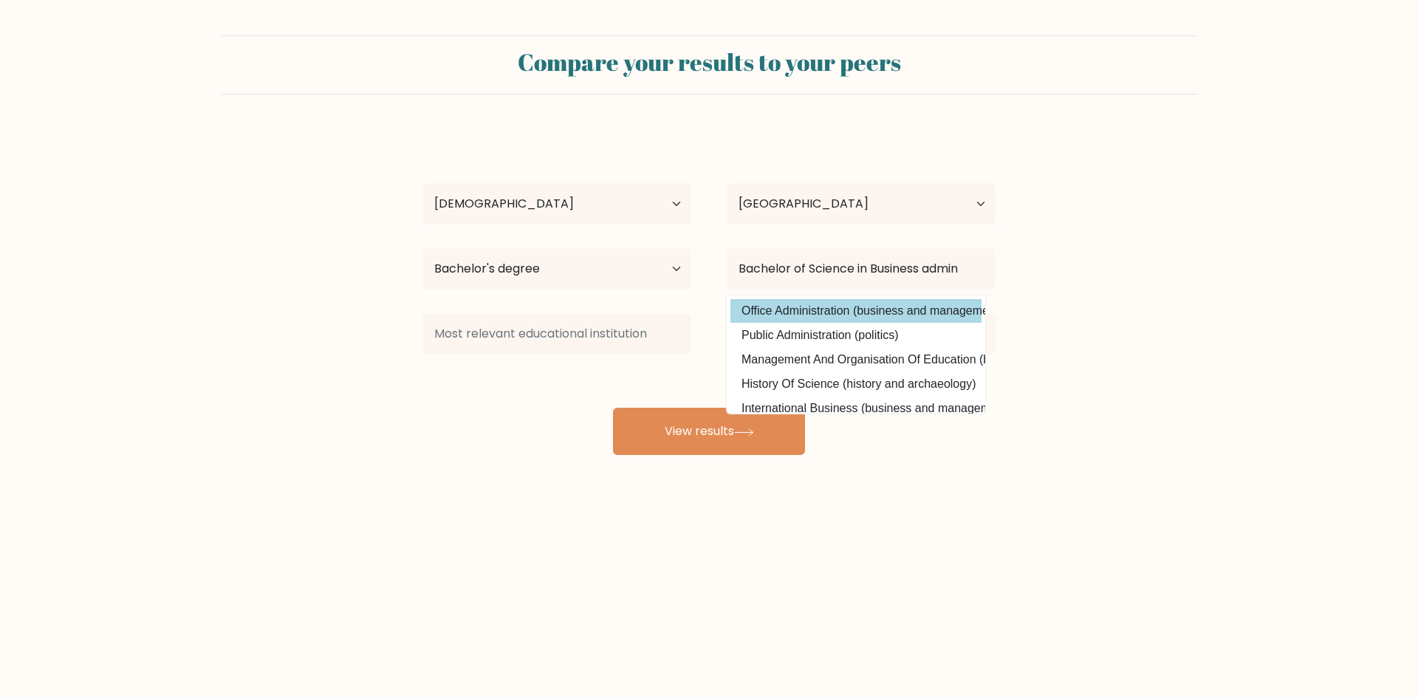
click at [815, 304] on option "Office Administration (business and management)" at bounding box center [856, 311] width 251 height 24
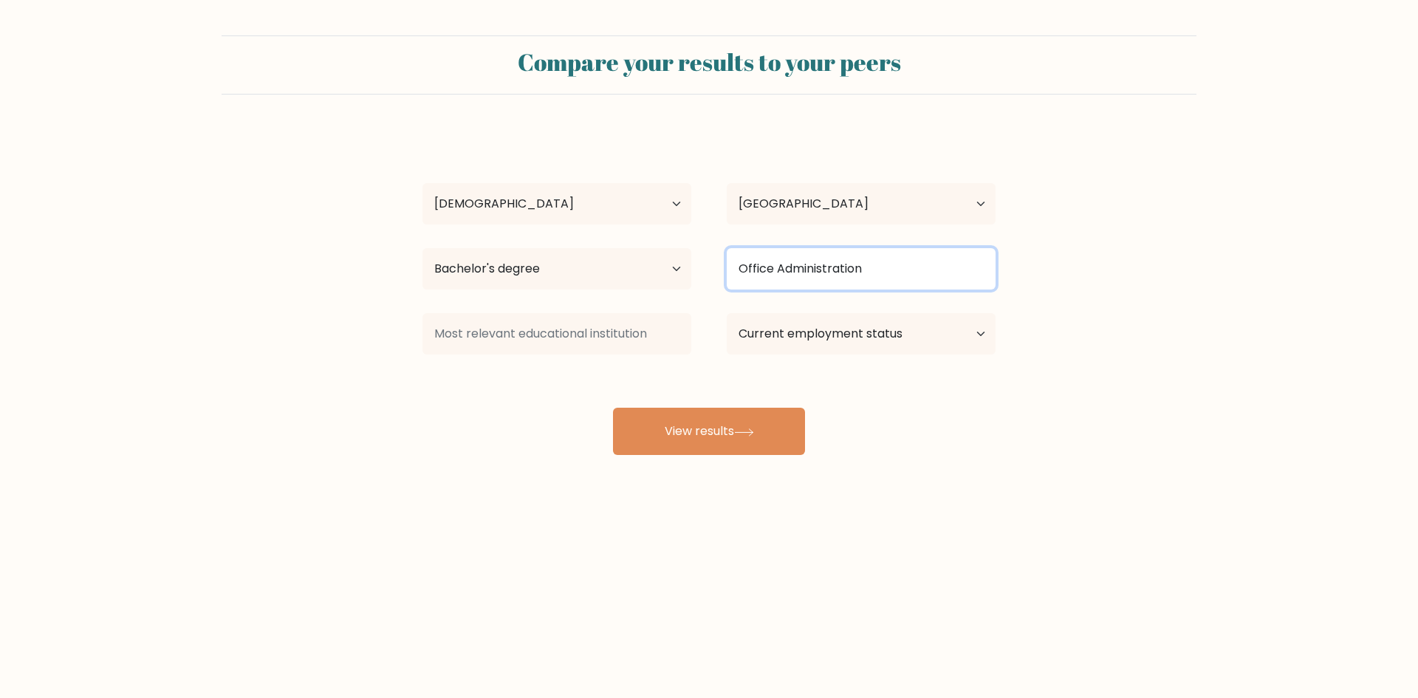
click at [892, 259] on input "Office Administration" at bounding box center [861, 268] width 269 height 41
type input "Office"
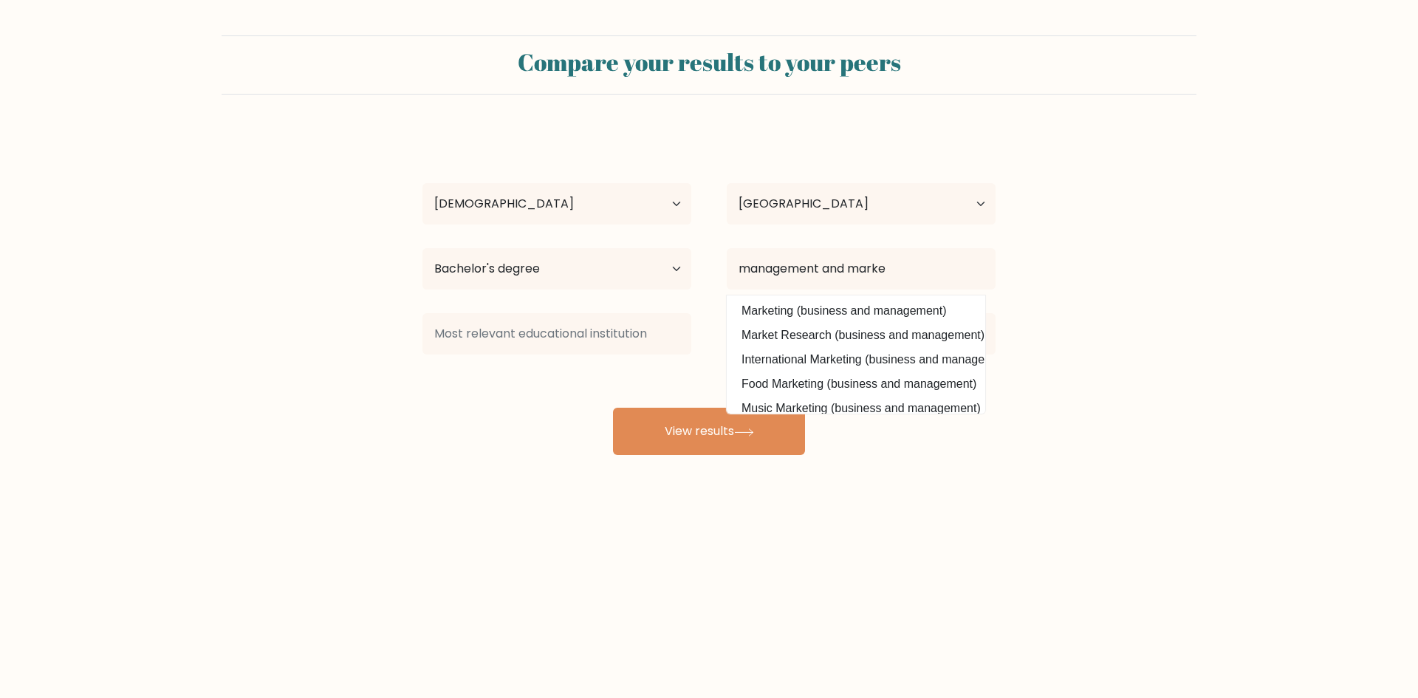
click at [914, 315] on option "Marketing (business and management)" at bounding box center [856, 311] width 251 height 24
type input "Marketing"
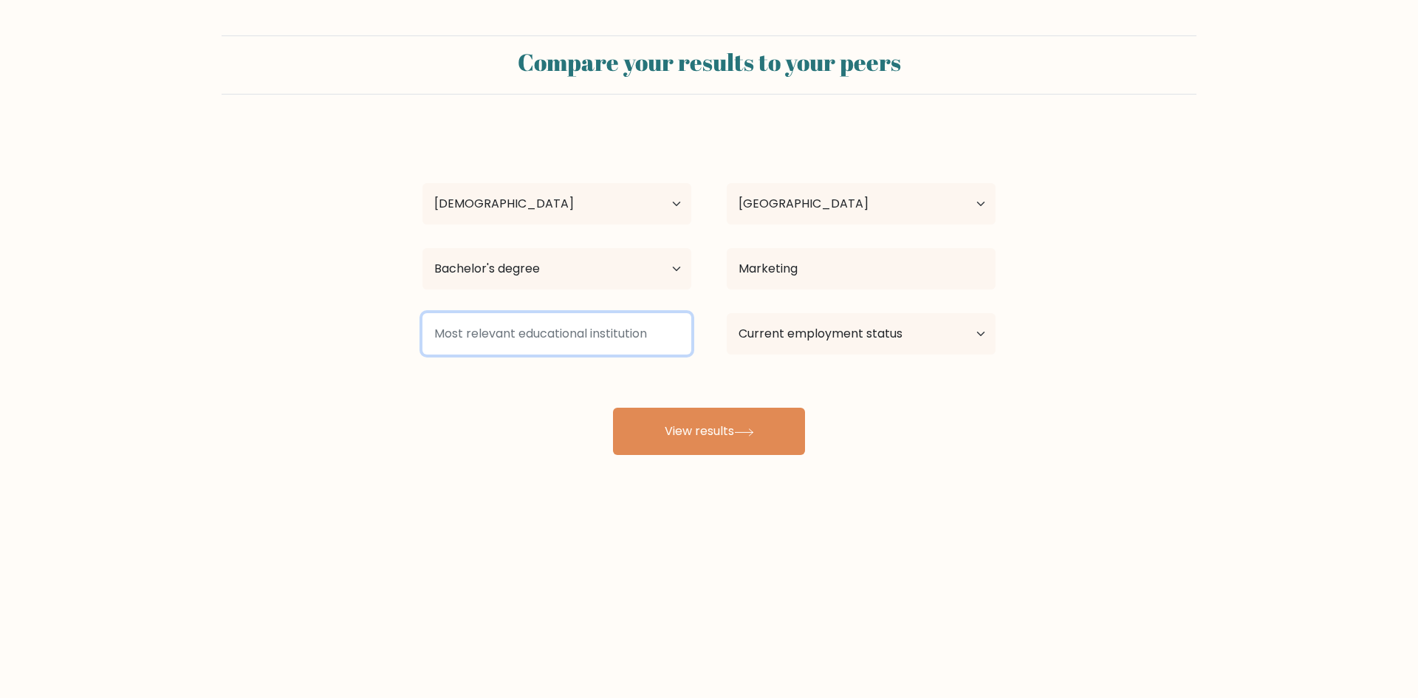
click at [601, 322] on input at bounding box center [556, 333] width 269 height 41
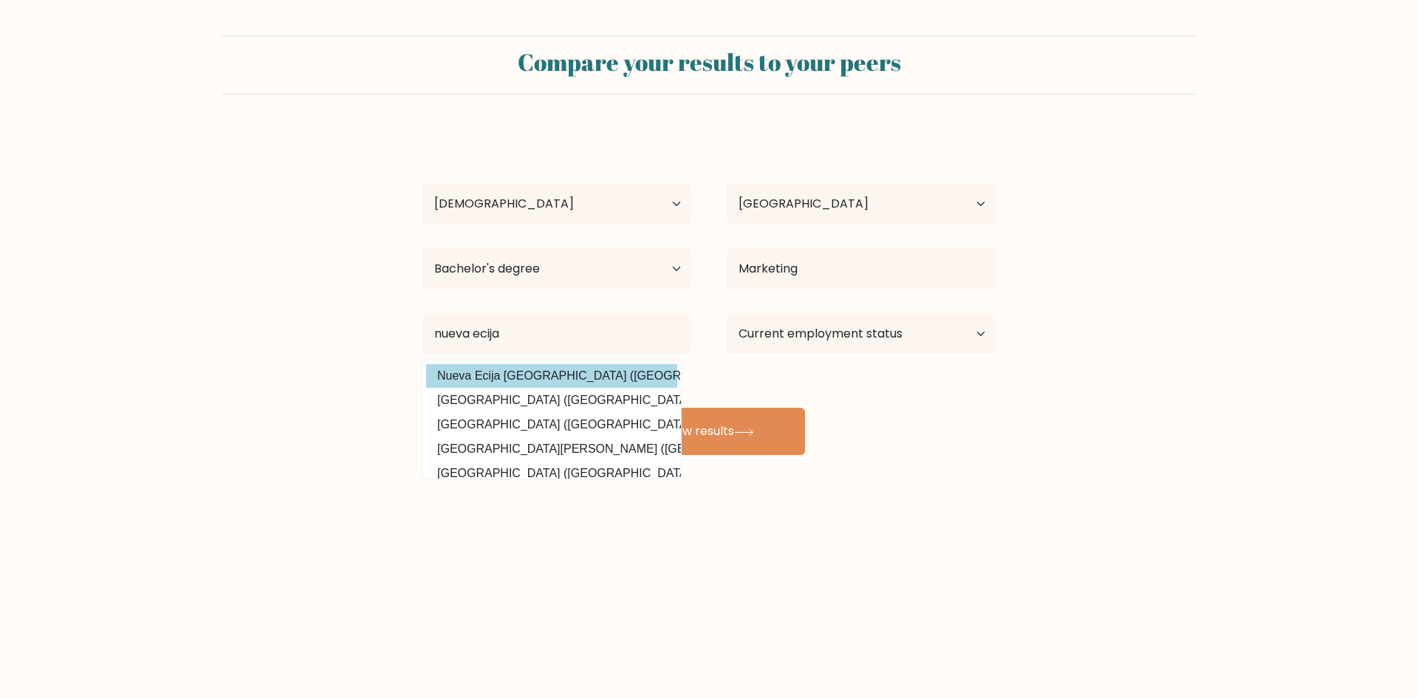
click at [630, 375] on option "Nueva Ecija University of Science and Technology (Philippines)" at bounding box center [551, 376] width 251 height 24
type input "Nueva Ecija [GEOGRAPHIC_DATA]"
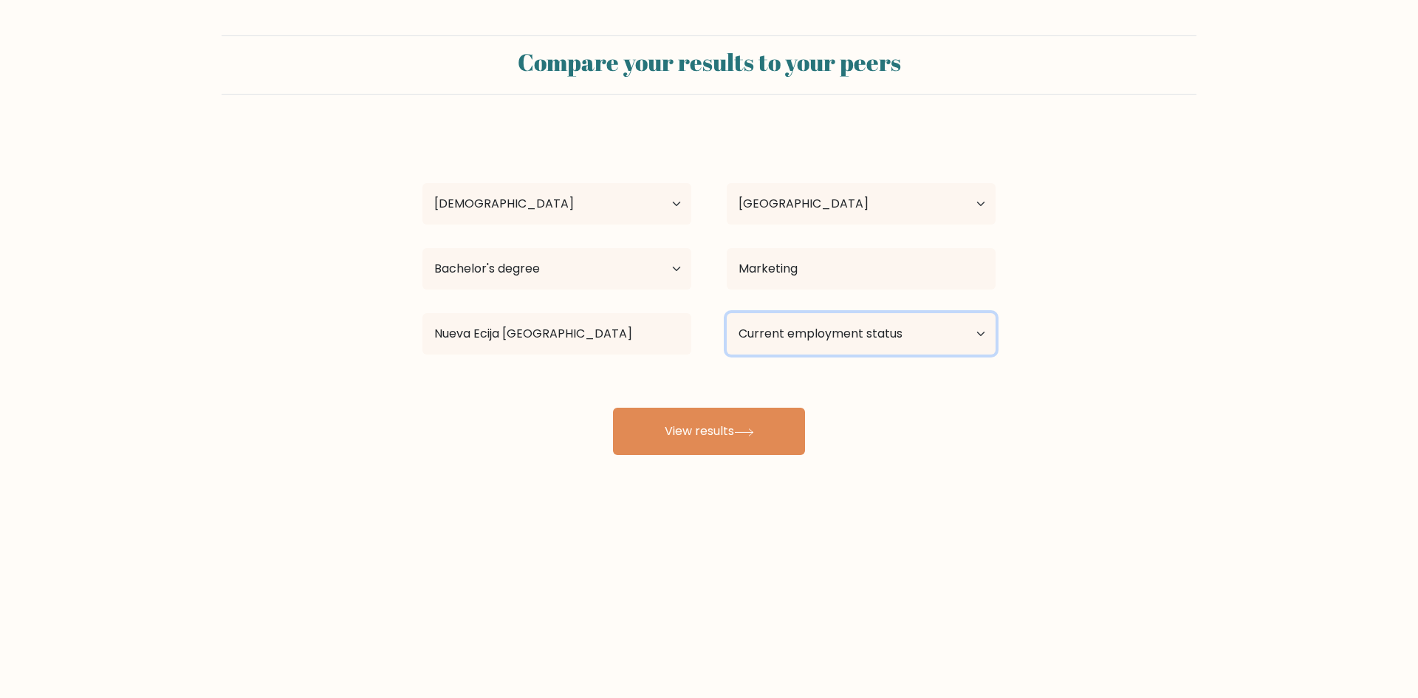
click at [807, 329] on select "Current employment status Employed Student Retired Other / prefer not to answer" at bounding box center [861, 333] width 269 height 41
select select "employed"
click at [727, 313] on select "Current employment status Employed Student Retired Other / prefer not to answer" at bounding box center [861, 333] width 269 height 41
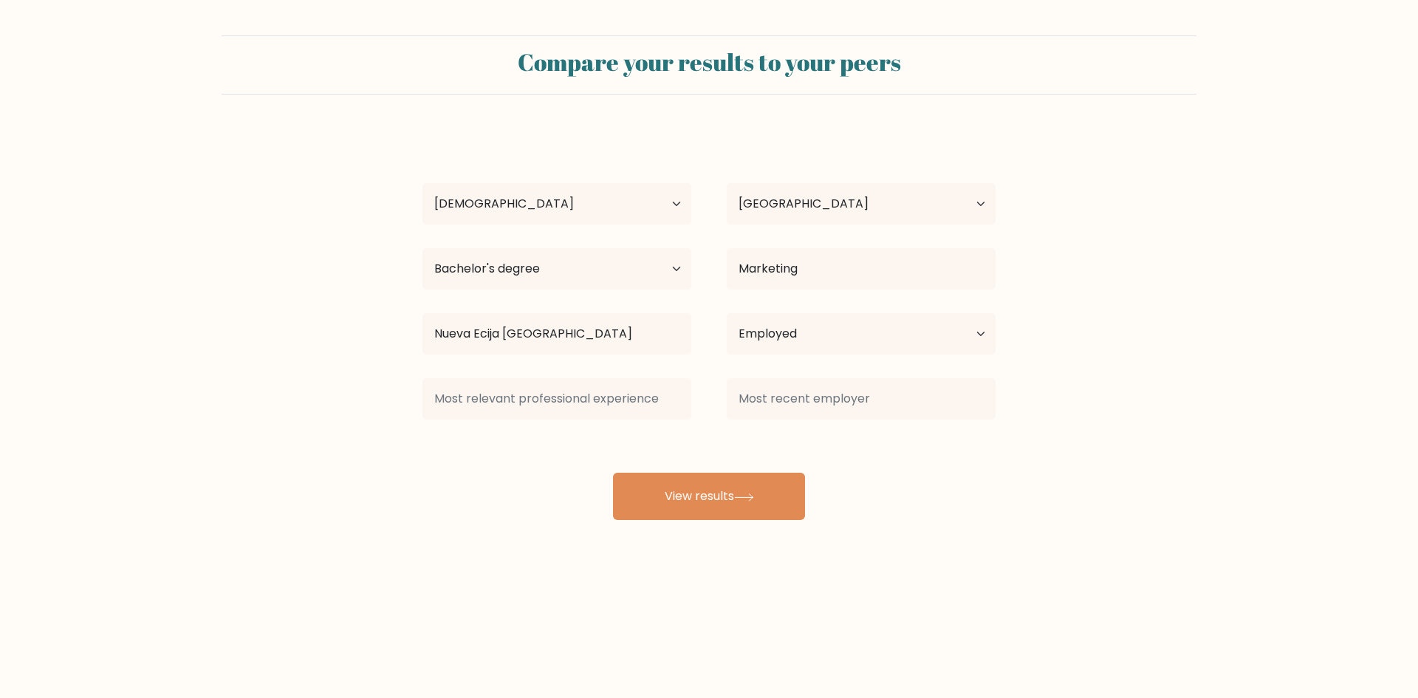
click at [764, 425] on div at bounding box center [861, 398] width 304 height 53
click at [663, 397] on input at bounding box center [556, 398] width 269 height 41
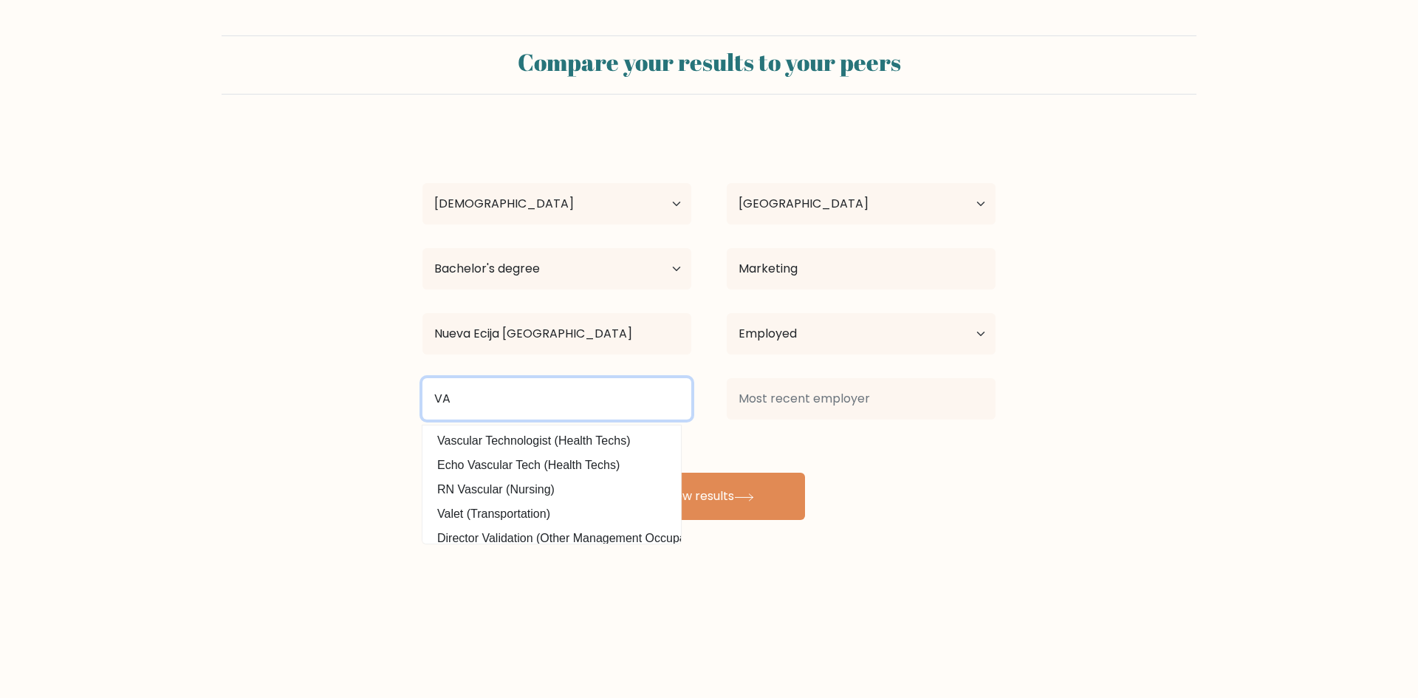
click at [596, 391] on input "VA" at bounding box center [556, 398] width 269 height 41
click at [589, 411] on input "VA" at bounding box center [556, 398] width 269 height 41
type input "V"
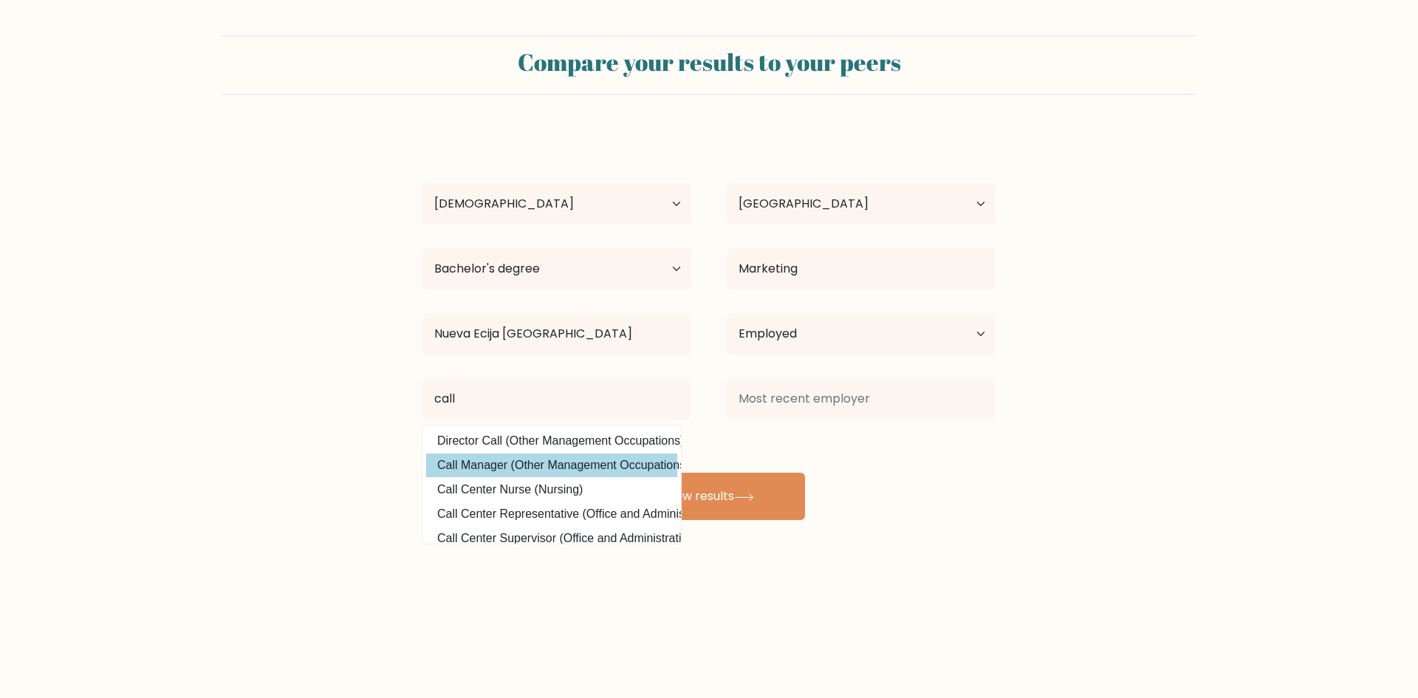
click at [584, 467] on option "Call Manager (Other Management Occupations)" at bounding box center [551, 466] width 251 height 24
type input "Call Manager"
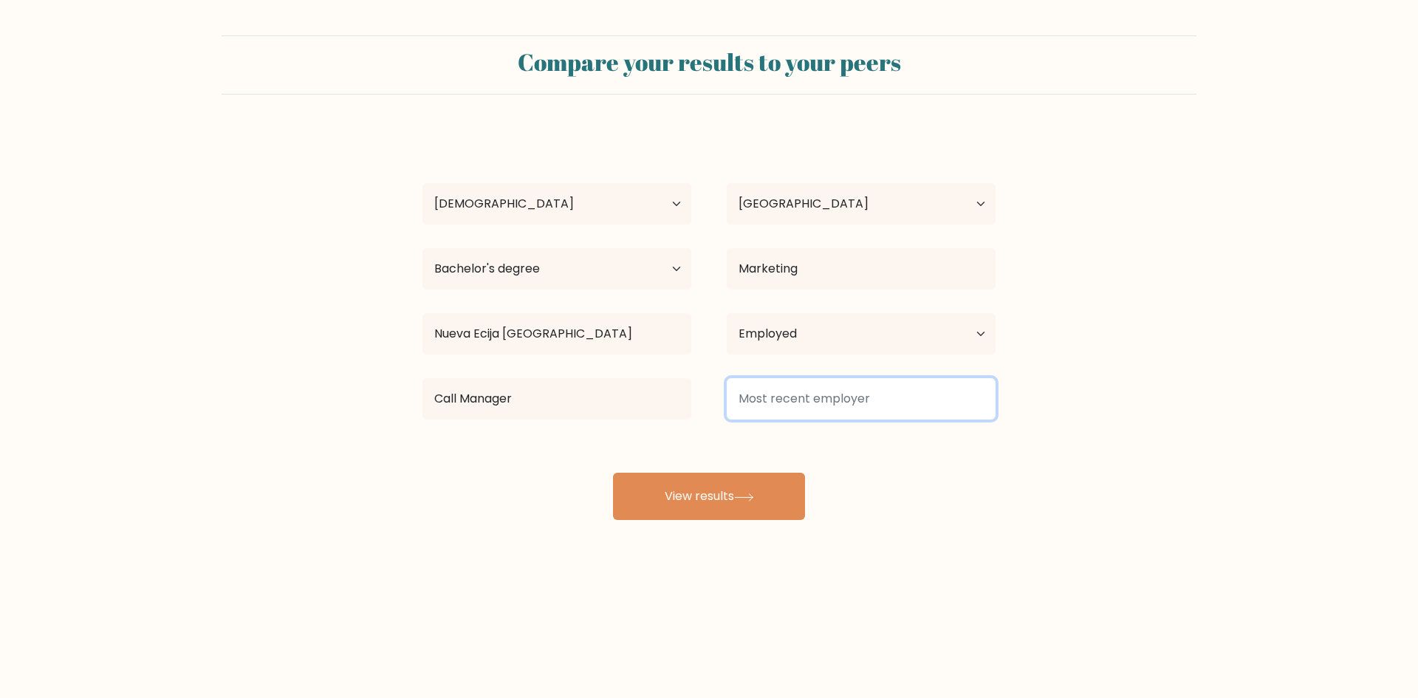
click at [808, 391] on input at bounding box center [861, 398] width 269 height 41
type input "Suther"
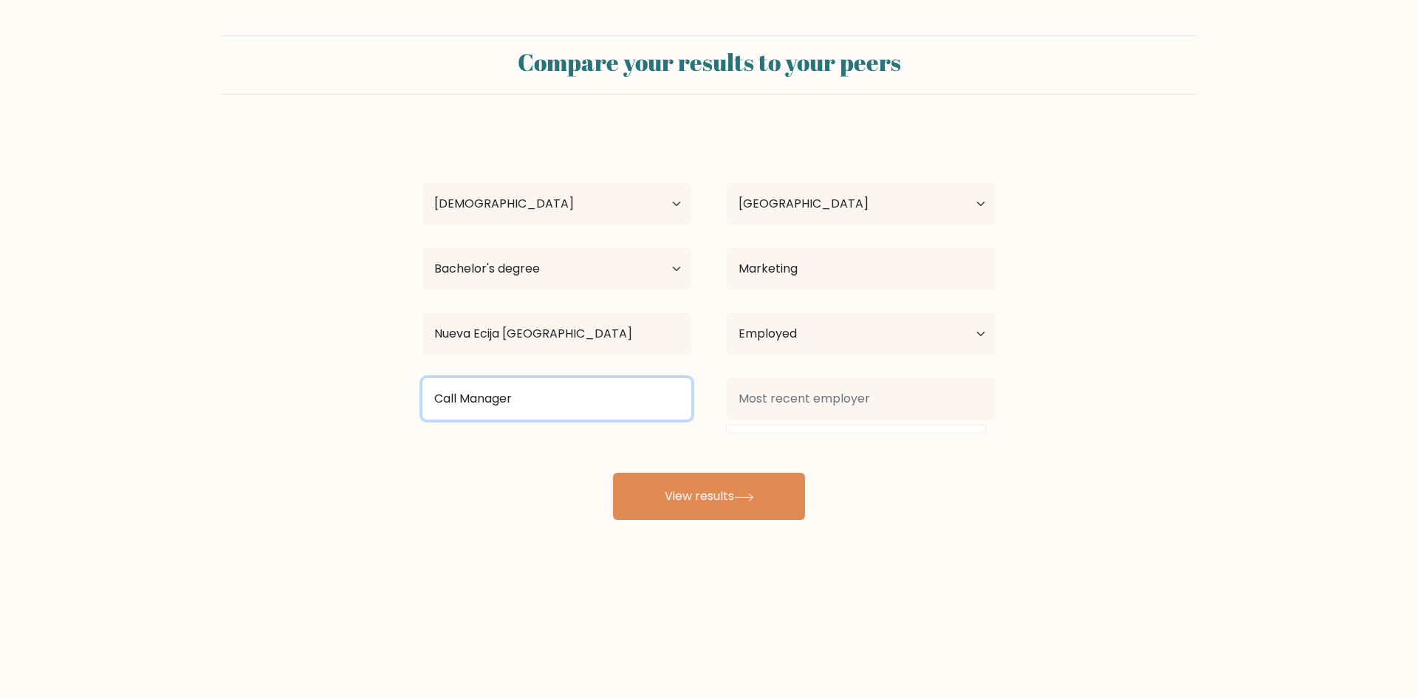
click at [613, 403] on input "Call Manager" at bounding box center [556, 398] width 269 height 41
type input "Call"
click at [841, 335] on select "Current employment status Employed Student Retired Other / prefer not to answer" at bounding box center [861, 333] width 269 height 41
click at [727, 313] on select "Current employment status Employed Student Retired Other / prefer not to answer" at bounding box center [861, 333] width 269 height 41
click at [815, 323] on select "Current employment status Employed Student Retired Other / prefer not to answer" at bounding box center [861, 333] width 269 height 41
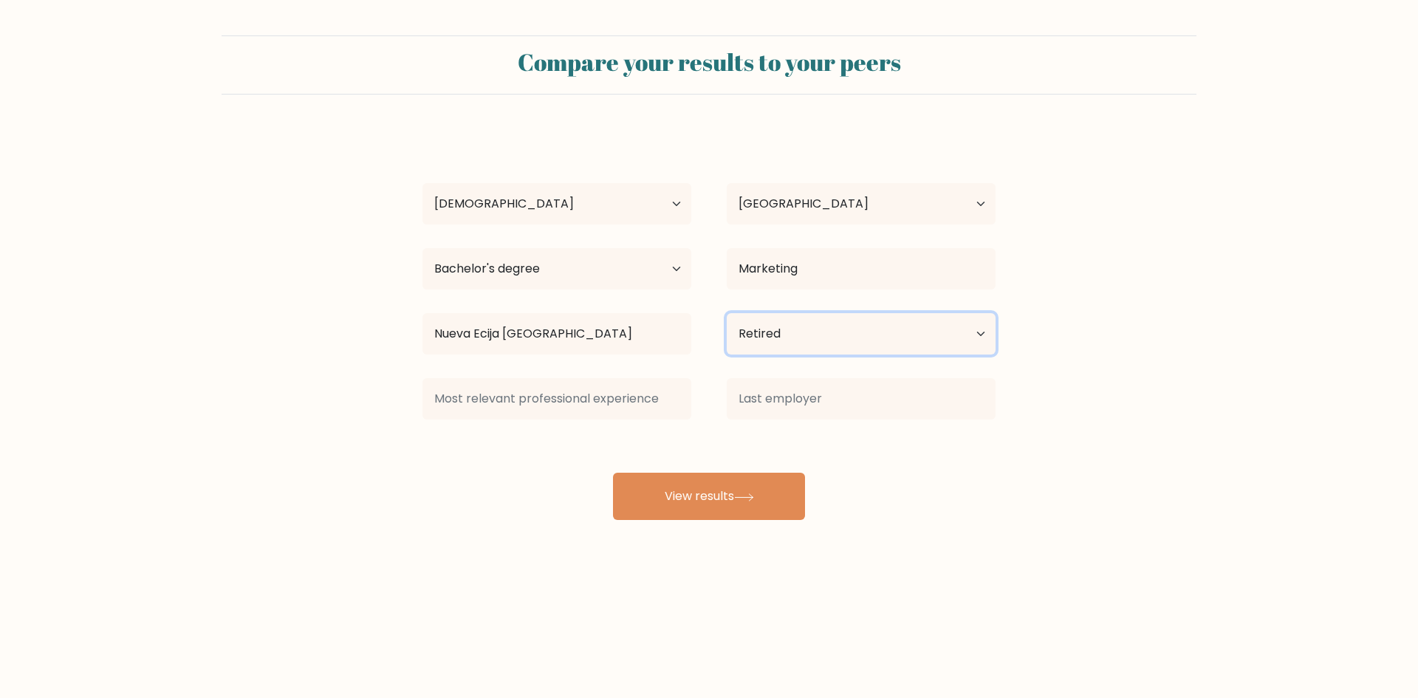
select select "student"
click at [727, 313] on select "Current employment status Employed Student Retired Other / prefer not to answer" at bounding box center [861, 333] width 269 height 41
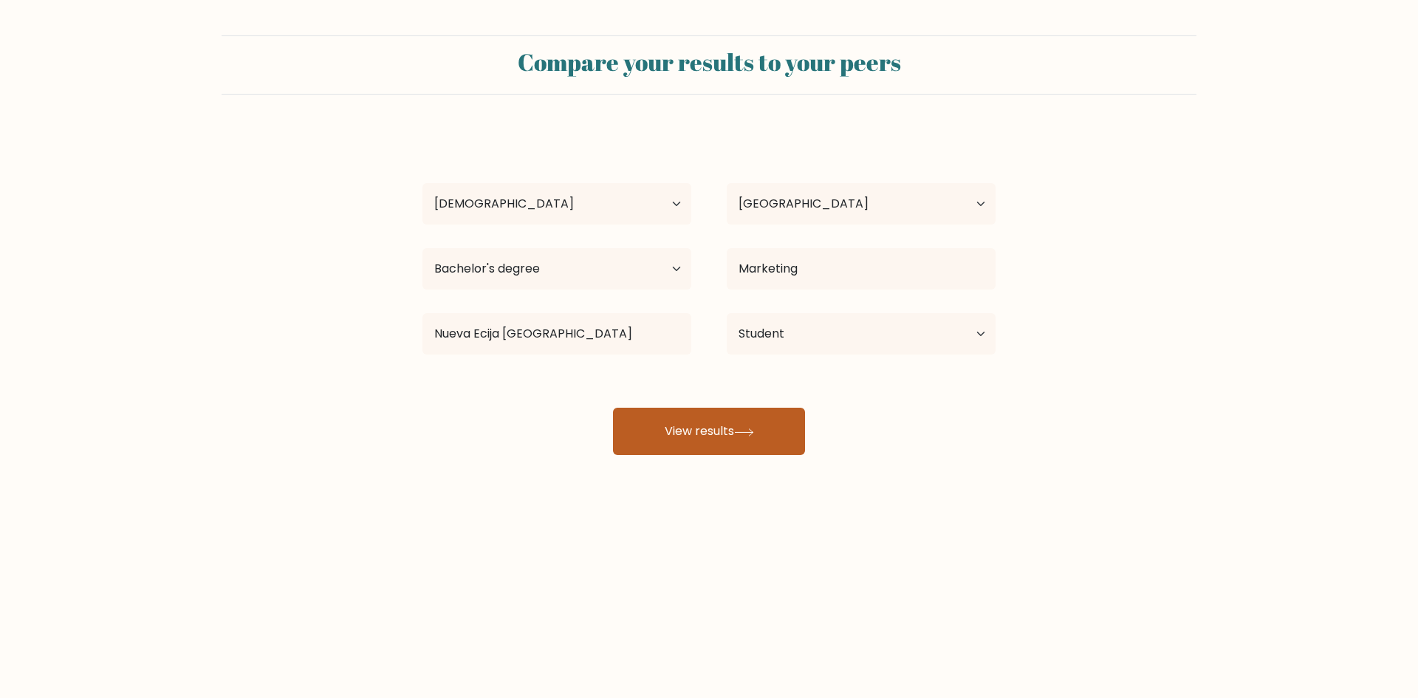
click at [791, 440] on button "View results" at bounding box center [709, 431] width 192 height 47
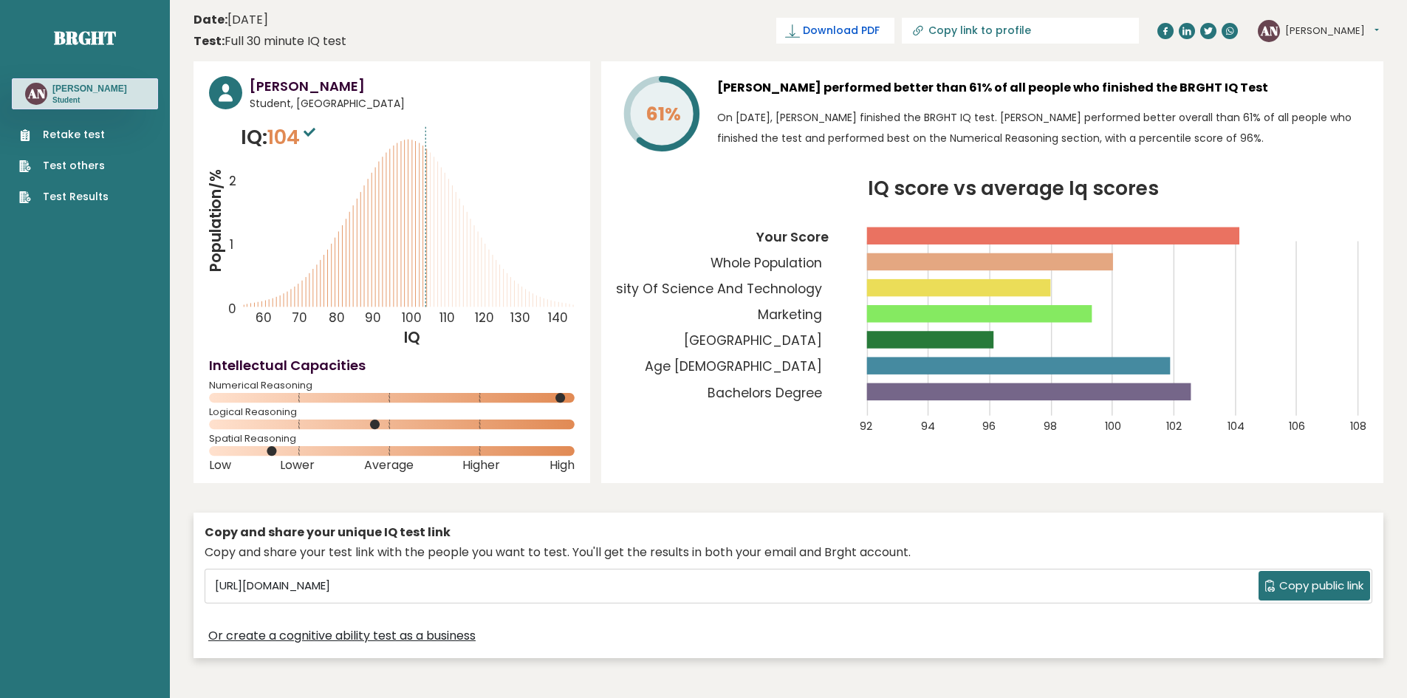
click at [800, 35] on icon at bounding box center [792, 31] width 15 height 15
